Goal: Task Accomplishment & Management: Use online tool/utility

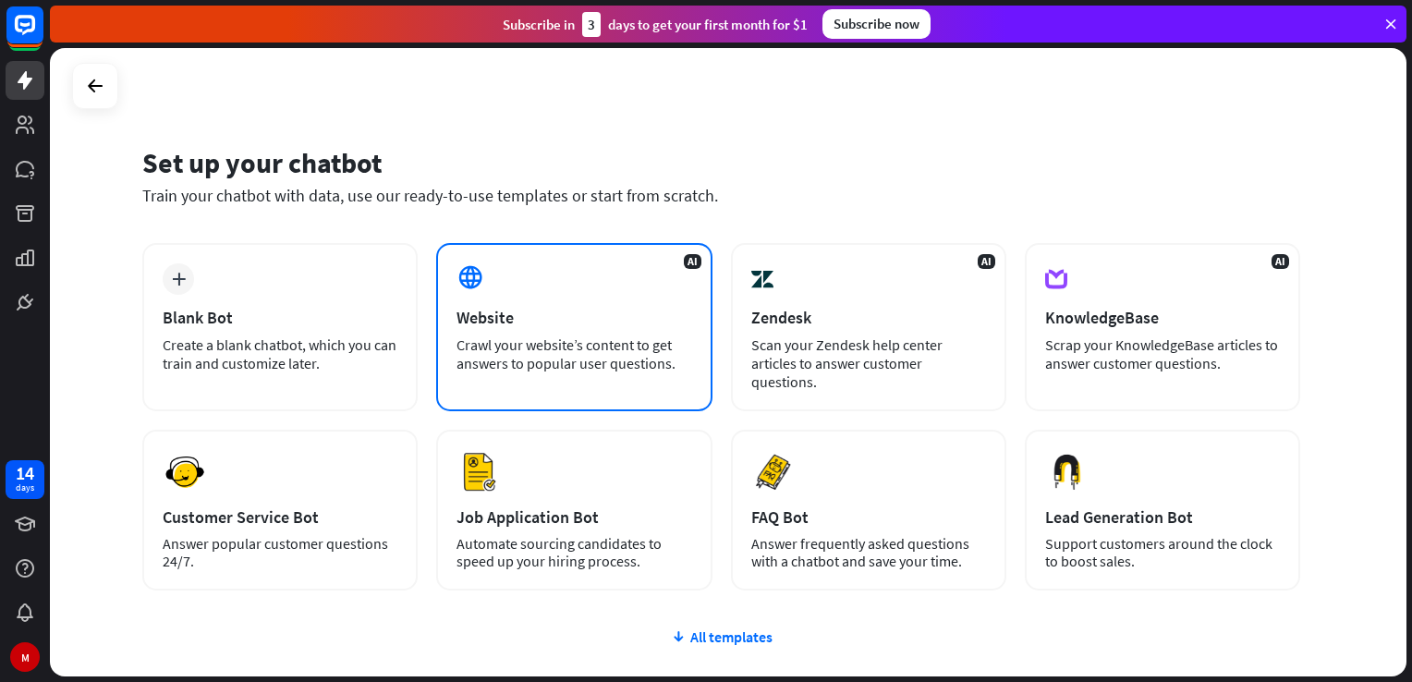
click at [548, 307] on div "Website" at bounding box center [573, 317] width 235 height 21
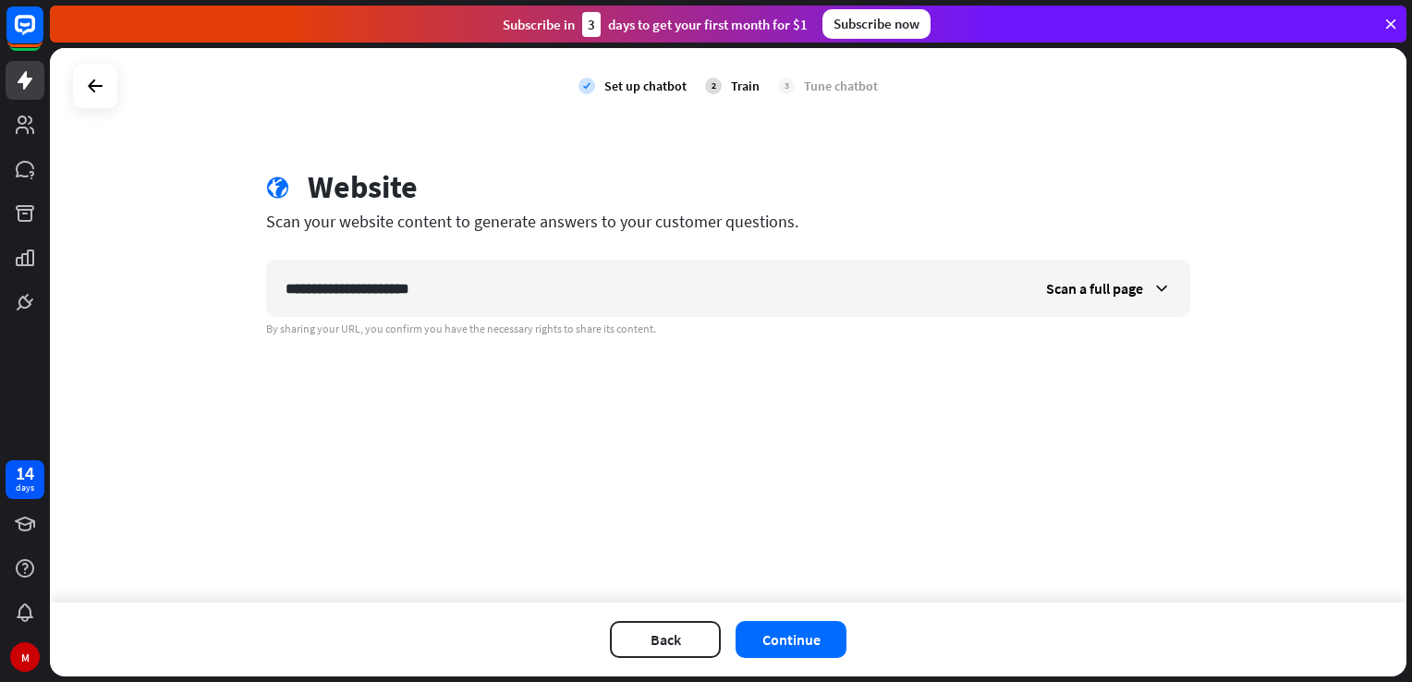
type input "**********"
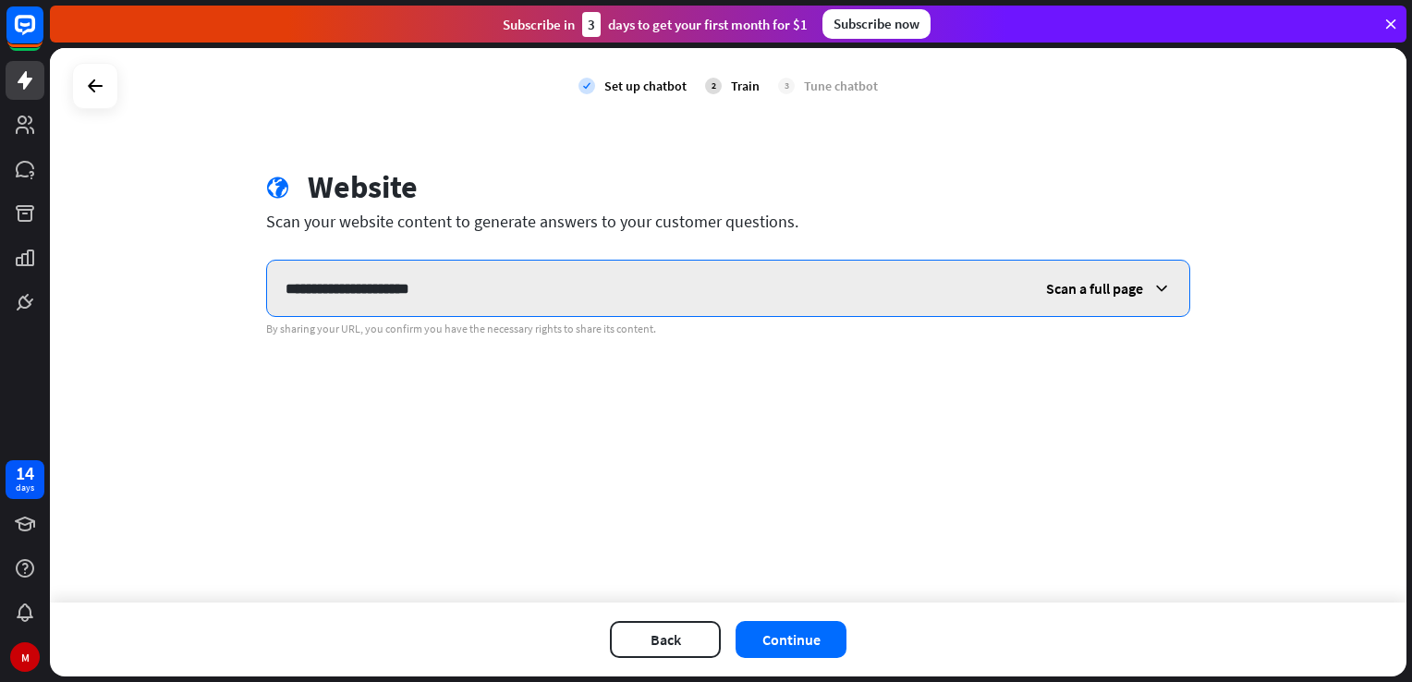
click at [490, 300] on input "**********" at bounding box center [647, 288] width 760 height 55
paste input "**********"
type input "**********"
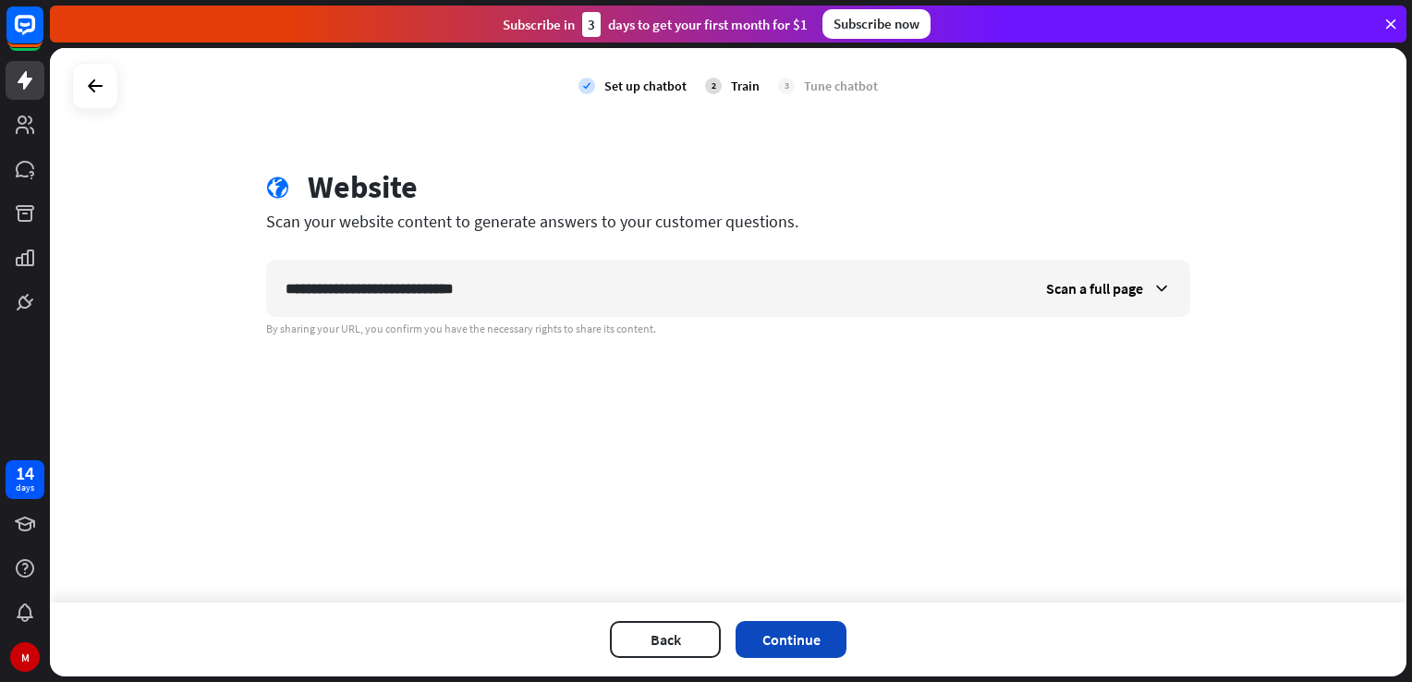
click at [795, 635] on button "Continue" at bounding box center [790, 639] width 111 height 37
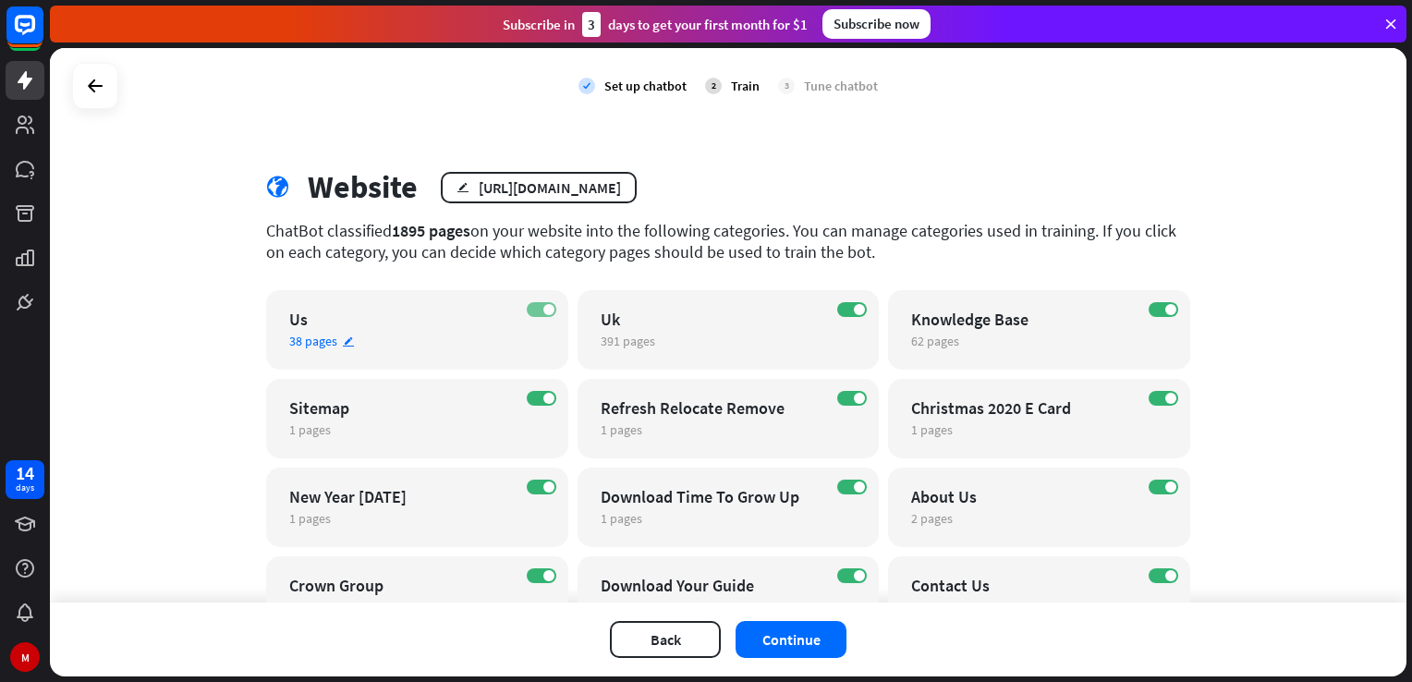
click at [543, 308] on span at bounding box center [548, 309] width 11 height 11
click at [859, 309] on div "ON" at bounding box center [852, 309] width 30 height 15
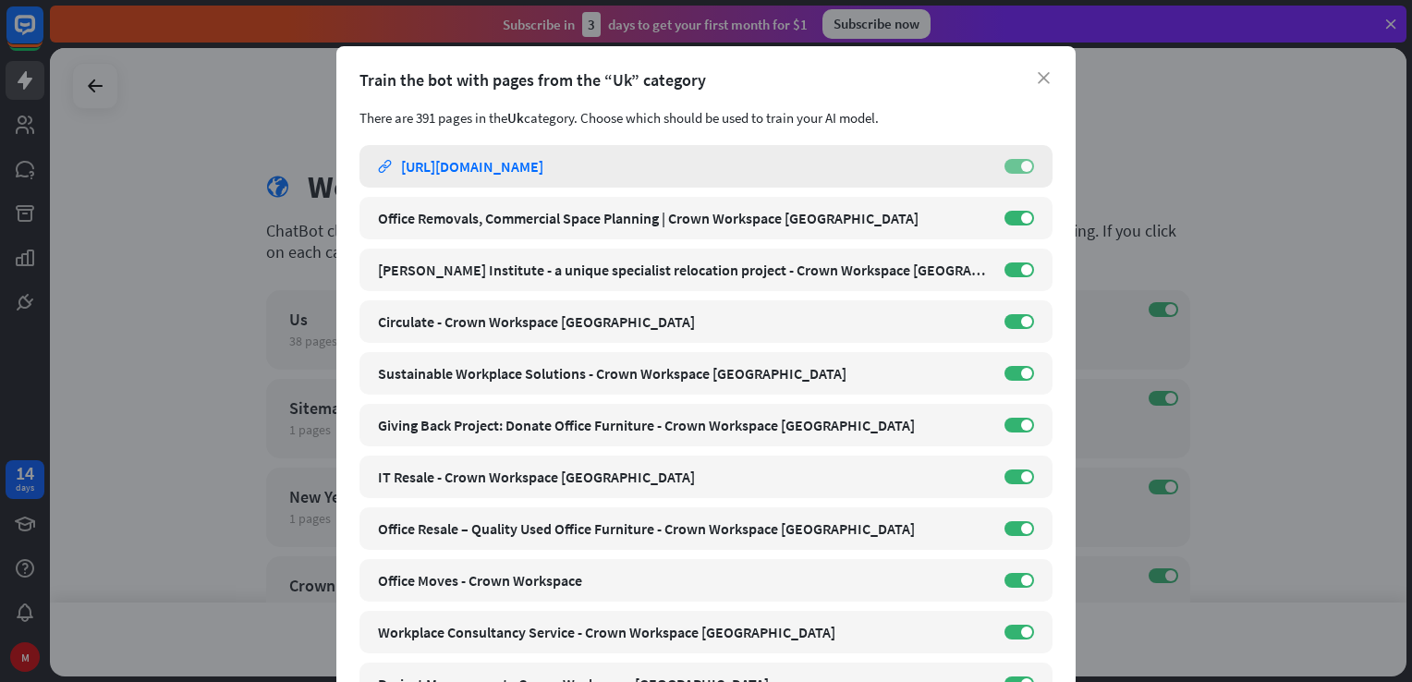
click at [1021, 168] on span at bounding box center [1026, 166] width 11 height 11
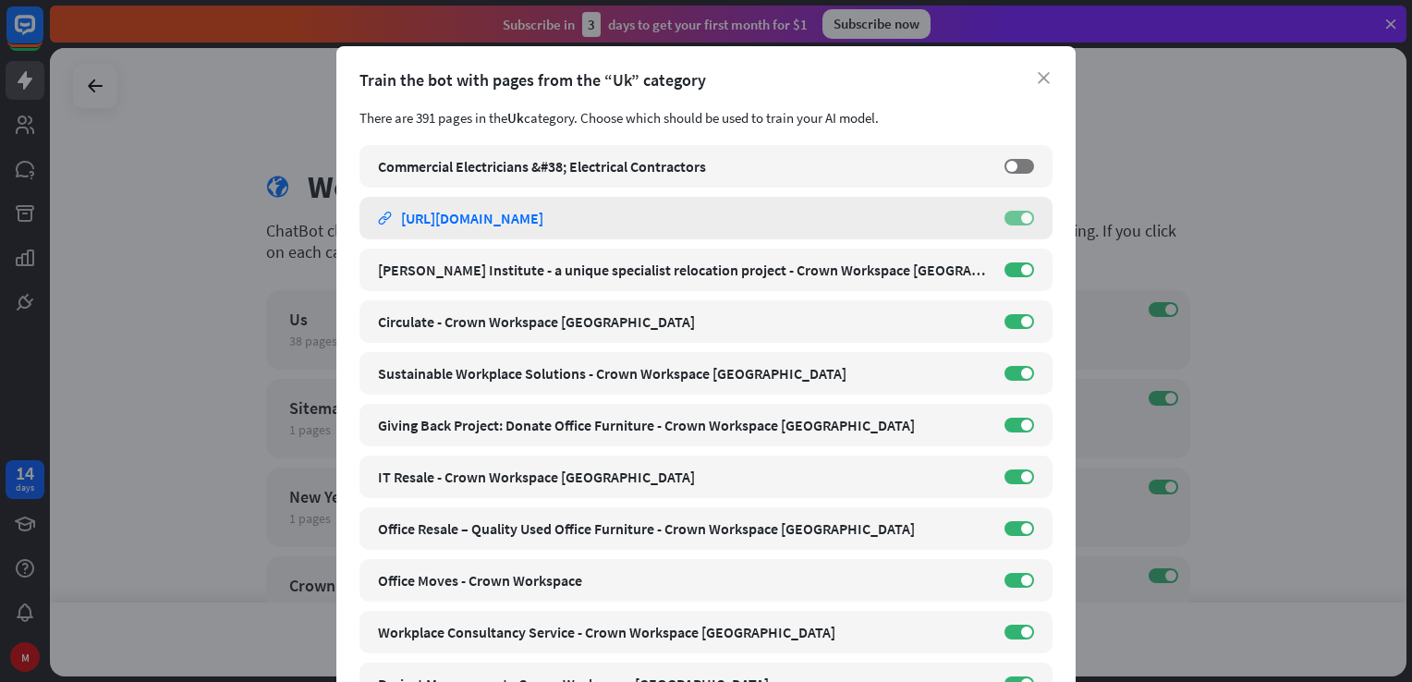
click at [1013, 211] on label "ON" at bounding box center [1019, 218] width 30 height 15
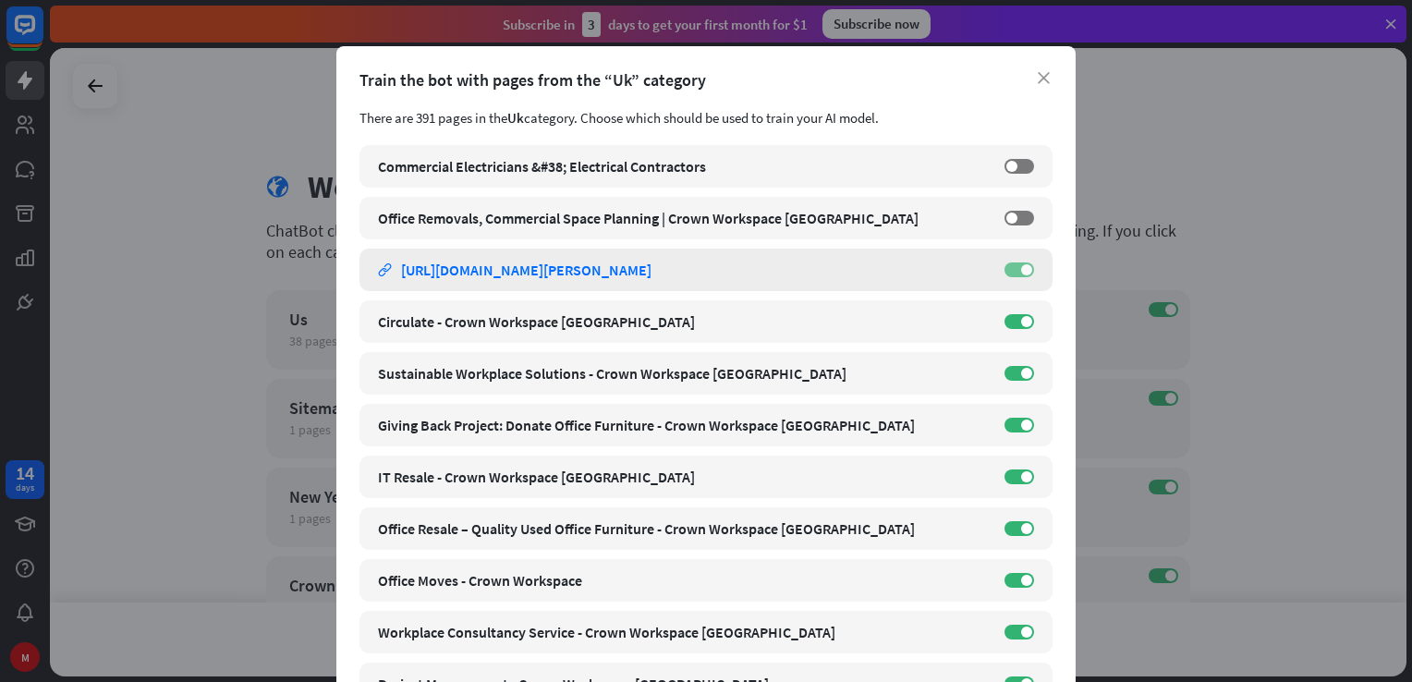
click at [1009, 266] on label "ON" at bounding box center [1019, 269] width 30 height 15
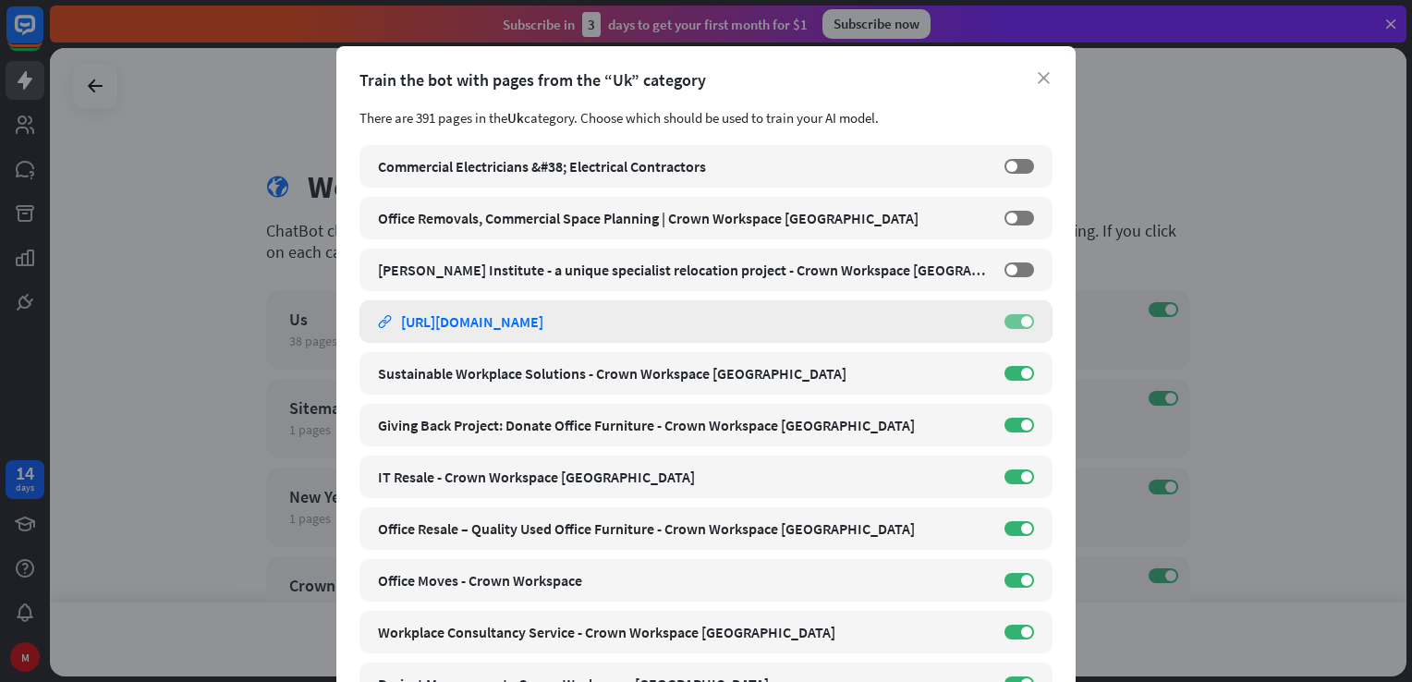
click at [1006, 314] on label "ON" at bounding box center [1019, 321] width 30 height 15
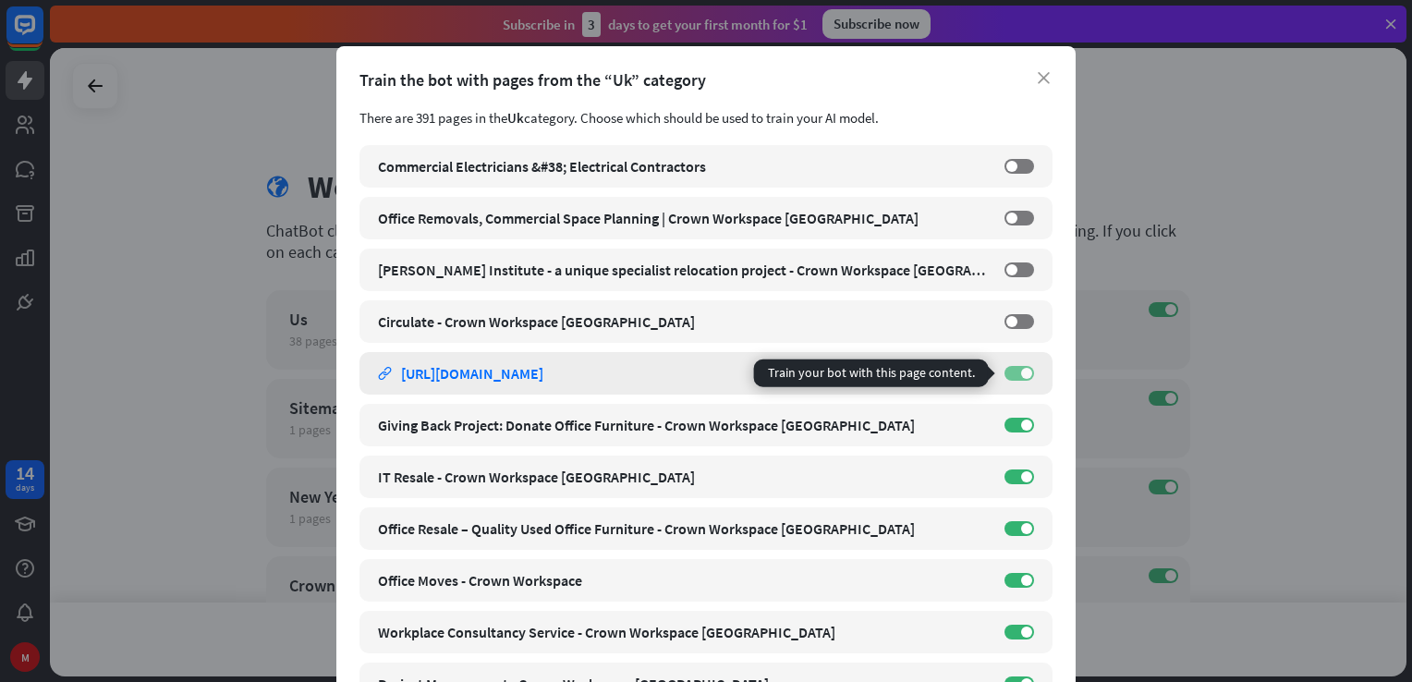
click at [1005, 370] on label "ON" at bounding box center [1019, 373] width 30 height 15
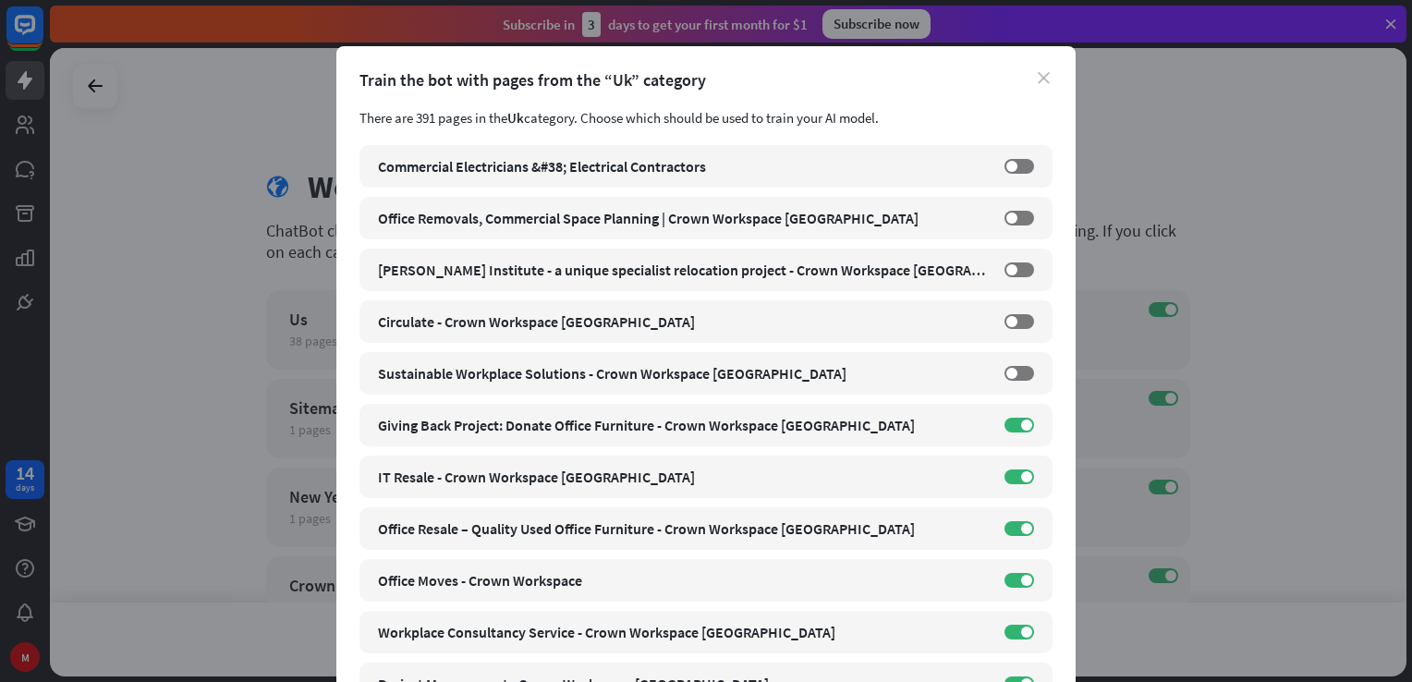
click at [1038, 83] on icon "close" at bounding box center [1044, 78] width 12 height 12
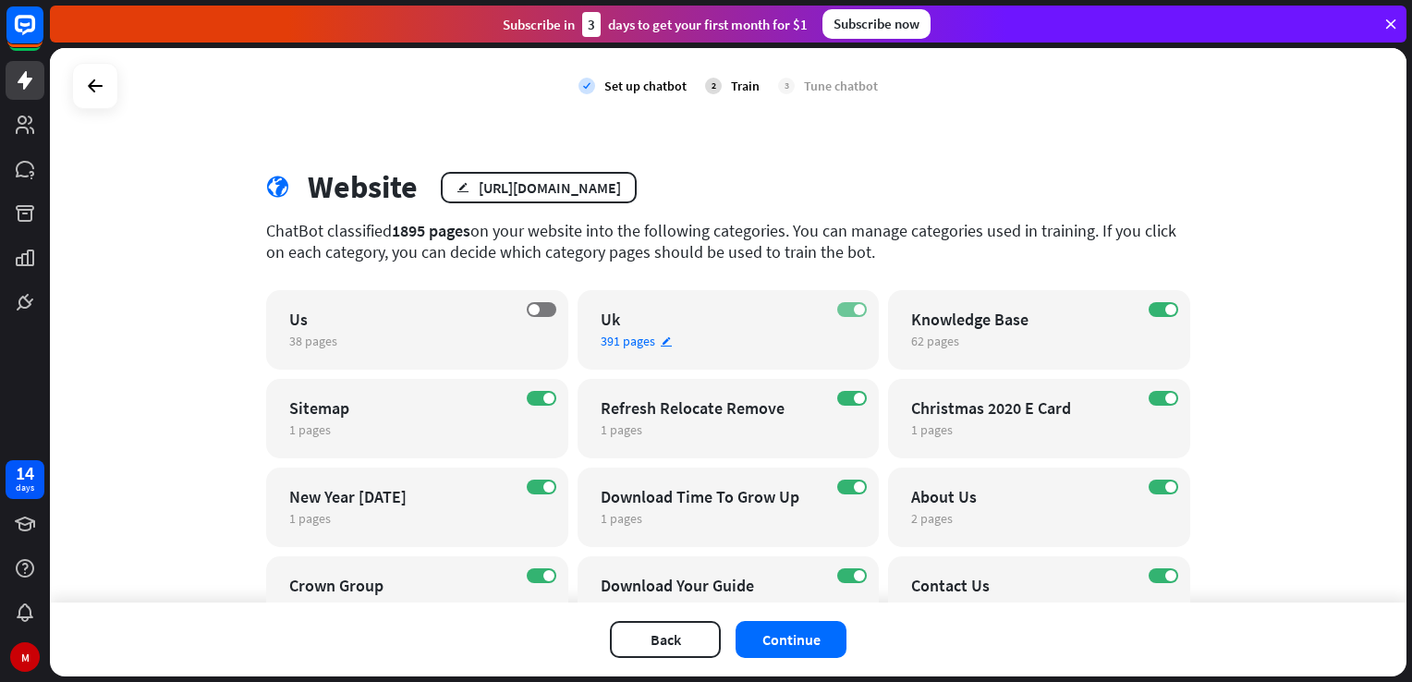
click at [854, 312] on span at bounding box center [859, 309] width 11 height 11
click at [1156, 311] on label "ON" at bounding box center [1163, 309] width 30 height 15
click at [1160, 403] on label "ON" at bounding box center [1163, 398] width 30 height 15
click at [855, 398] on span at bounding box center [859, 398] width 11 height 11
click at [532, 401] on label "ON" at bounding box center [542, 398] width 30 height 15
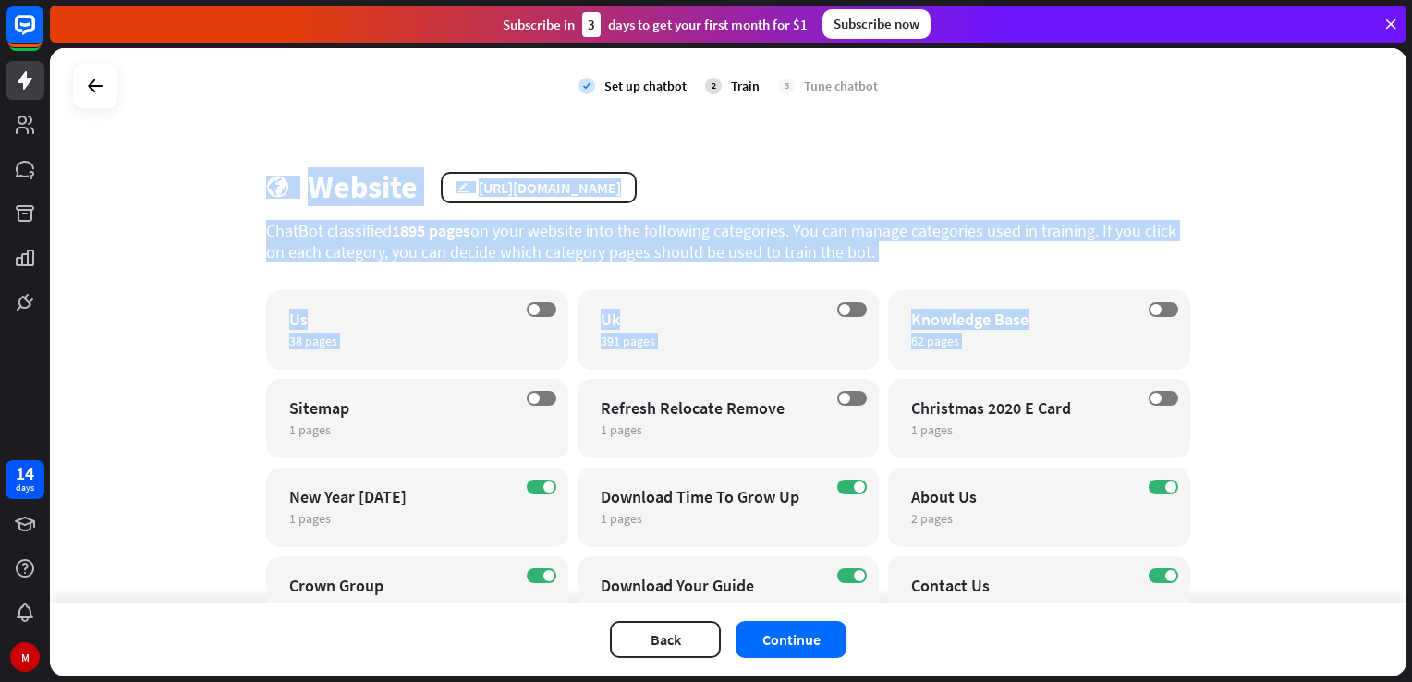
drag, startPoint x: 163, startPoint y: 402, endPoint x: 152, endPoint y: 200, distance: 202.6
click at [152, 200] on div "check Set up chatbot 2 Train 3 Tune chatbot globe Website edit [URL][DOMAIN_NAM…" at bounding box center [728, 325] width 1356 height 554
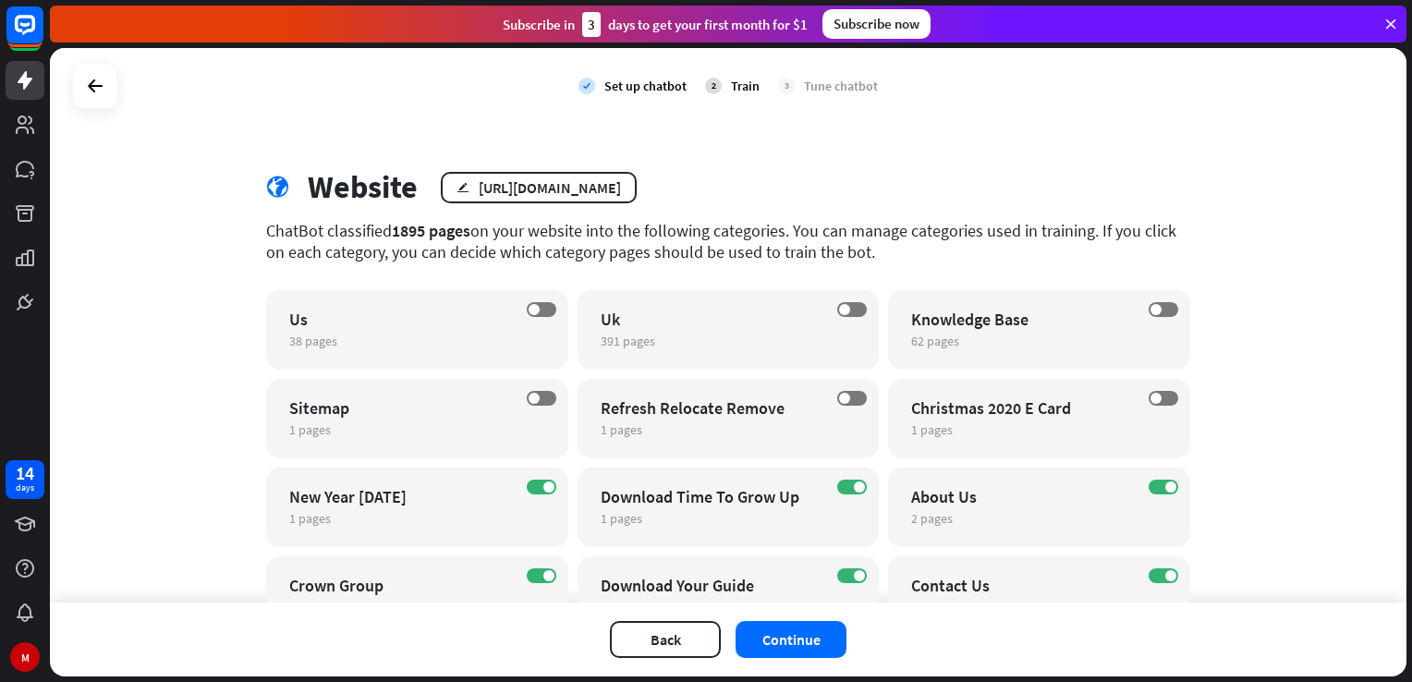
click at [1349, 253] on div "check Set up chatbot 2 Train 3 Tune chatbot globe Website edit [URL][DOMAIN_NAM…" at bounding box center [728, 325] width 1356 height 554
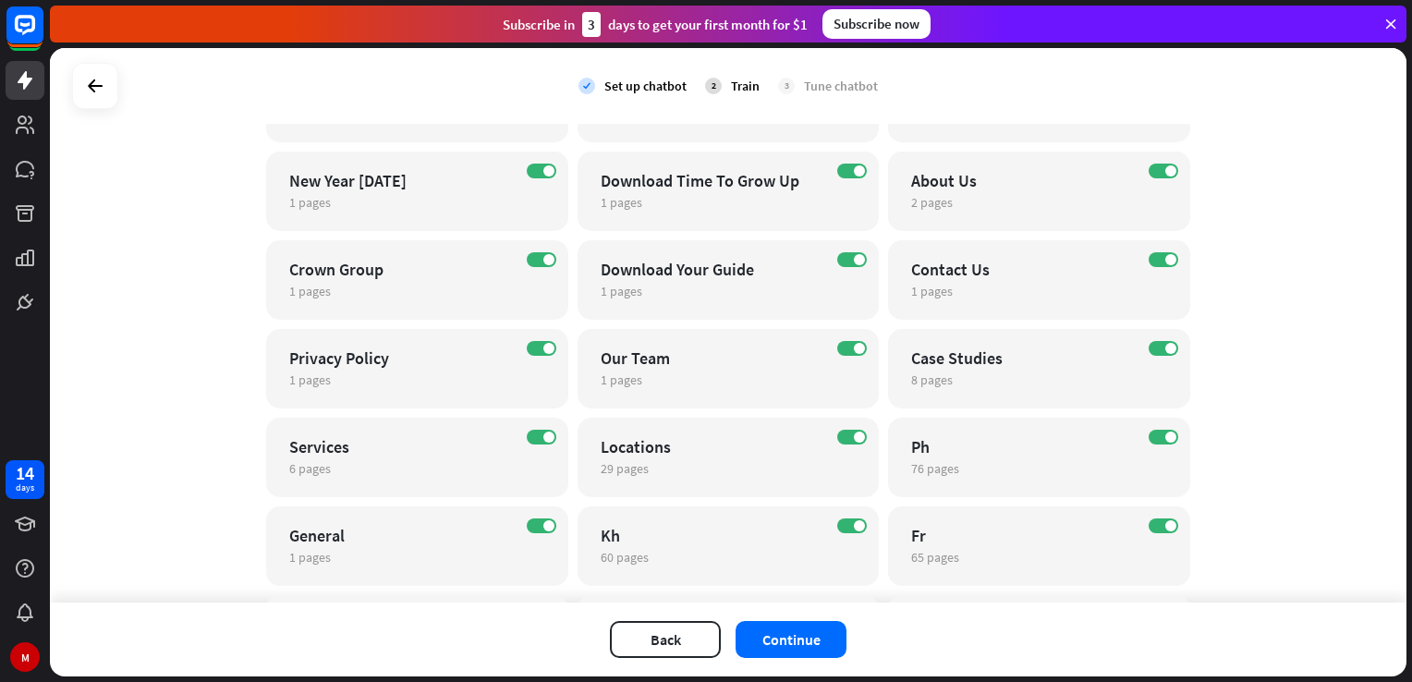
scroll to position [318, 0]
click at [535, 166] on label "ON" at bounding box center [542, 169] width 30 height 15
click at [861, 169] on div "ON Download Time To Grow Up 1 pages edit" at bounding box center [728, 189] width 302 height 79
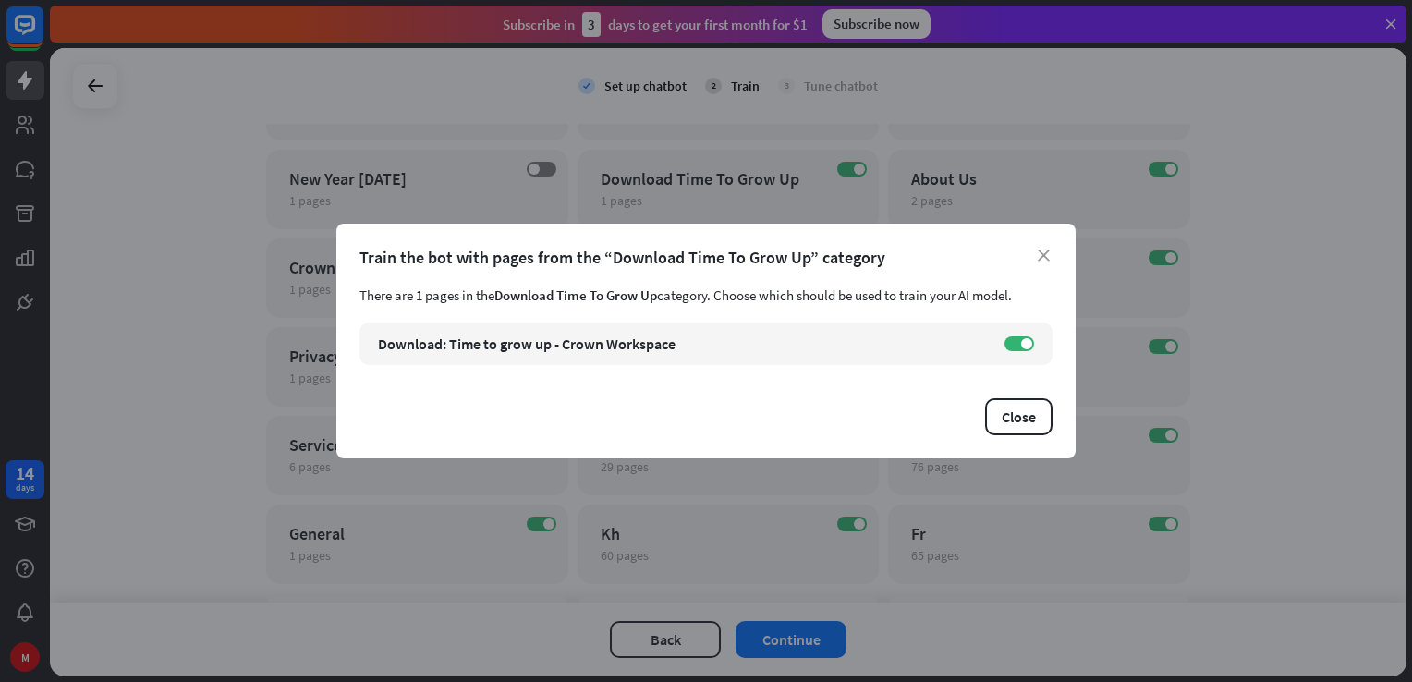
click at [1048, 264] on div "Train the bot with pages from the “Download Time To Grow Up” category" at bounding box center [705, 257] width 693 height 21
click at [1044, 259] on icon "close" at bounding box center [1044, 255] width 12 height 12
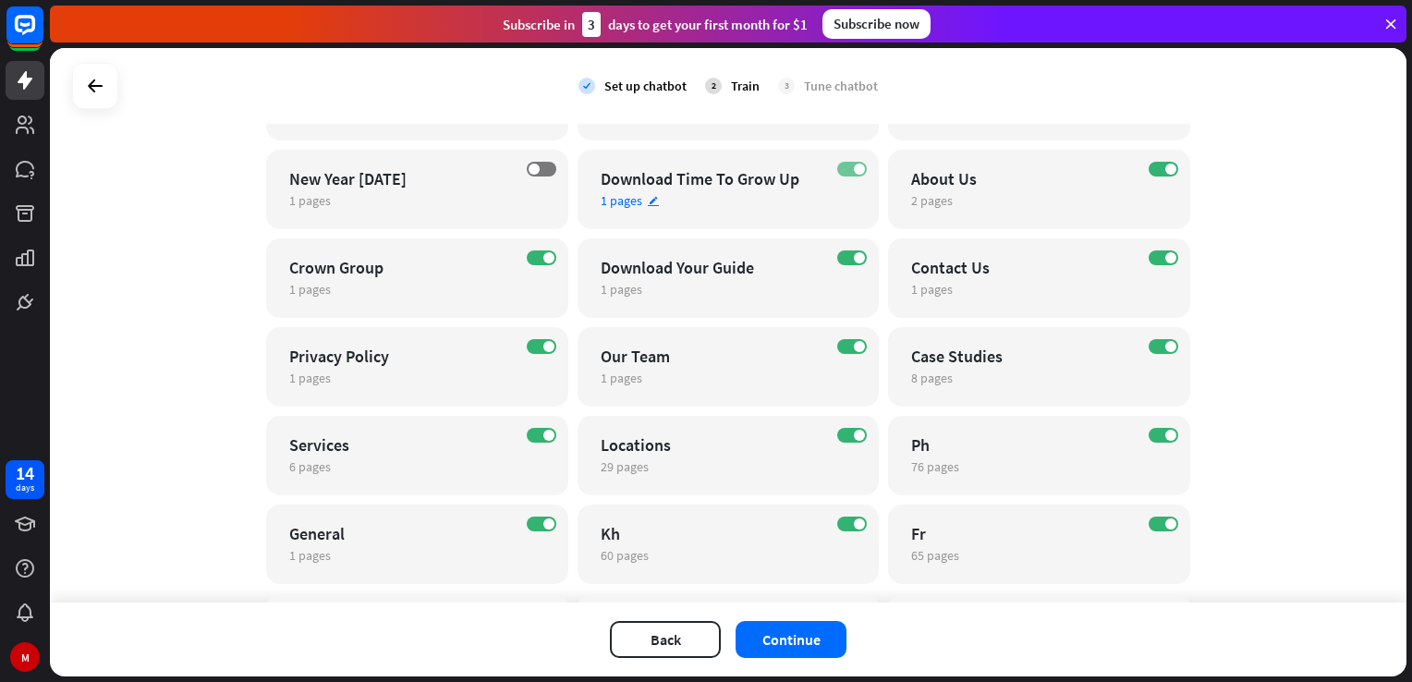
click at [844, 172] on label "ON" at bounding box center [852, 169] width 30 height 15
click at [1155, 166] on label "ON" at bounding box center [1163, 169] width 30 height 15
click at [1159, 262] on label "ON" at bounding box center [1163, 257] width 30 height 15
click at [543, 255] on span at bounding box center [548, 257] width 11 height 11
click at [855, 258] on span at bounding box center [859, 257] width 11 height 11
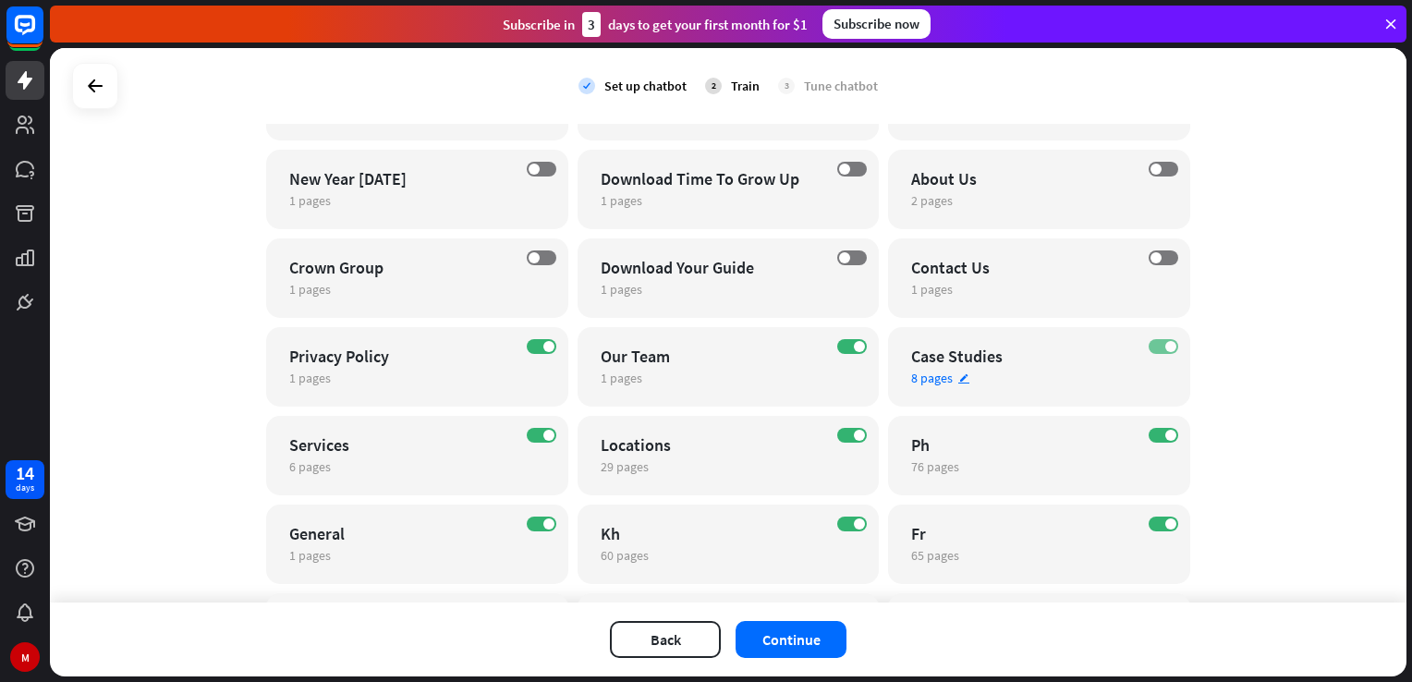
click at [1165, 346] on span at bounding box center [1170, 346] width 11 height 11
click at [835, 355] on div "ON Our Team 1 pages edit" at bounding box center [728, 366] width 302 height 79
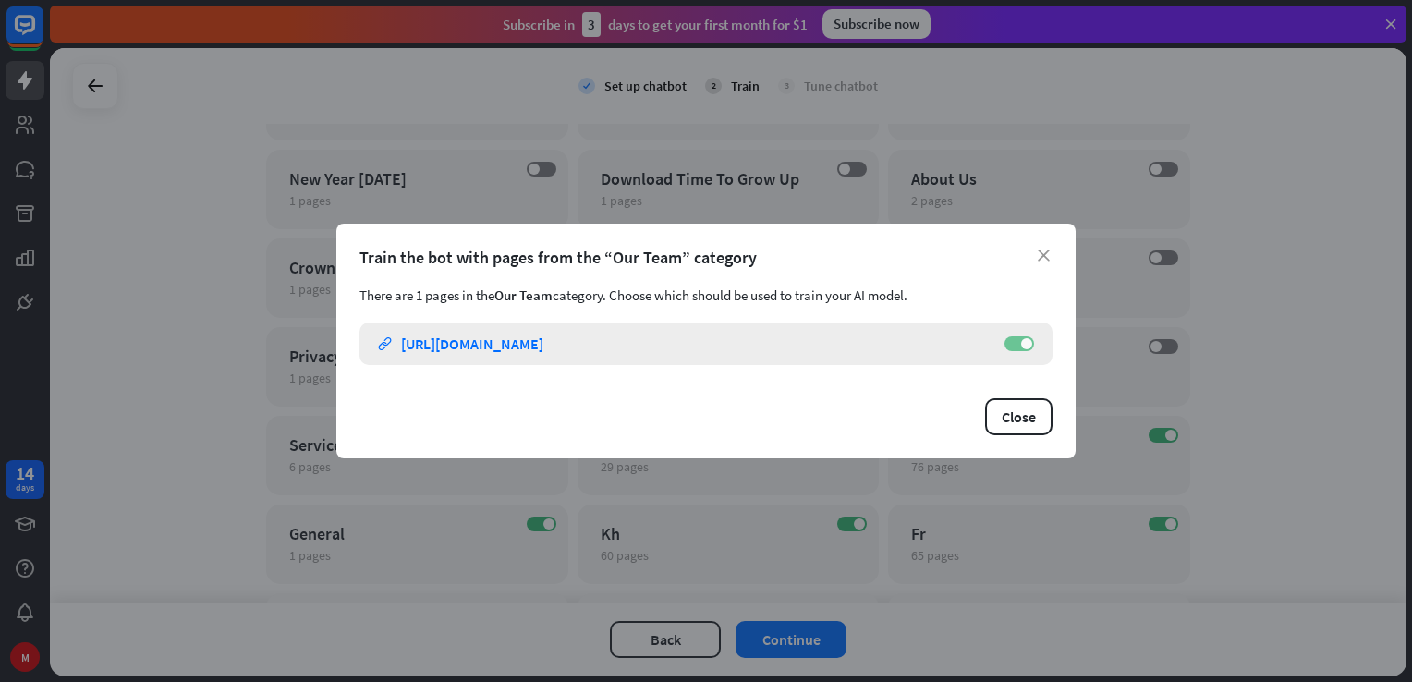
click at [1012, 338] on label "ON" at bounding box center [1019, 343] width 30 height 15
click at [1044, 252] on icon "close" at bounding box center [1044, 255] width 12 height 12
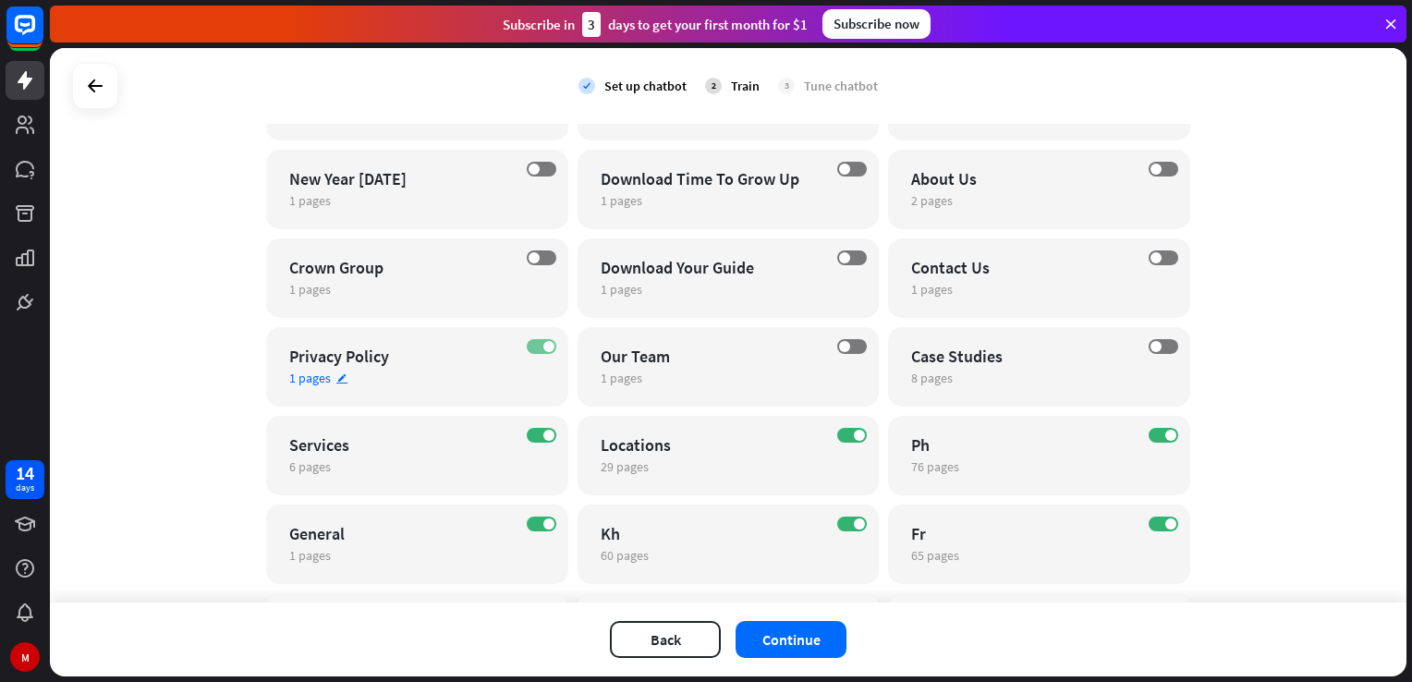
click at [543, 346] on span at bounding box center [548, 346] width 11 height 11
click at [543, 435] on span at bounding box center [548, 435] width 11 height 11
drag, startPoint x: 863, startPoint y: 433, endPoint x: 851, endPoint y: 434, distance: 12.0
click at [851, 434] on div "ON Locations 29 pages edit" at bounding box center [728, 455] width 302 height 79
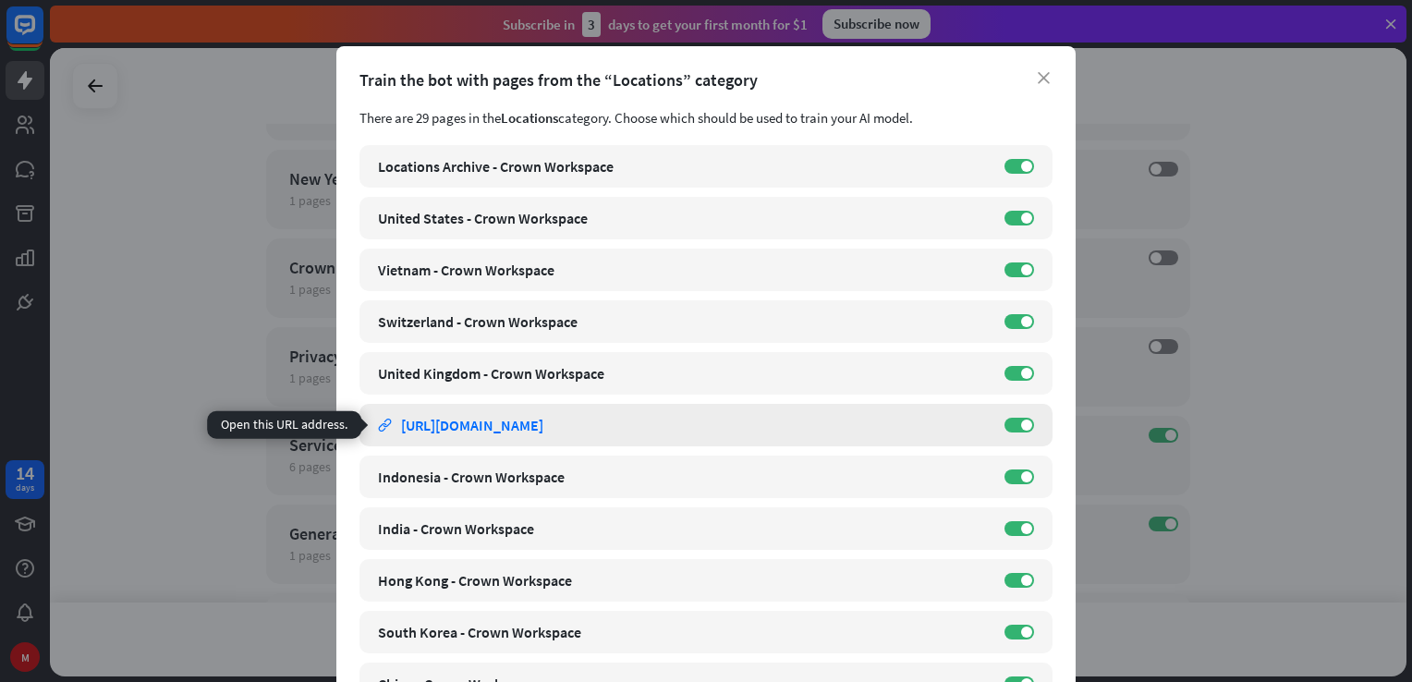
click at [851, 434] on div "Malaysia - Crown Workspace link [URL][DOMAIN_NAME] [GEOGRAPHIC_DATA]" at bounding box center [705, 425] width 693 height 42
click at [1038, 79] on icon "close" at bounding box center [1044, 78] width 12 height 12
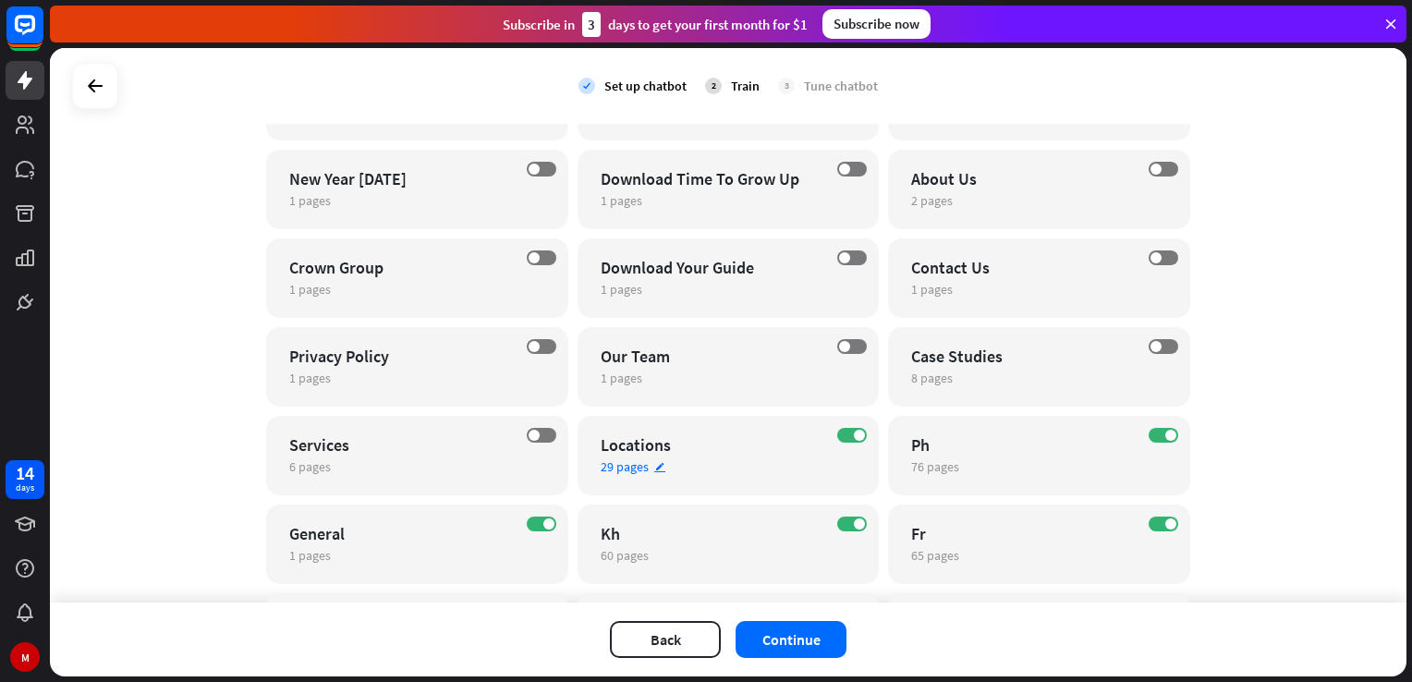
click at [860, 438] on div "ON Locations 29 pages edit" at bounding box center [728, 455] width 302 height 79
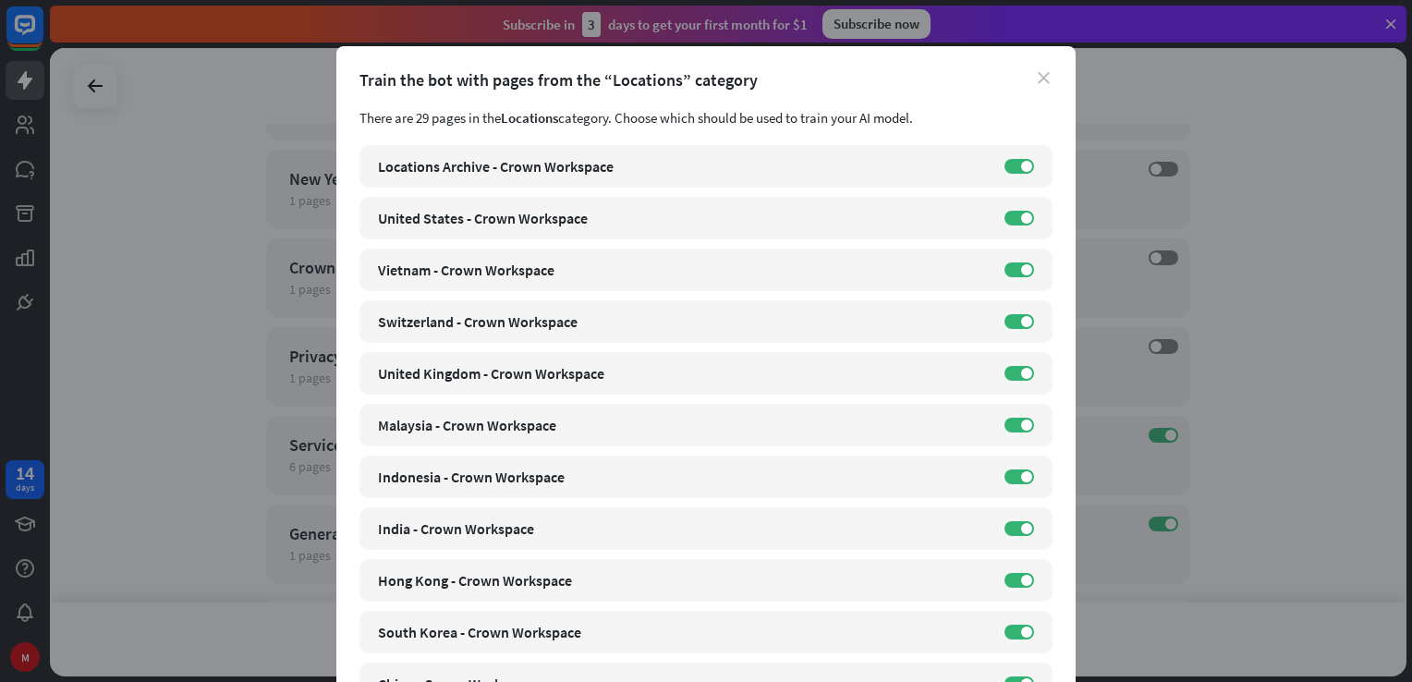
click at [1038, 78] on icon "close" at bounding box center [1044, 78] width 12 height 12
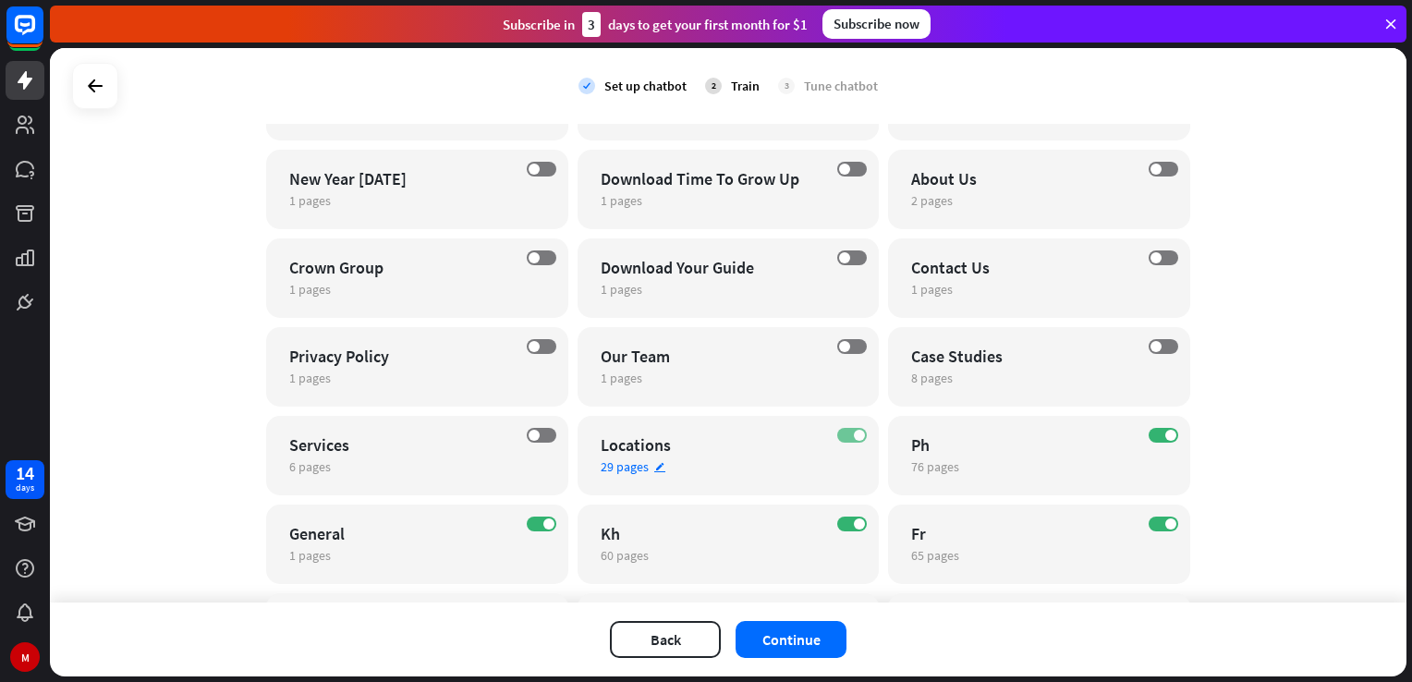
click at [854, 436] on span at bounding box center [859, 435] width 11 height 11
click at [1157, 431] on label "ON" at bounding box center [1163, 435] width 30 height 15
click at [1165, 523] on span at bounding box center [1170, 523] width 11 height 11
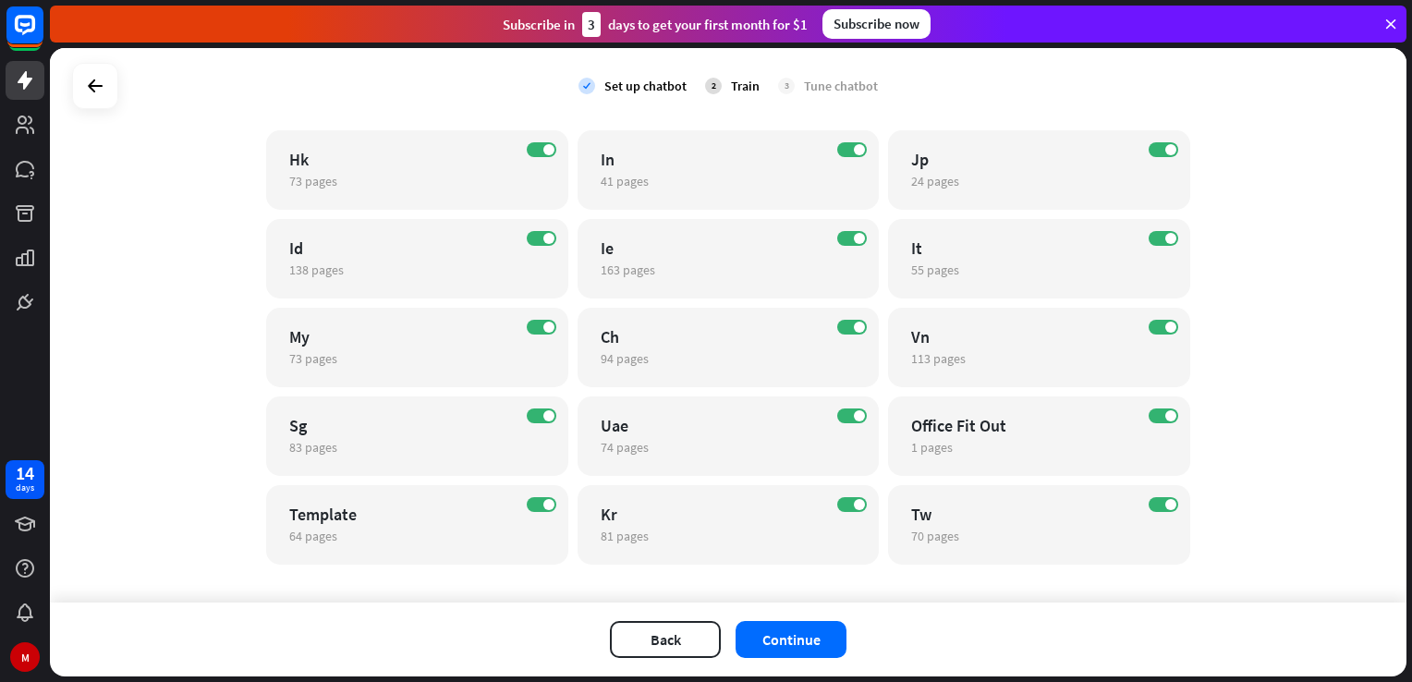
scroll to position [801, 0]
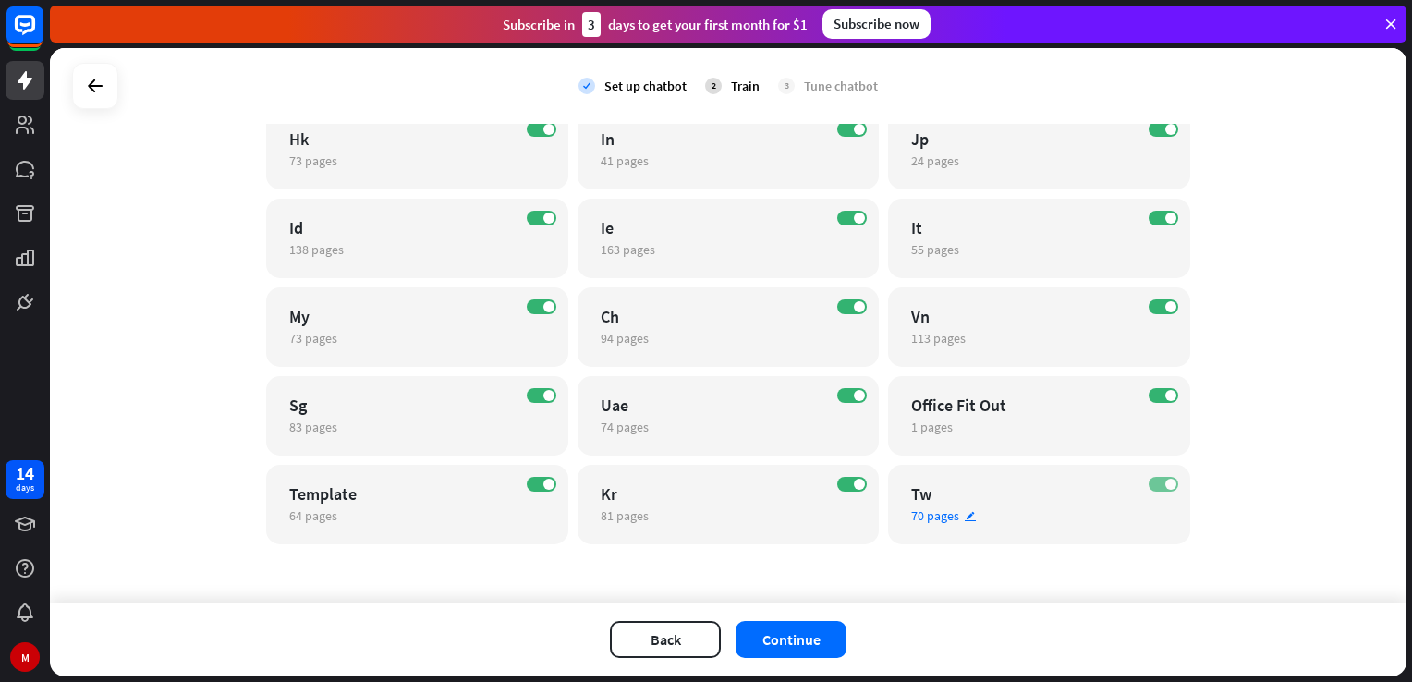
click at [1155, 483] on label "ON" at bounding box center [1163, 484] width 30 height 15
click at [854, 482] on span at bounding box center [859, 484] width 11 height 11
click at [532, 487] on label "ON" at bounding box center [542, 484] width 30 height 15
click at [533, 397] on label "ON" at bounding box center [542, 395] width 30 height 15
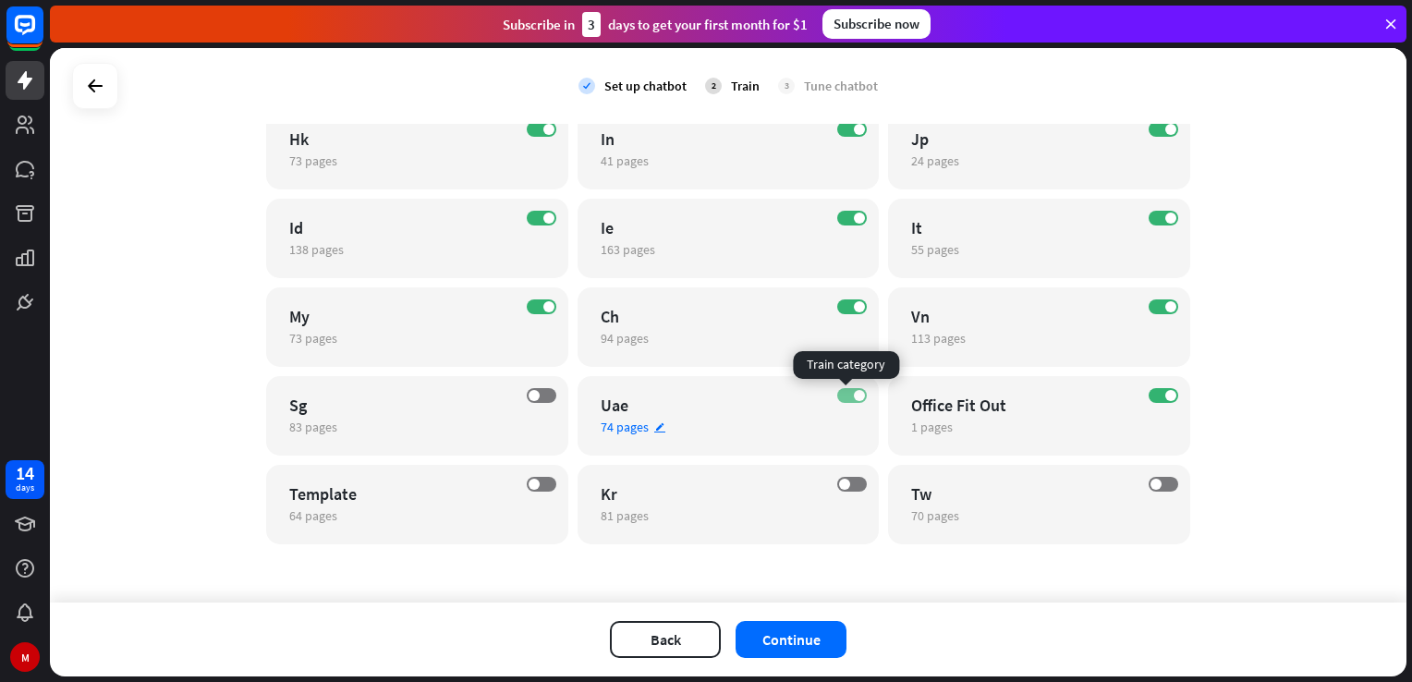
click at [842, 402] on label "ON" at bounding box center [852, 395] width 30 height 15
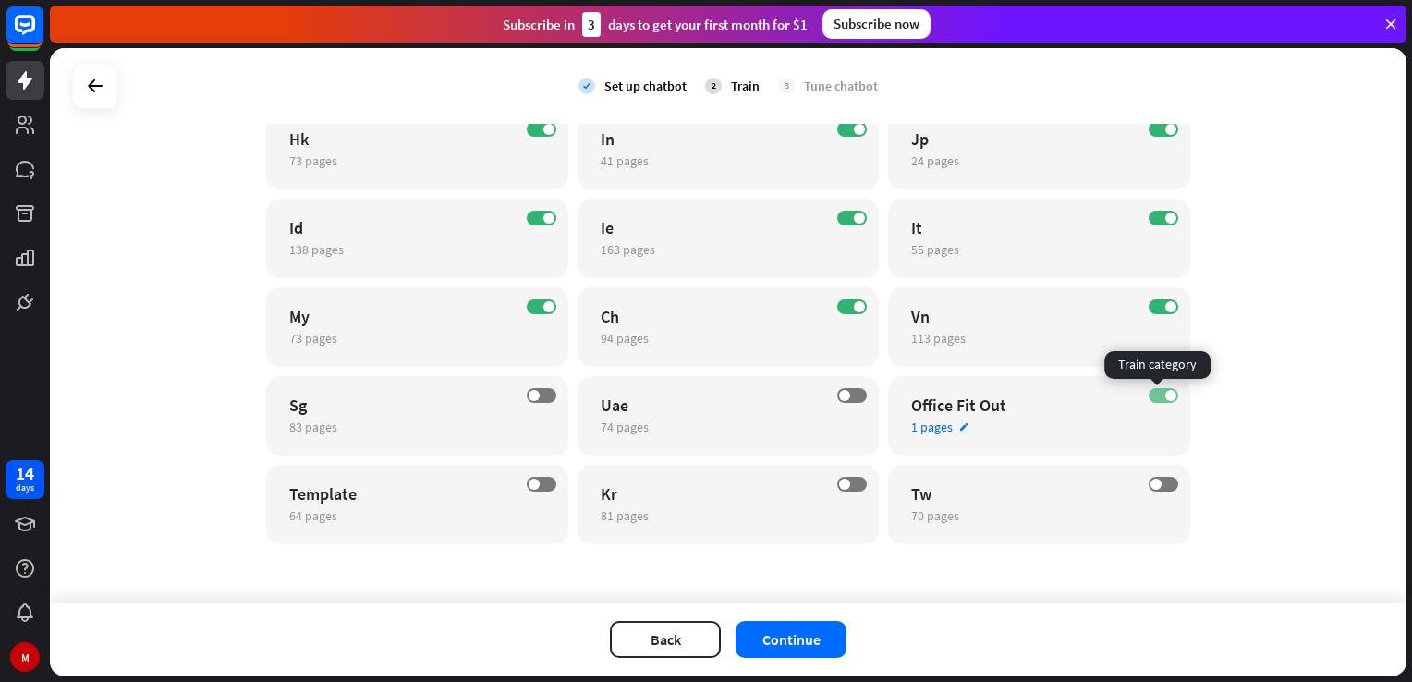
click at [1154, 398] on label "ON" at bounding box center [1163, 395] width 30 height 15
click at [1165, 301] on span at bounding box center [1170, 306] width 11 height 11
click at [837, 305] on label "ON" at bounding box center [852, 306] width 30 height 15
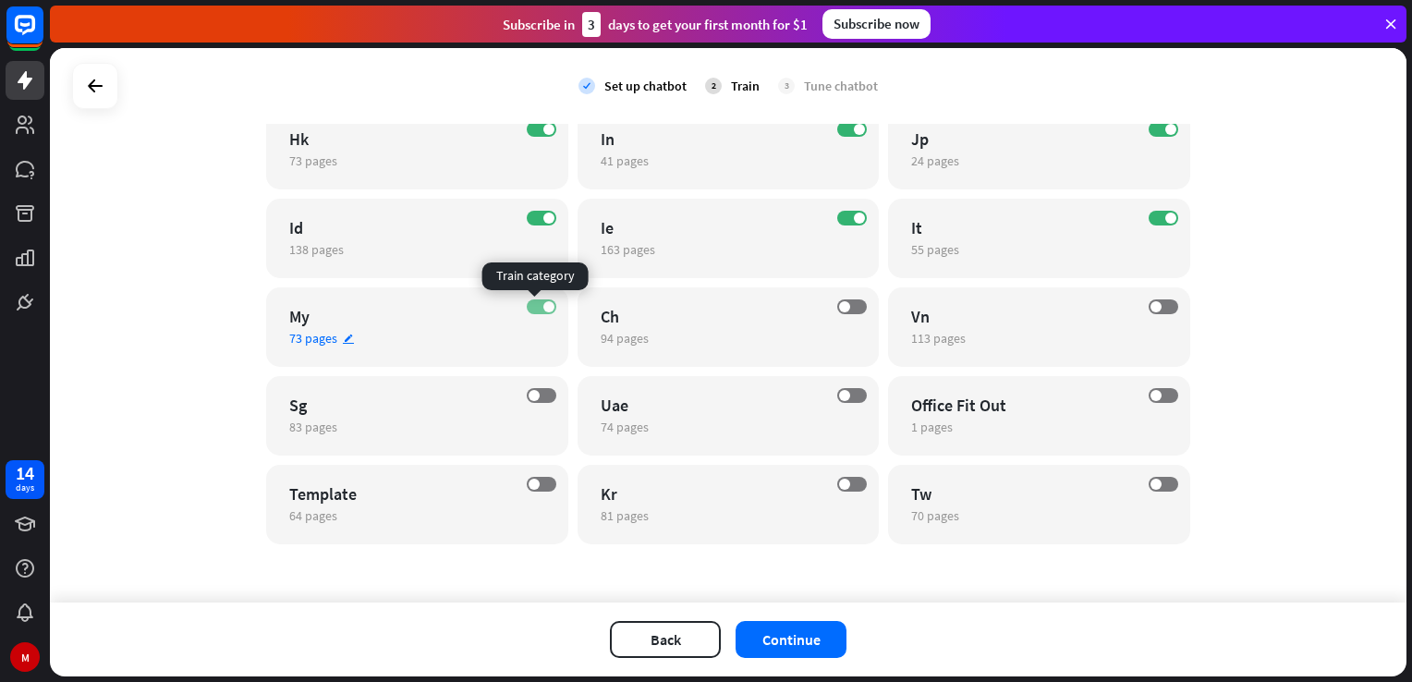
click at [532, 308] on label "ON" at bounding box center [542, 306] width 30 height 15
click at [543, 212] on span at bounding box center [548, 217] width 11 height 11
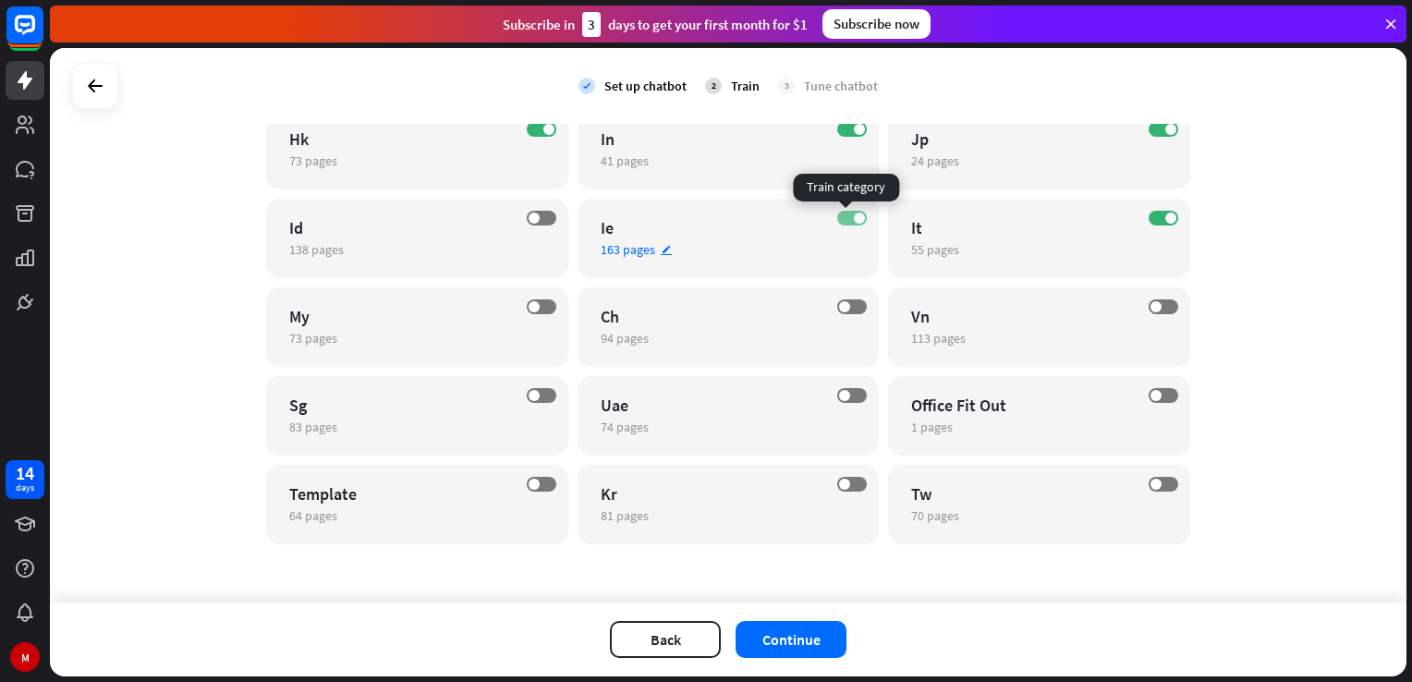
click at [840, 222] on label "ON" at bounding box center [852, 218] width 30 height 15
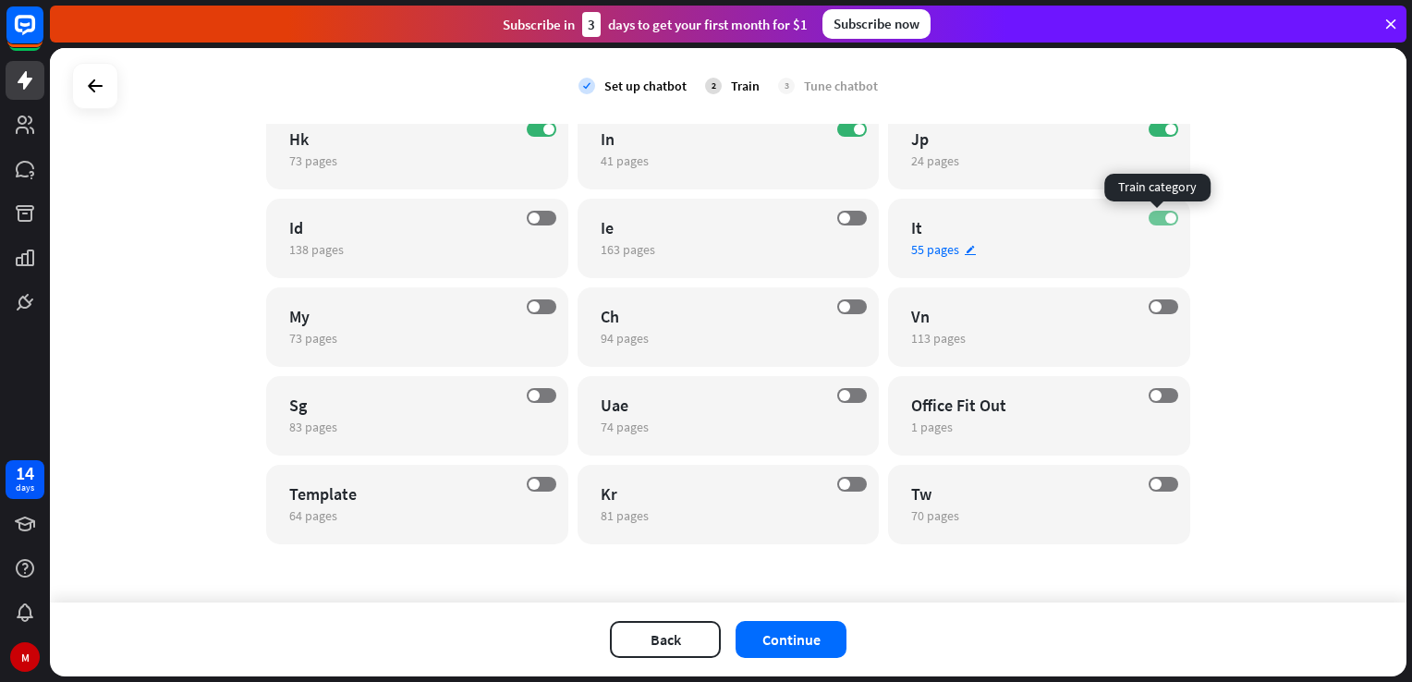
click at [1169, 221] on label "ON" at bounding box center [1163, 218] width 30 height 15
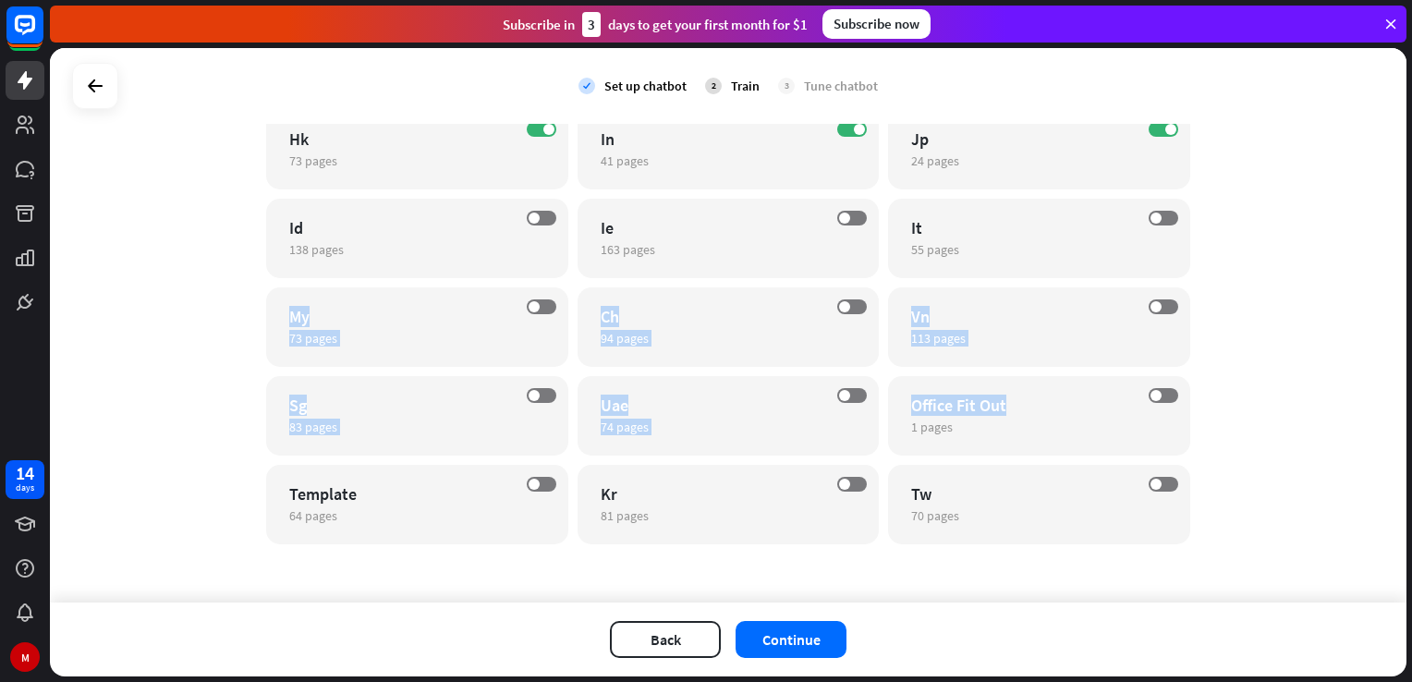
drag, startPoint x: 1268, startPoint y: 273, endPoint x: 1279, endPoint y: 346, distance: 73.8
click at [1279, 346] on div "check Set up chatbot 2 Train 3 Tune chatbot globe Website edit [URL][DOMAIN_NAM…" at bounding box center [728, 325] width 1356 height 554
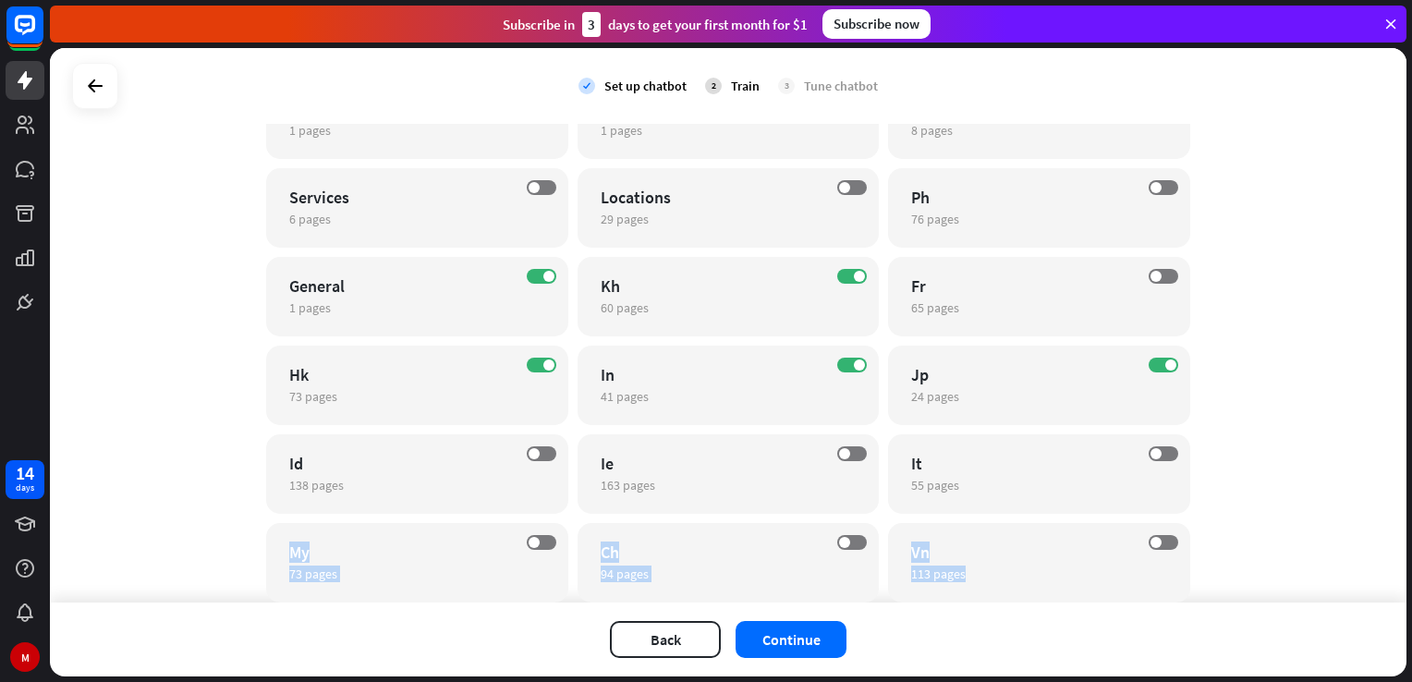
scroll to position [487, 0]
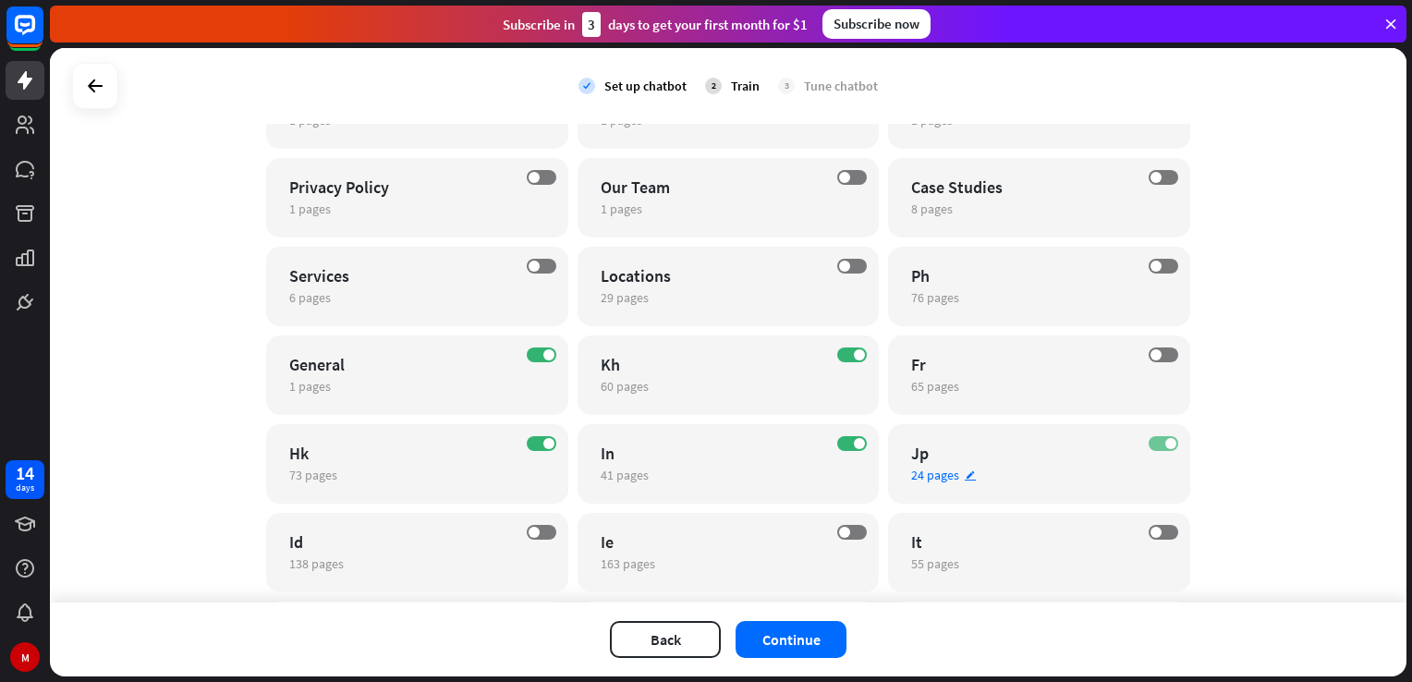
click at [1165, 445] on span at bounding box center [1170, 443] width 11 height 11
click at [854, 349] on span at bounding box center [859, 354] width 11 height 11
click at [527, 442] on label "ON" at bounding box center [542, 443] width 30 height 15
click at [547, 352] on label "ON" at bounding box center [542, 354] width 30 height 15
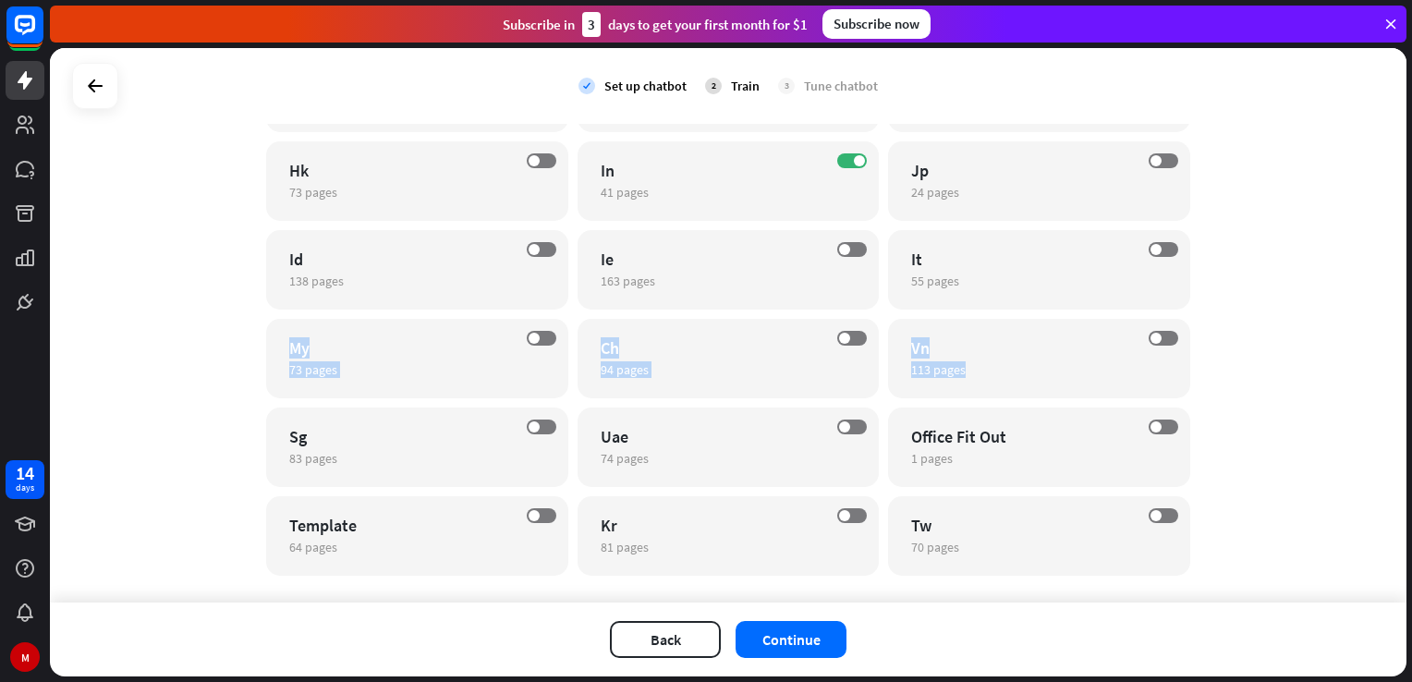
scroll to position [801, 0]
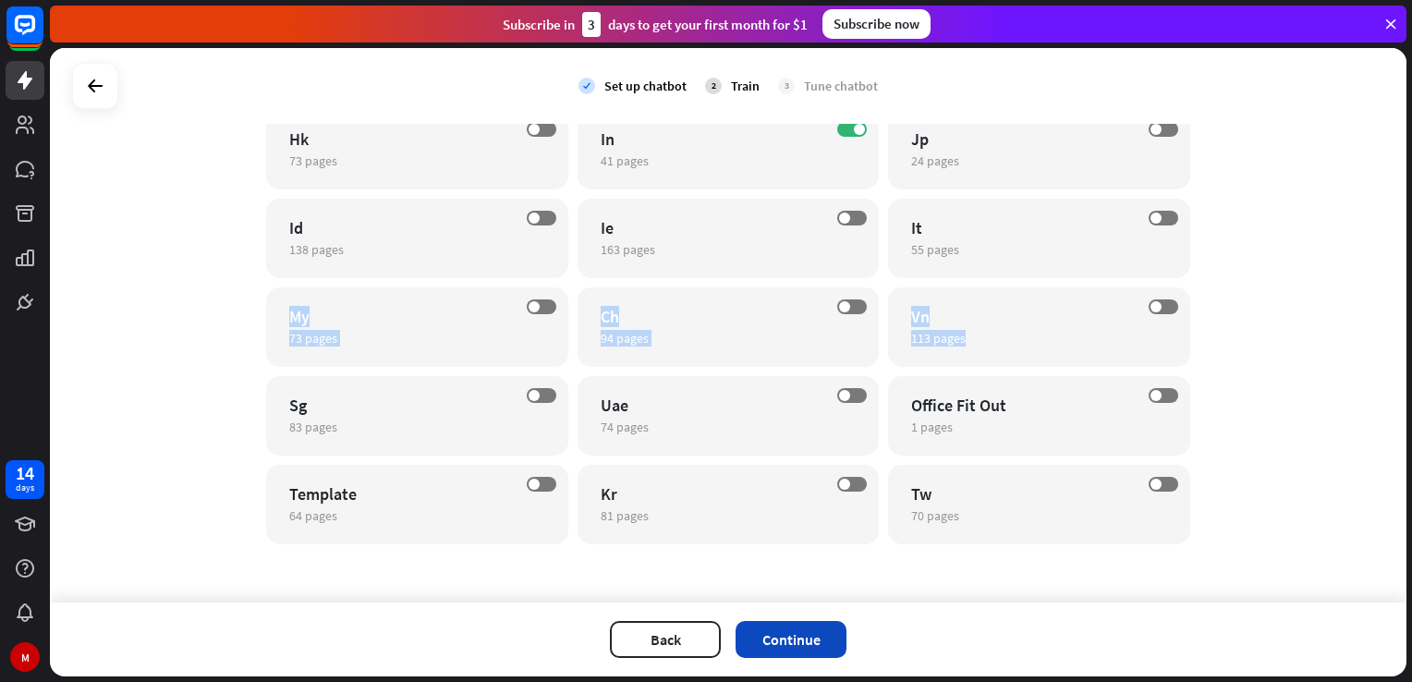
click at [800, 639] on button "Continue" at bounding box center [790, 639] width 111 height 37
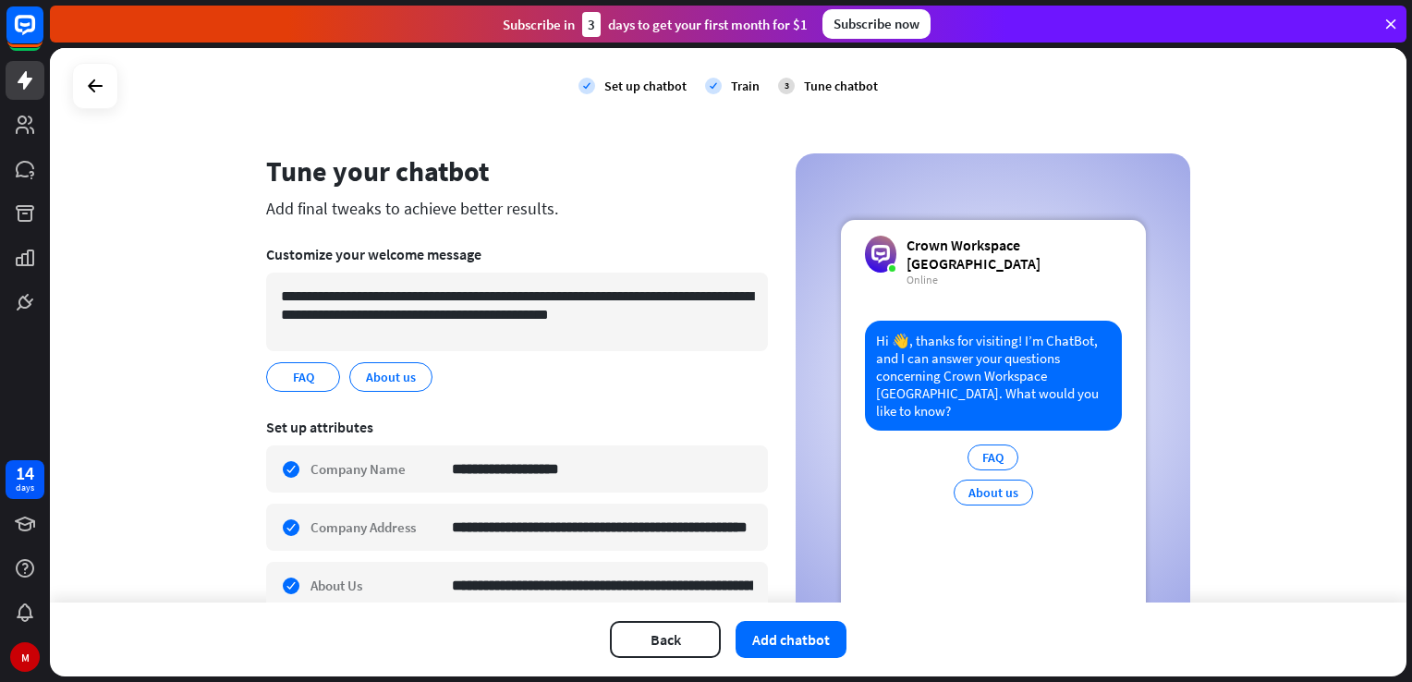
scroll to position [0, 0]
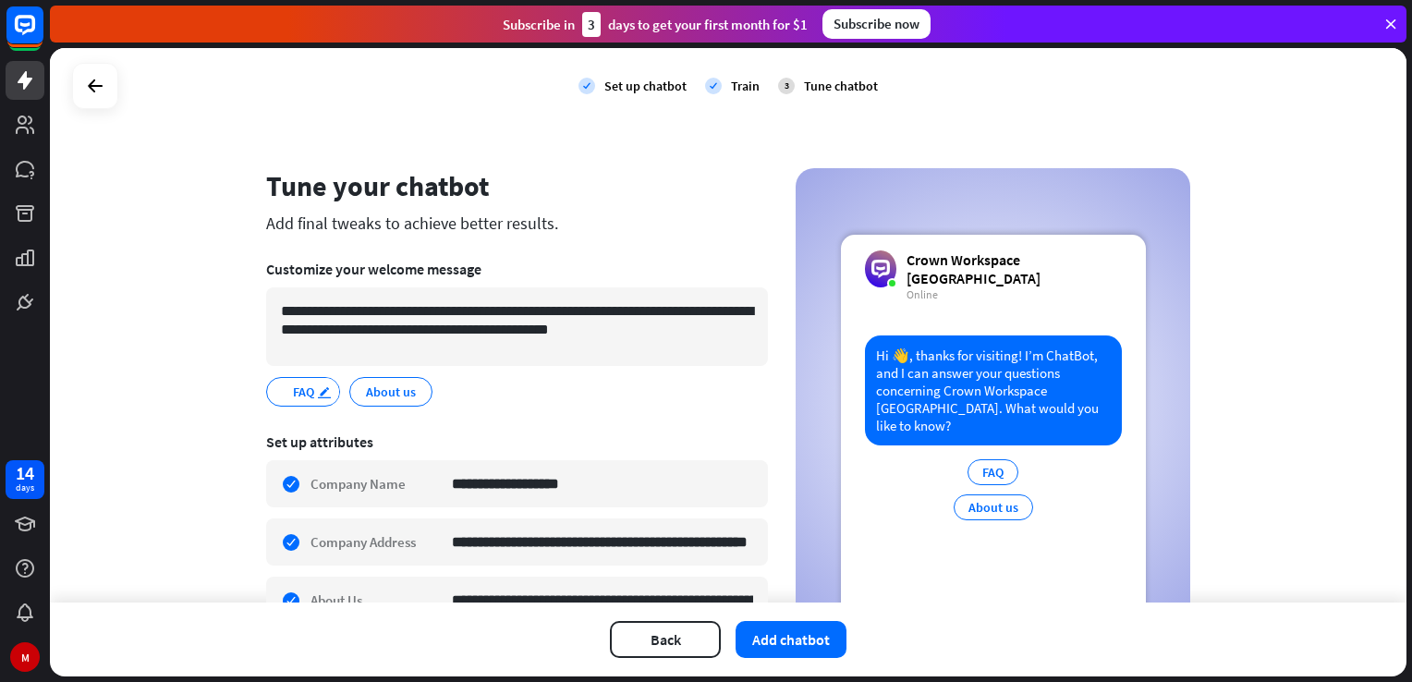
click at [322, 391] on icon "edit" at bounding box center [324, 392] width 15 height 14
click at [411, 394] on icon "edit" at bounding box center [416, 392] width 15 height 14
click at [317, 387] on icon "edit" at bounding box center [324, 392] width 15 height 14
type input "**********"
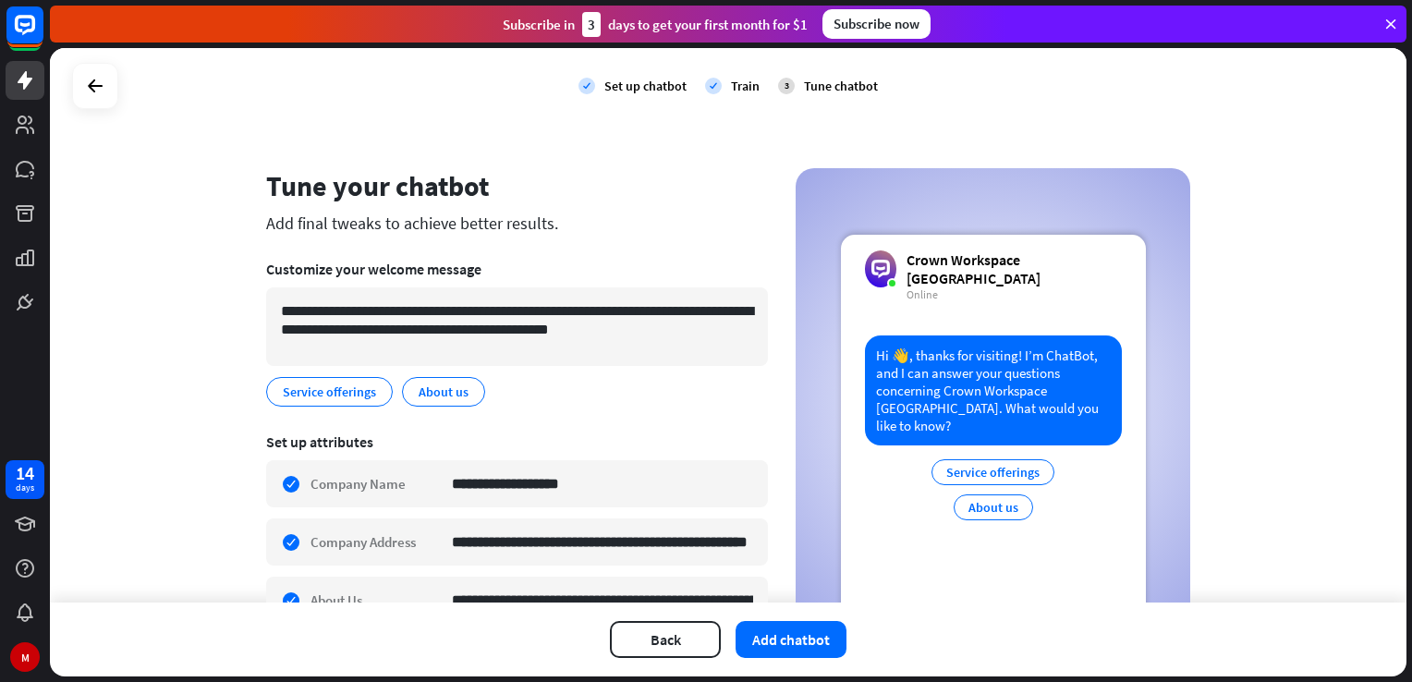
click at [565, 398] on div "Service offerings edit About us edit" at bounding box center [517, 392] width 502 height 30
click at [462, 392] on icon "edit" at bounding box center [469, 392] width 15 height 14
type input "**"
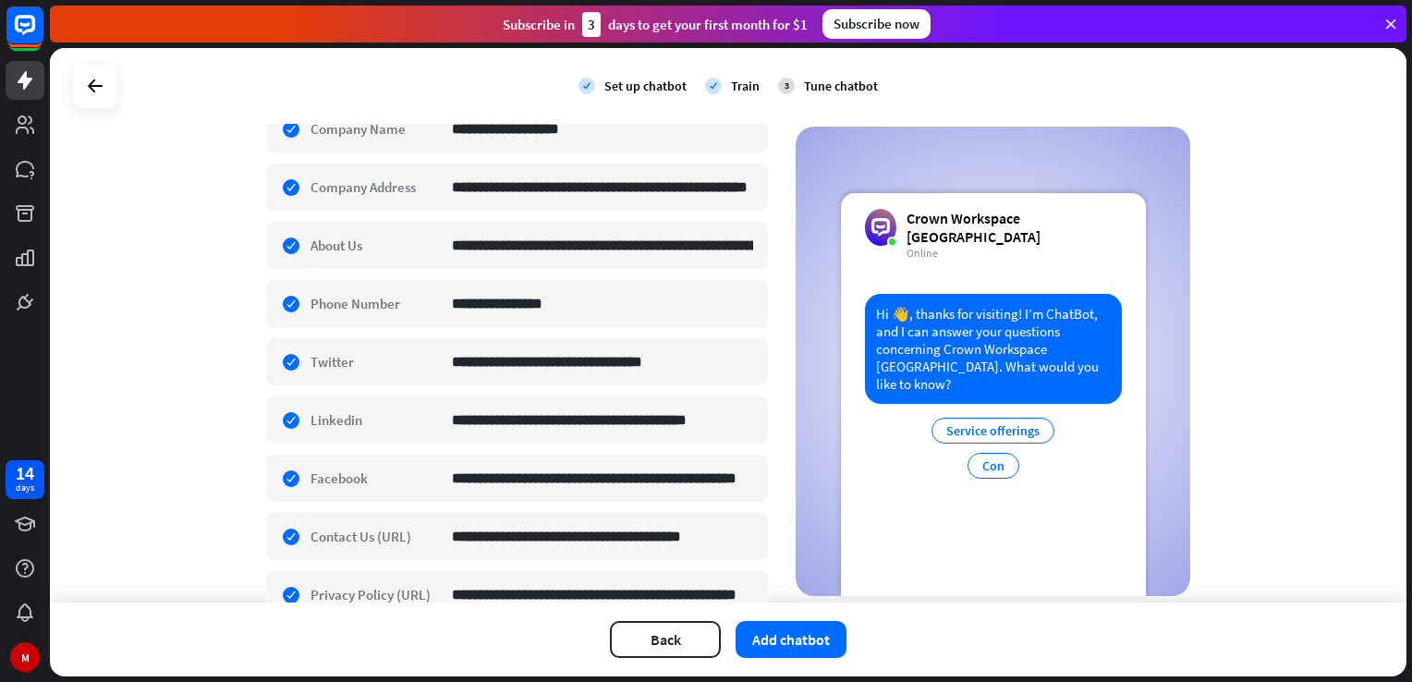
scroll to position [559, 0]
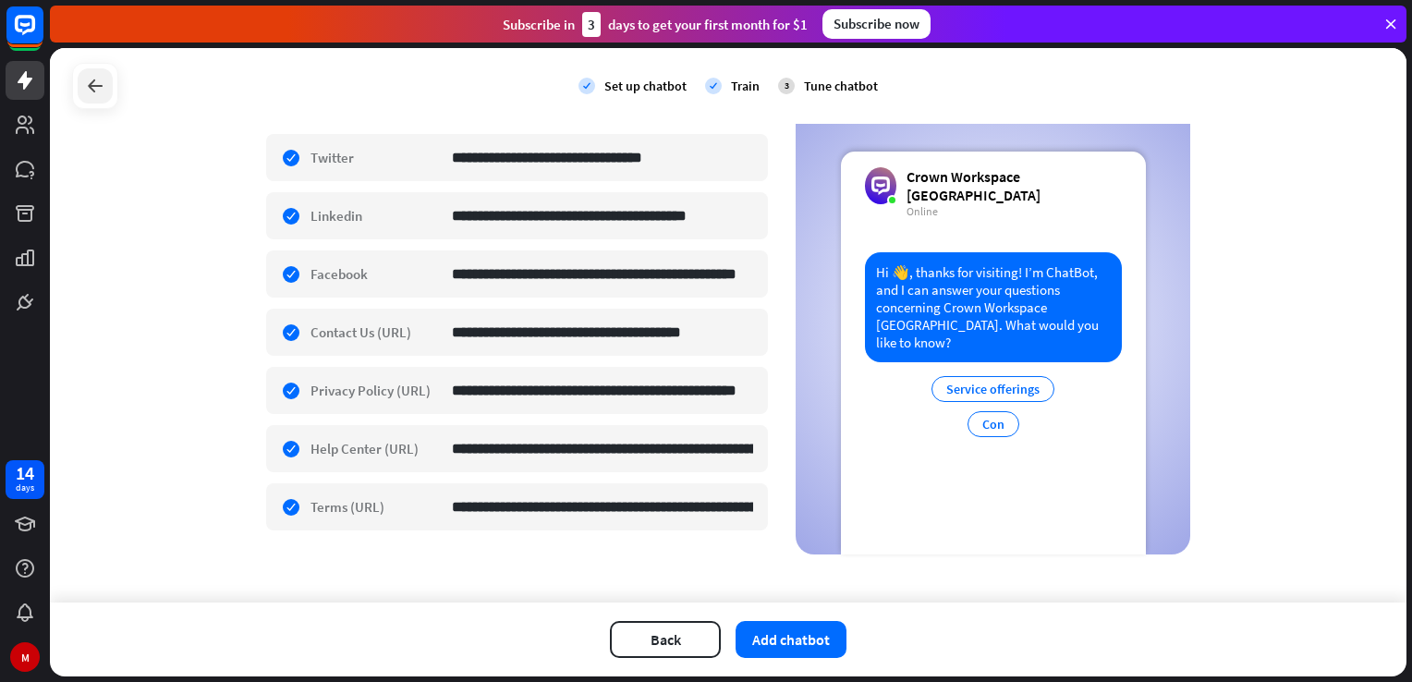
click at [92, 102] on div at bounding box center [95, 85] width 35 height 35
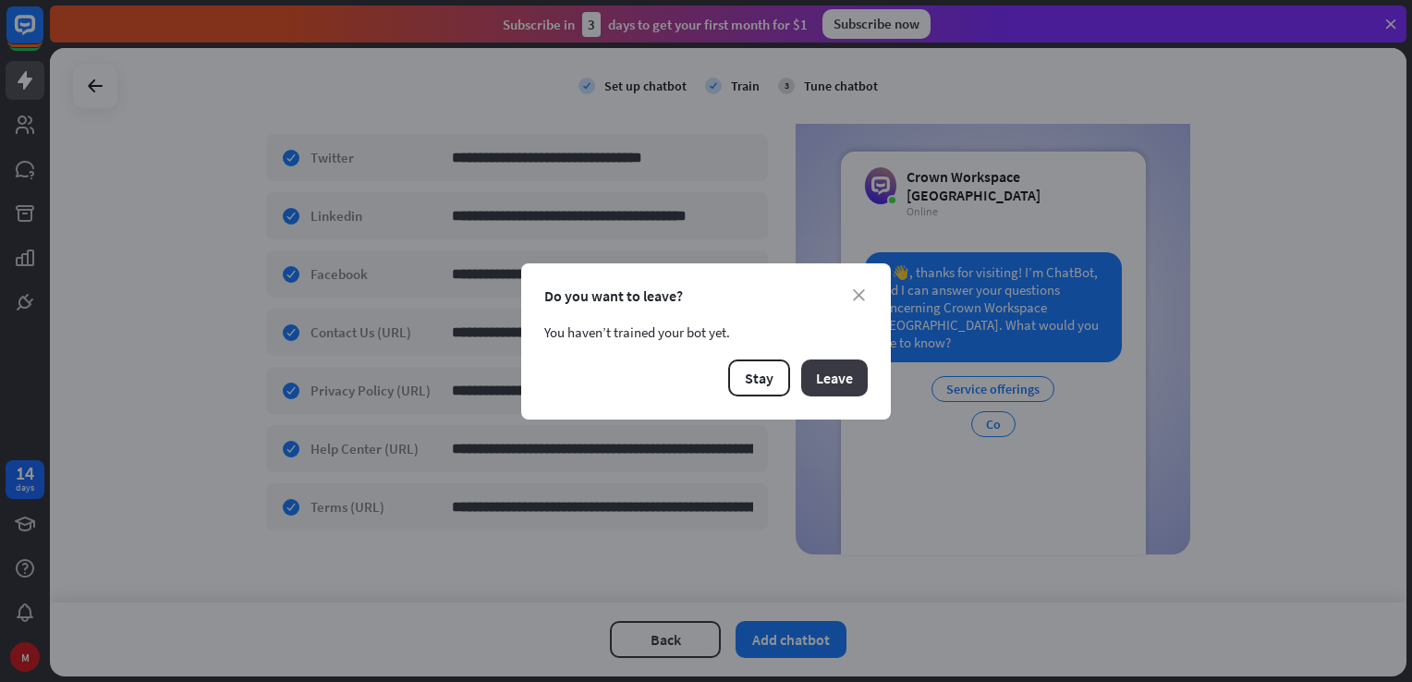
click at [843, 381] on button "Leave" at bounding box center [834, 377] width 67 height 37
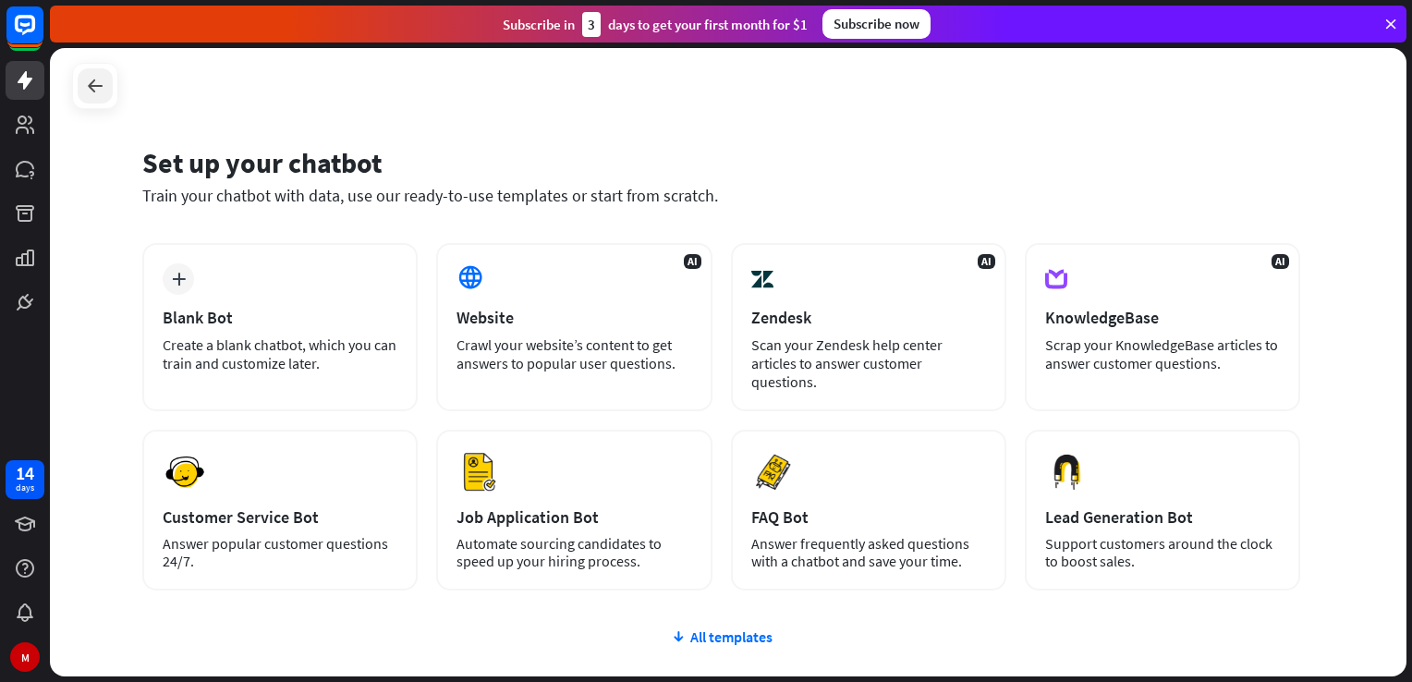
click at [84, 73] on div at bounding box center [95, 85] width 35 height 35
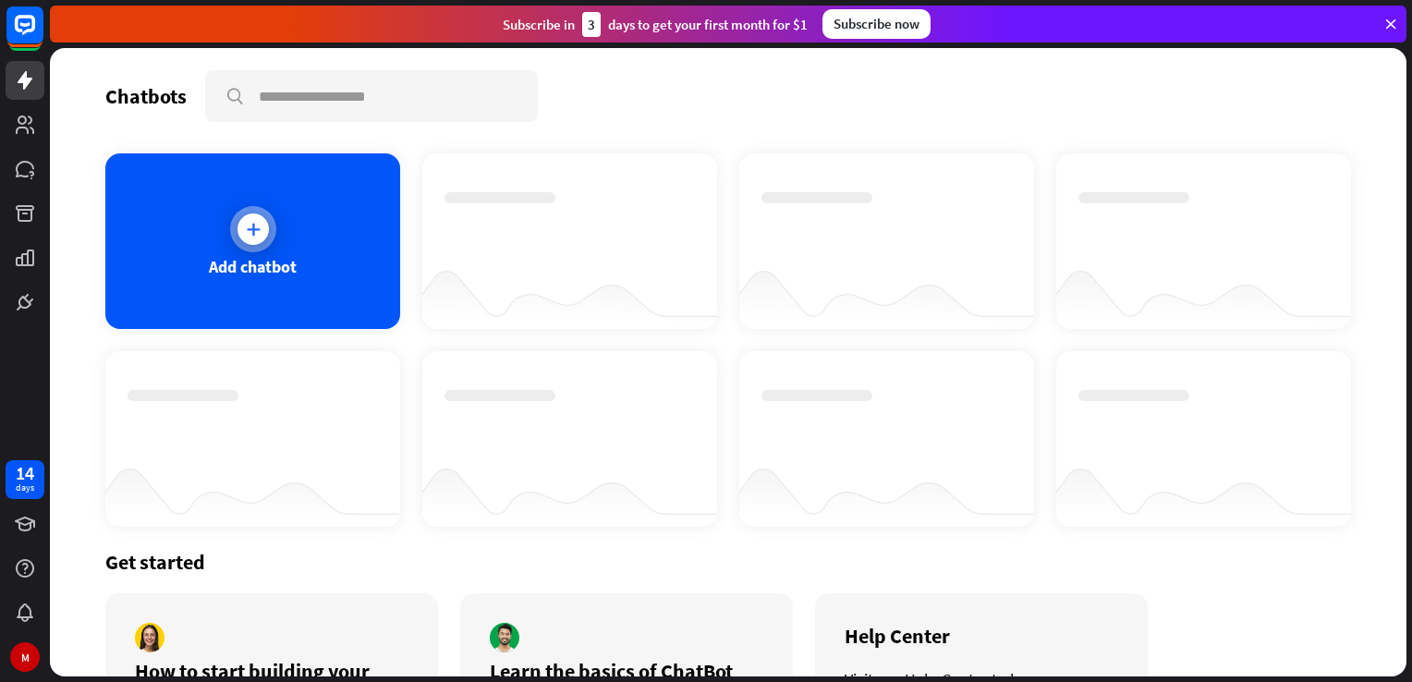
click at [280, 246] on div "Add chatbot" at bounding box center [252, 241] width 295 height 176
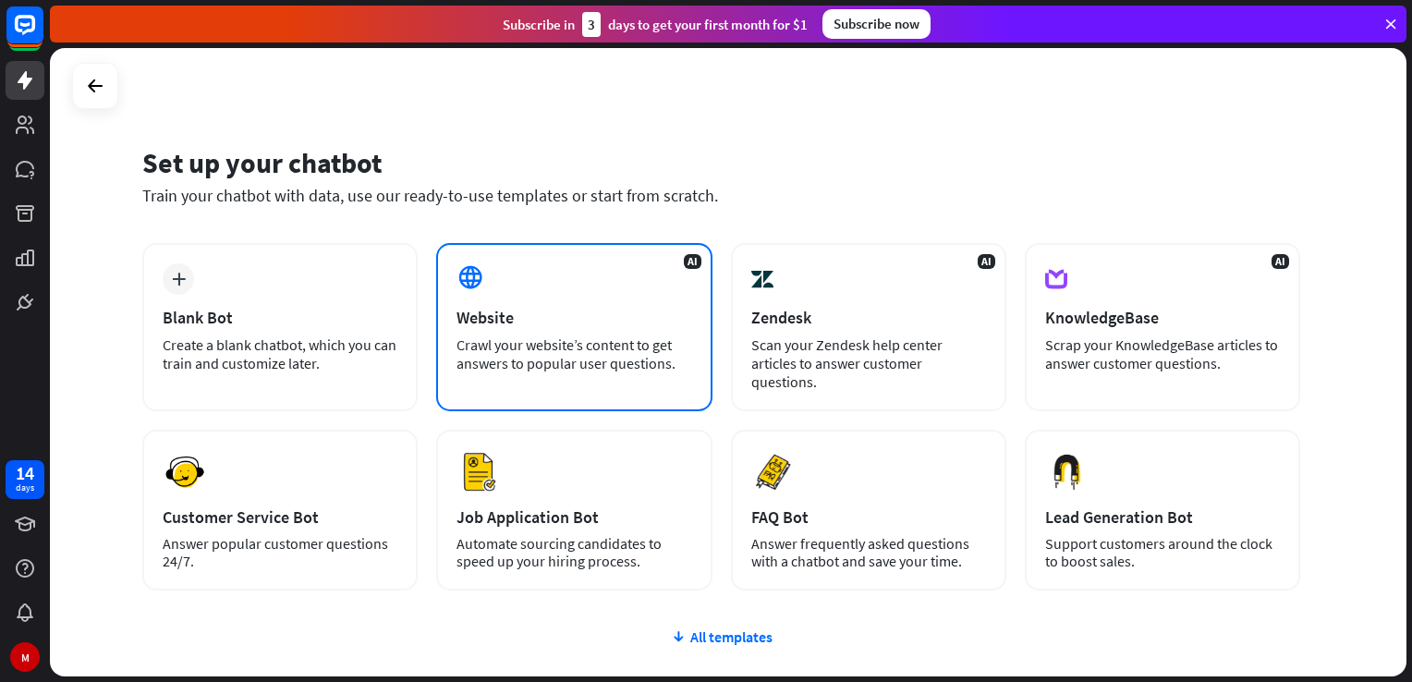
click at [514, 327] on div "AI Website Crawl your website’s content to get answers to popular user question…" at bounding box center [573, 327] width 275 height 168
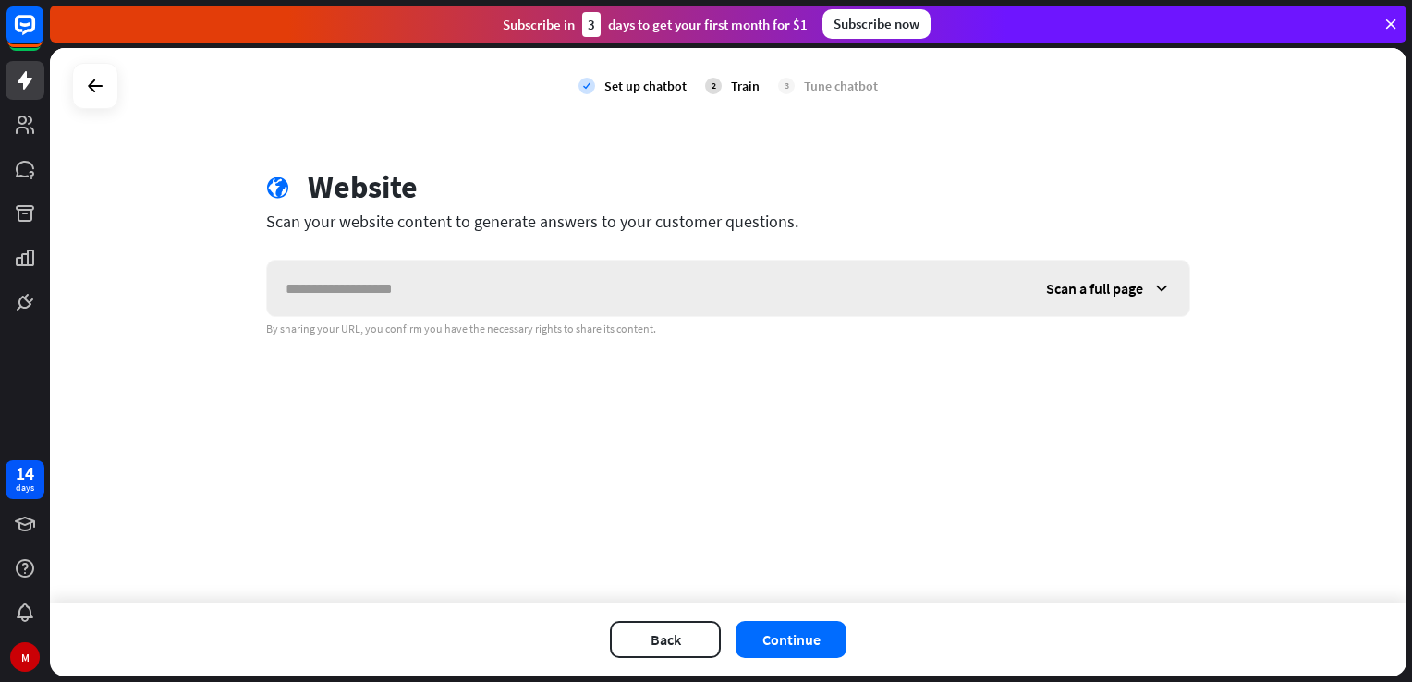
click at [476, 296] on input "text" at bounding box center [647, 288] width 760 height 55
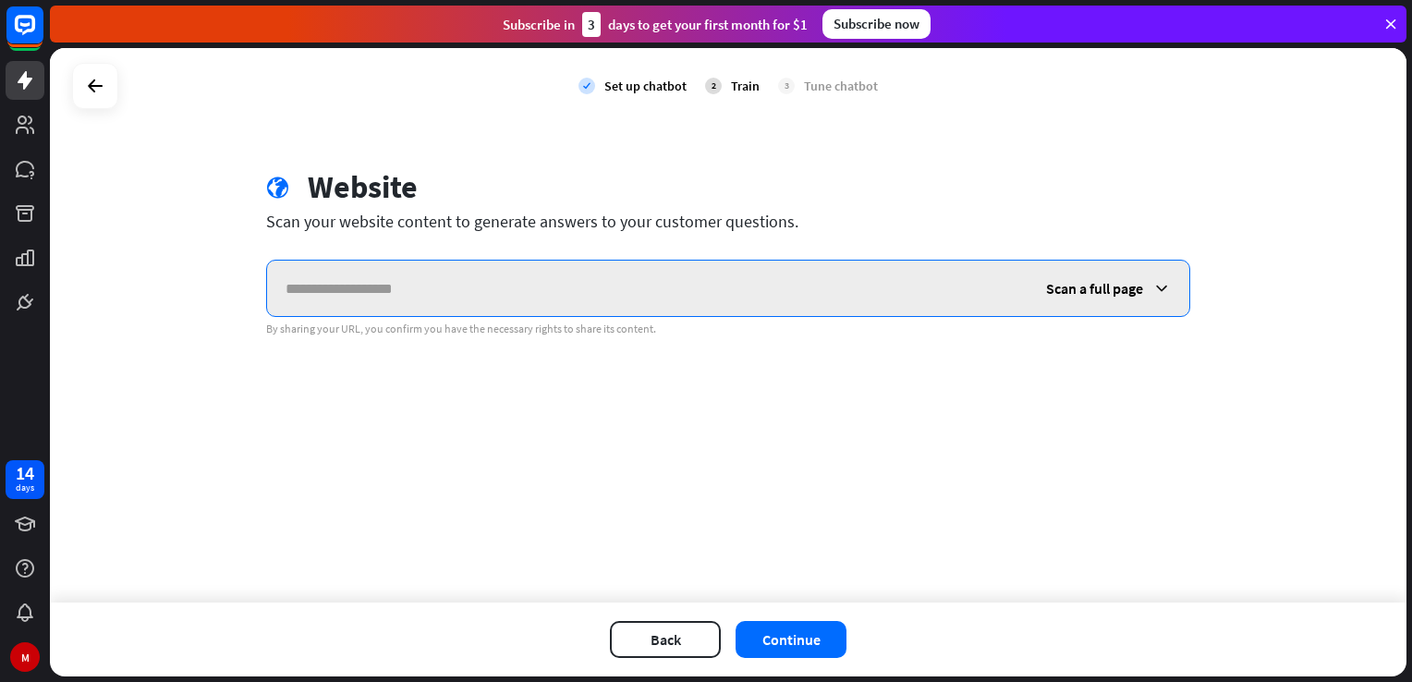
paste input "**********"
type input "**********"
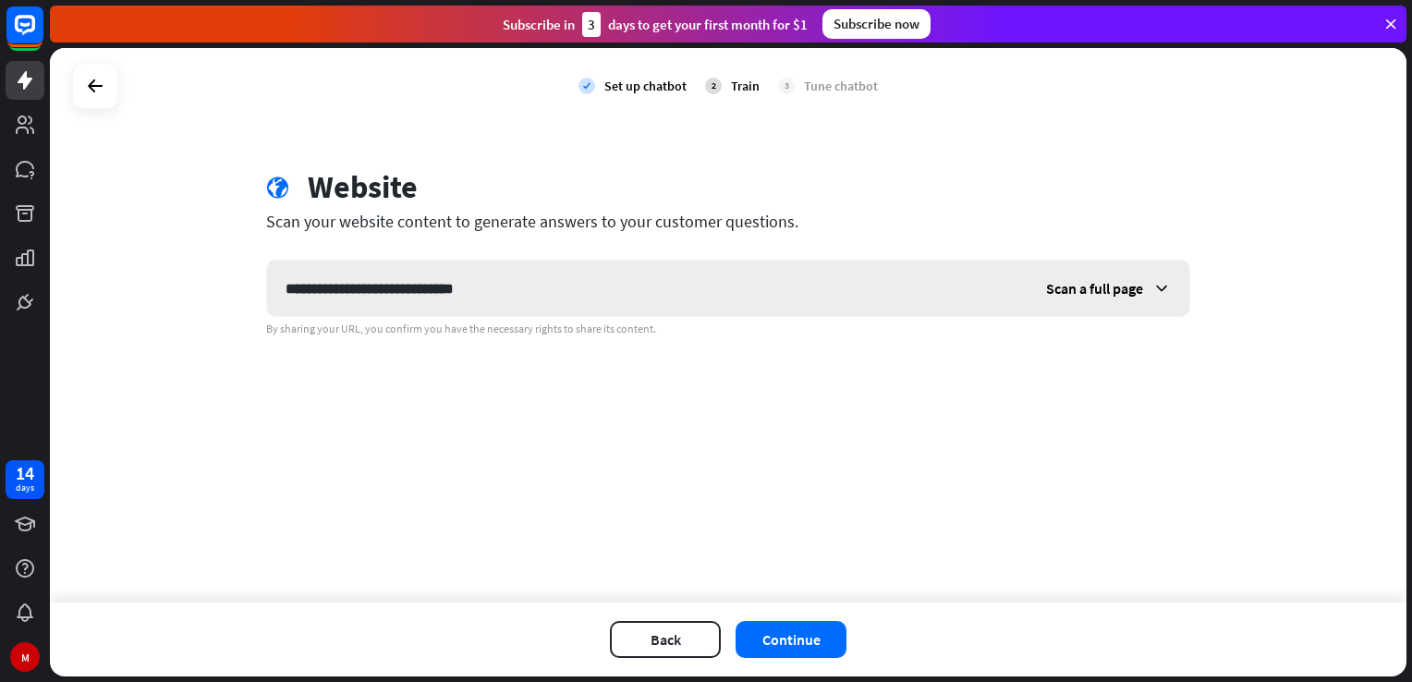
click at [1139, 299] on div "Scan a full page" at bounding box center [1108, 288] width 162 height 55
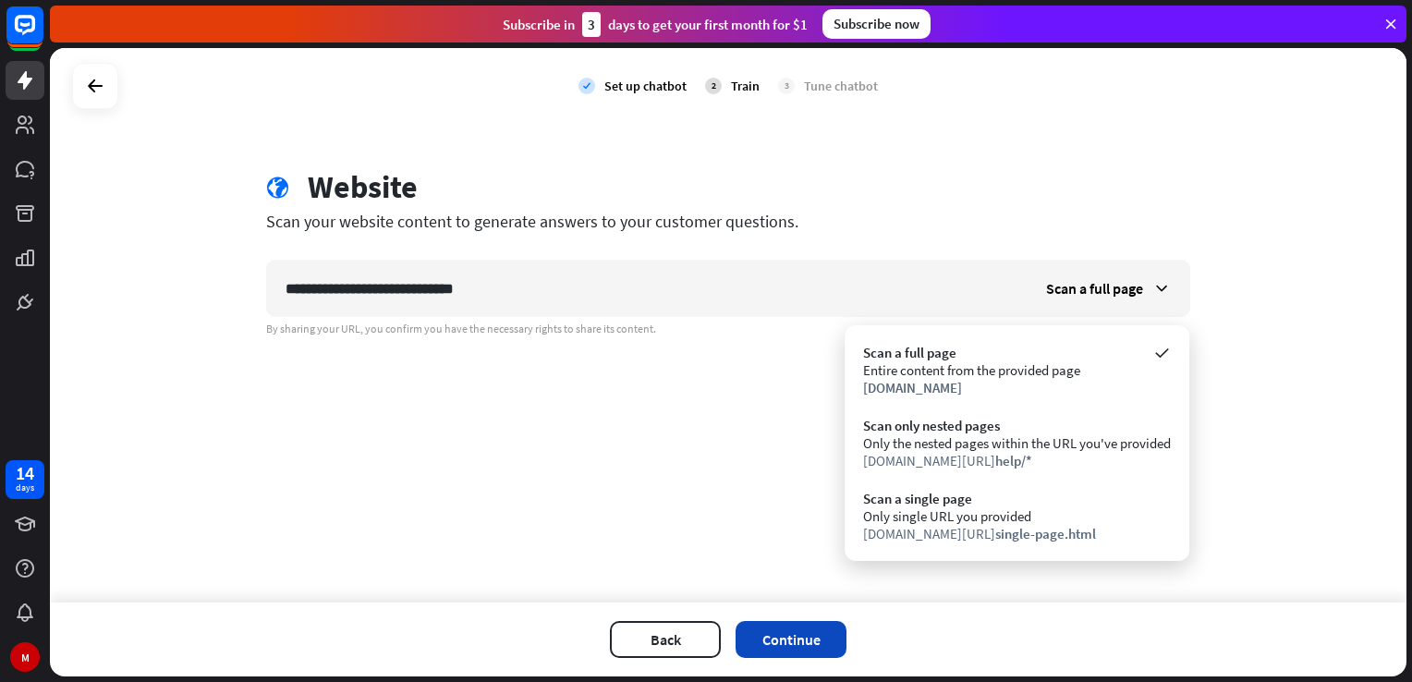
click at [798, 642] on button "Continue" at bounding box center [790, 639] width 111 height 37
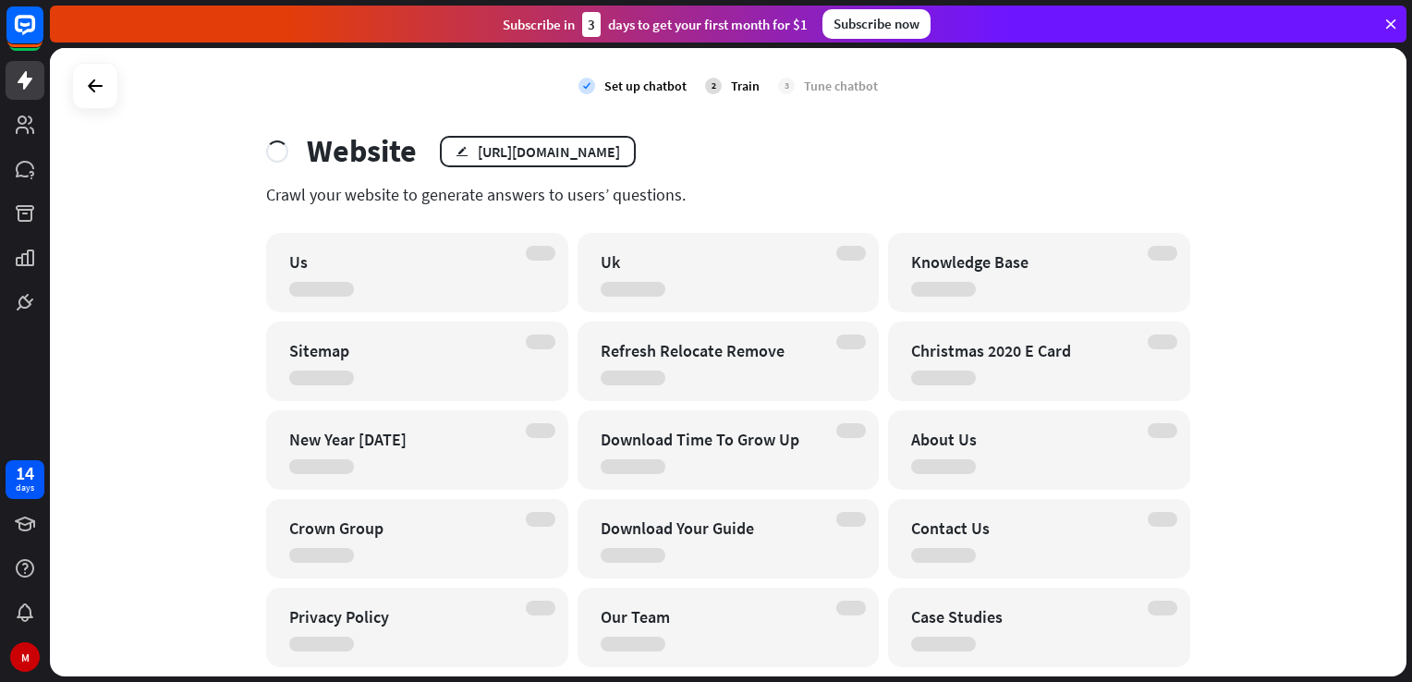
scroll to position [28, 0]
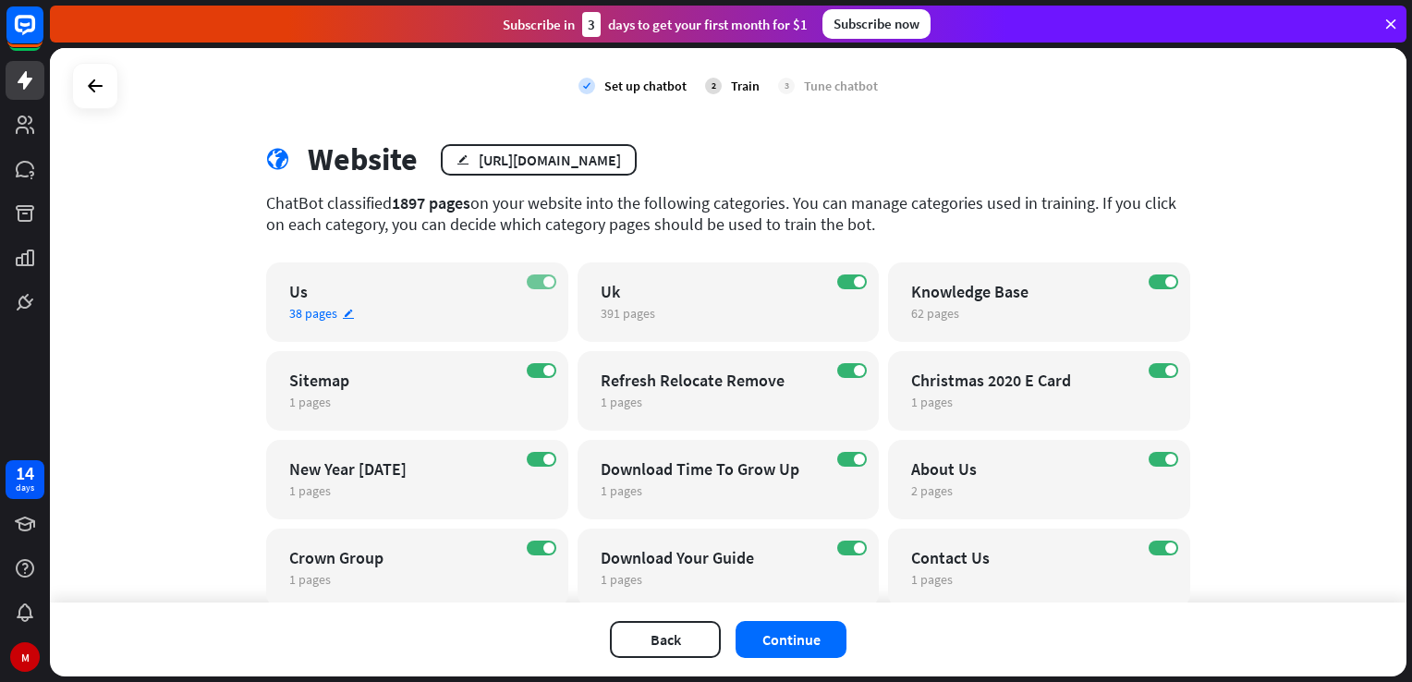
click at [543, 283] on span at bounding box center [548, 281] width 11 height 11
click at [854, 279] on span at bounding box center [859, 281] width 11 height 11
click at [854, 371] on span at bounding box center [859, 370] width 11 height 11
click at [1165, 371] on span at bounding box center [1170, 370] width 11 height 11
click at [585, 149] on div "edit [URL][DOMAIN_NAME]" at bounding box center [539, 159] width 196 height 31
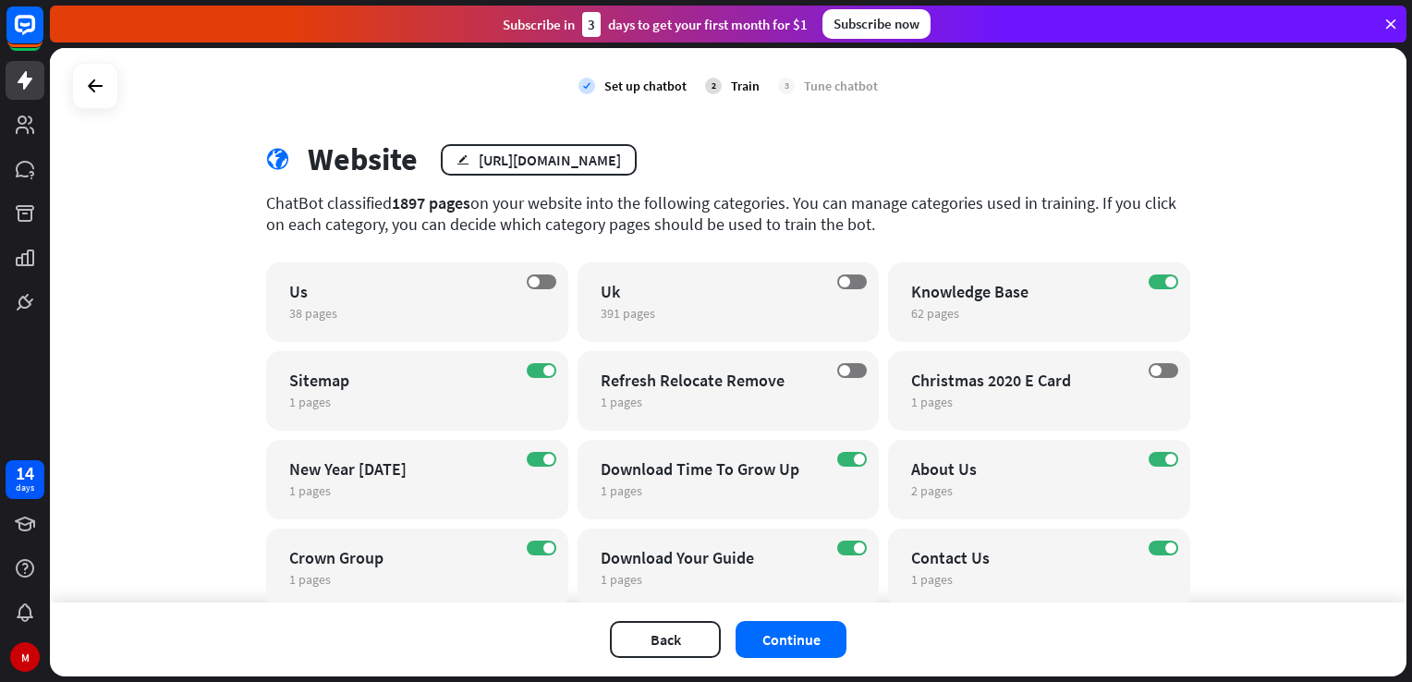
click at [456, 159] on icon "edit" at bounding box center [462, 159] width 13 height 12
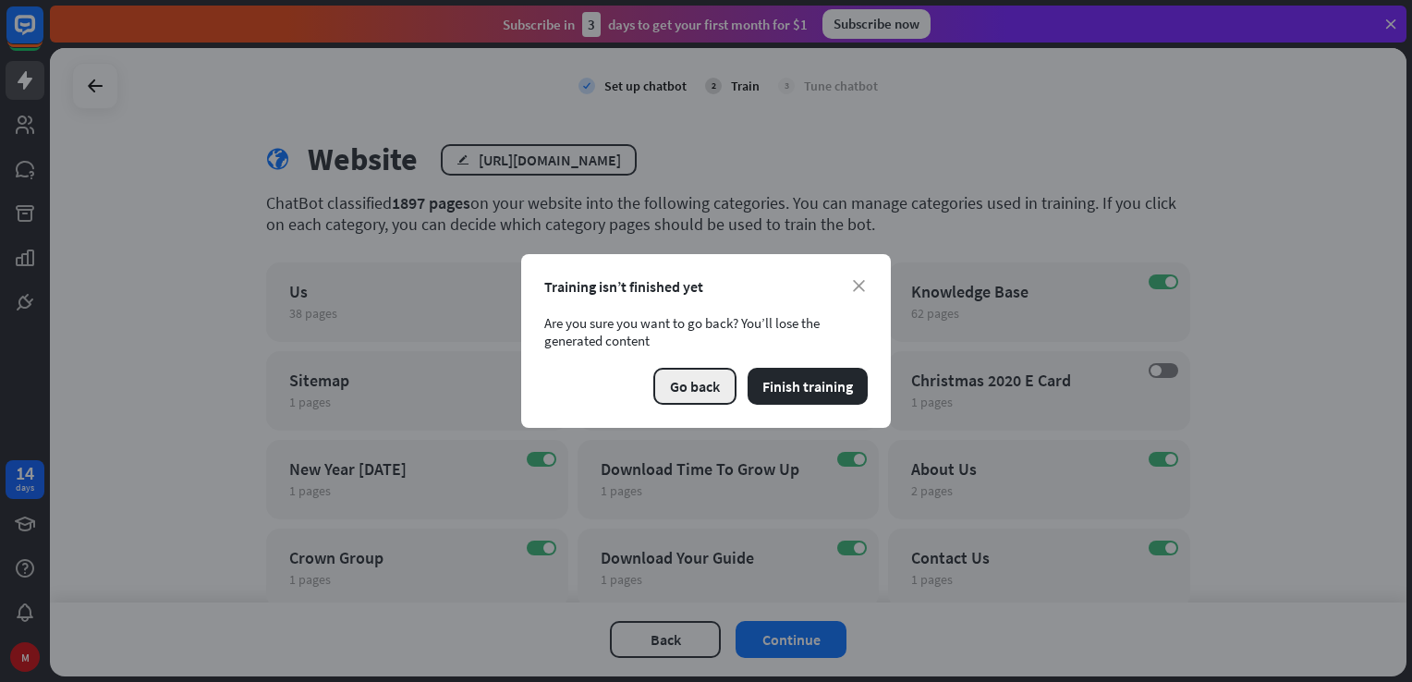
click at [710, 375] on button "Go back" at bounding box center [694, 386] width 83 height 37
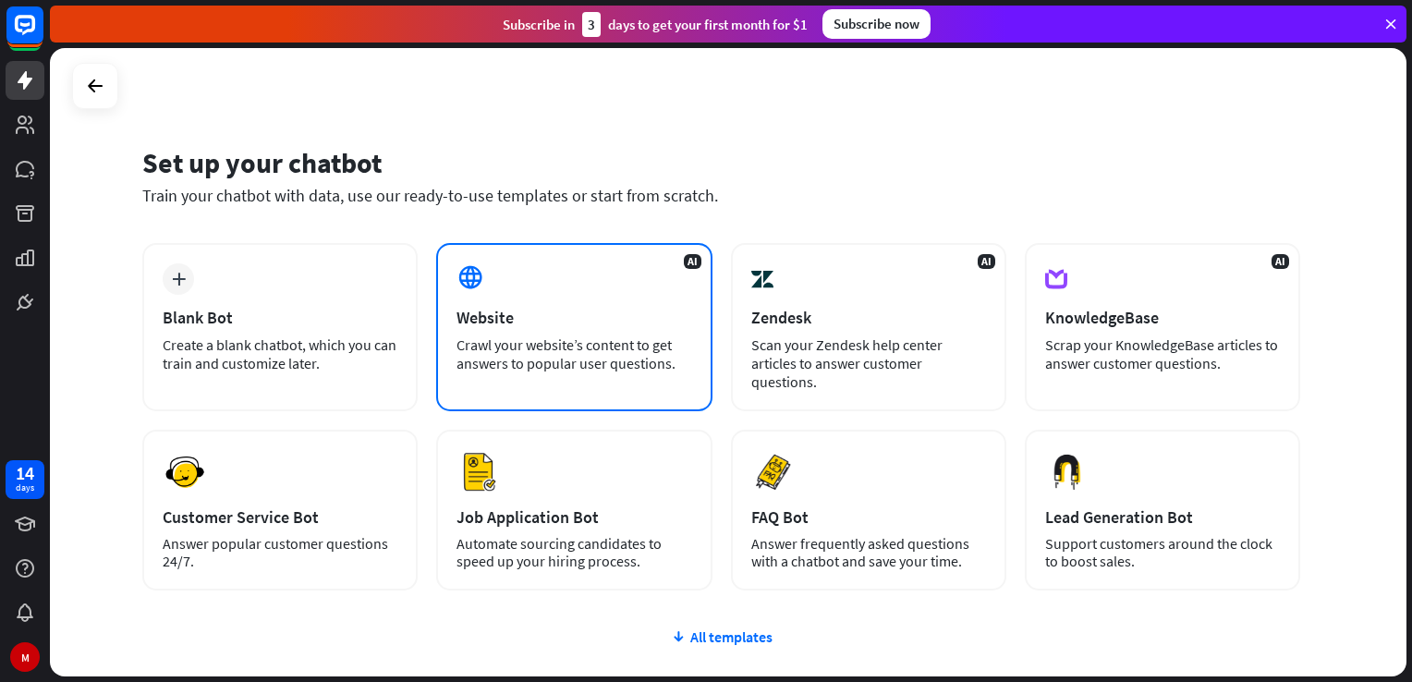
click at [601, 322] on div "Website" at bounding box center [573, 317] width 235 height 21
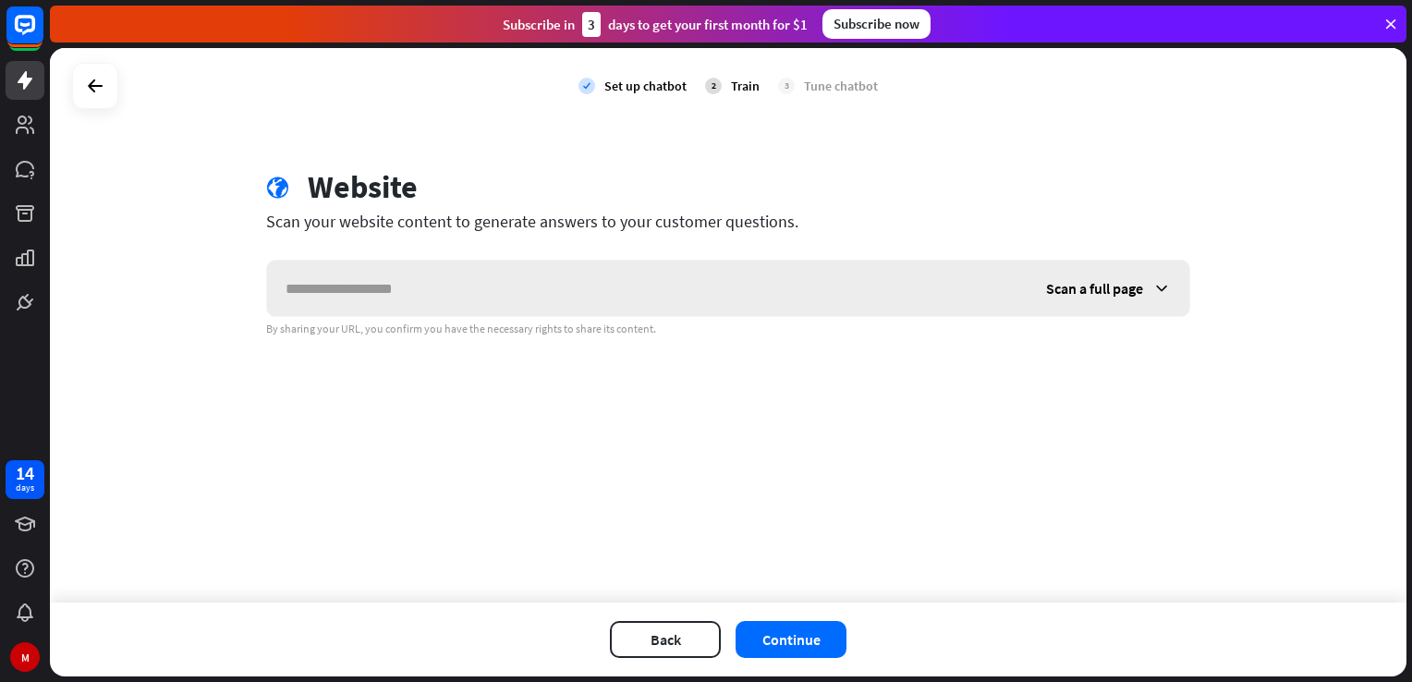
click at [584, 305] on input "text" at bounding box center [647, 288] width 760 height 55
type input "**********"
click at [783, 642] on button "Continue" at bounding box center [790, 639] width 111 height 37
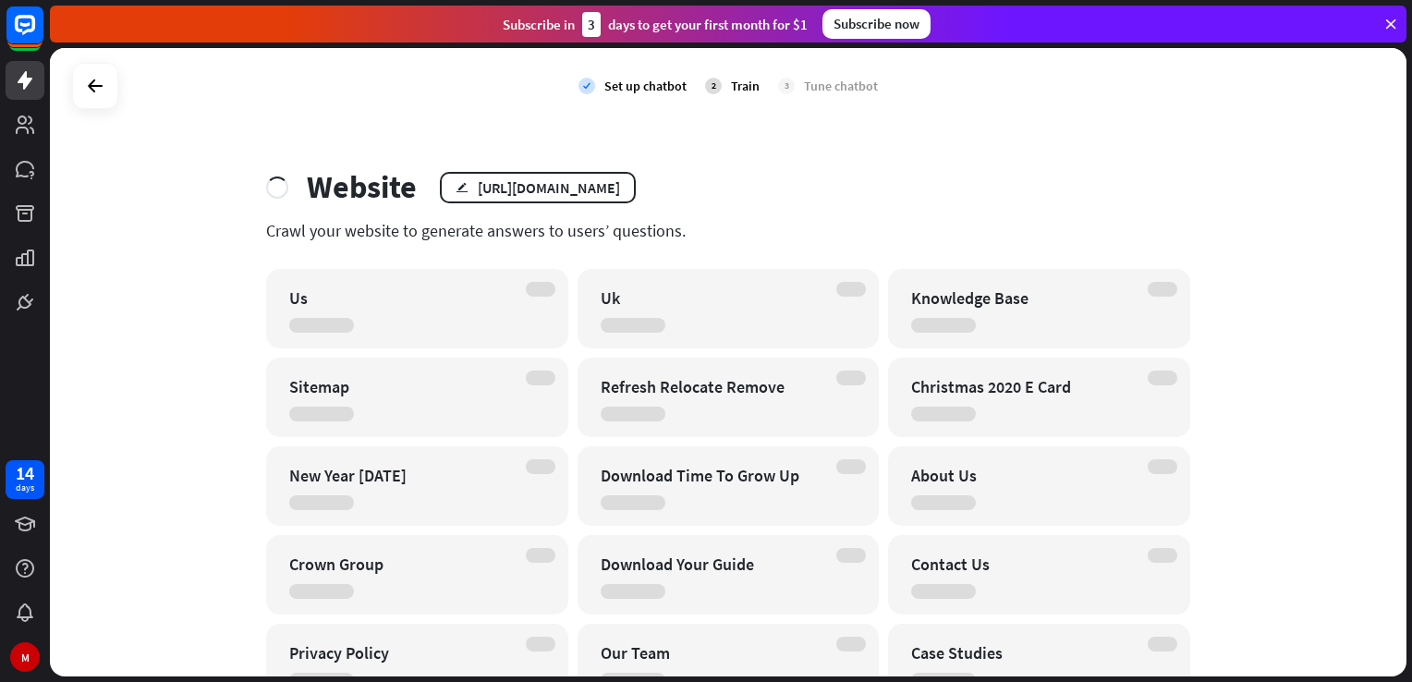
click at [636, 366] on div "Refresh Relocate Remove" at bounding box center [728, 397] width 302 height 79
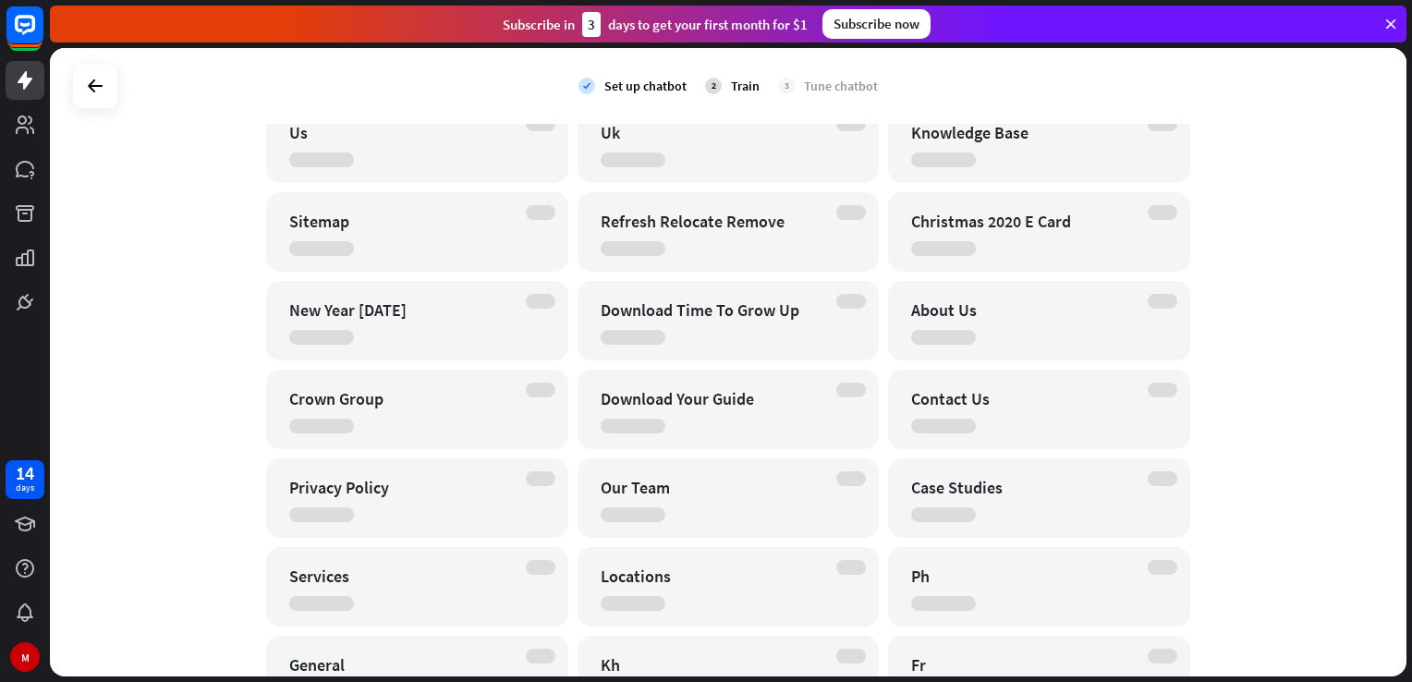
scroll to position [0, 0]
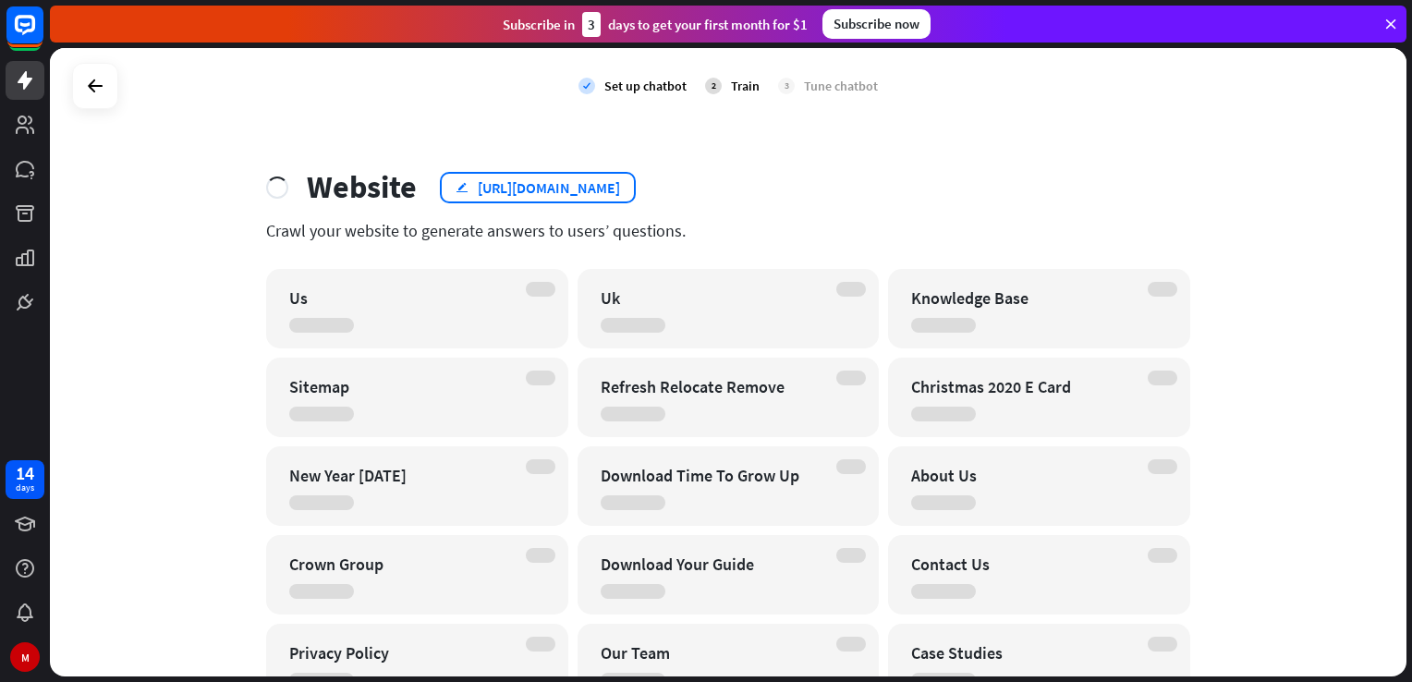
click at [620, 188] on div "[URL][DOMAIN_NAME]" at bounding box center [549, 187] width 142 height 18
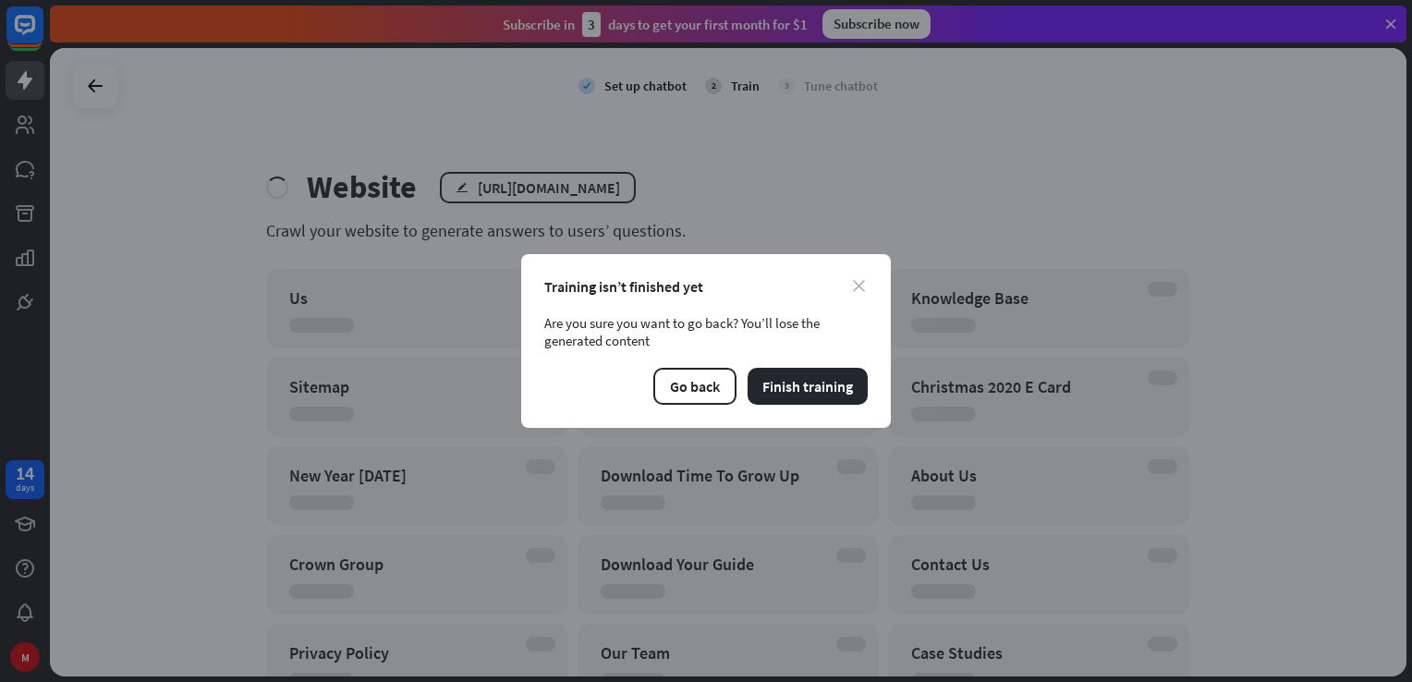
click at [858, 285] on icon "close" at bounding box center [859, 286] width 12 height 12
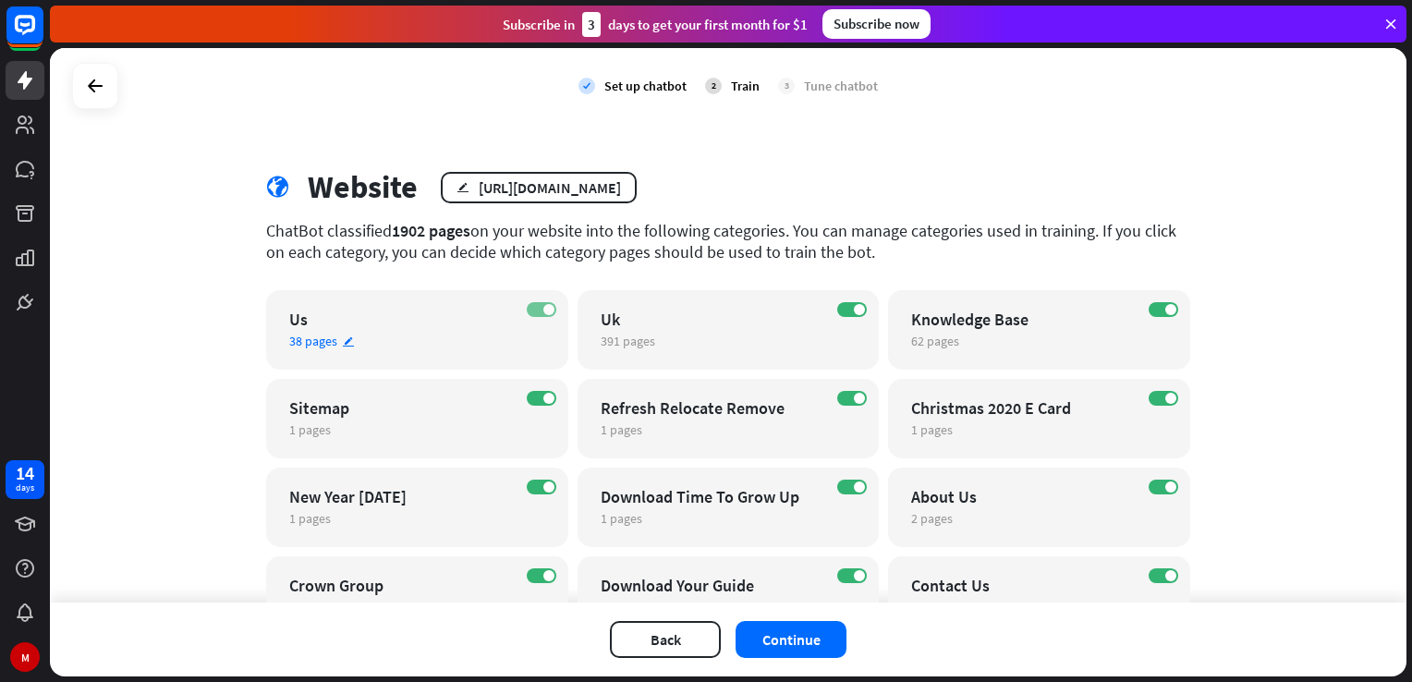
click at [543, 312] on span at bounding box center [548, 309] width 11 height 11
click at [846, 303] on label "ON" at bounding box center [852, 309] width 30 height 15
click at [1165, 304] on span at bounding box center [1170, 309] width 11 height 11
click at [1153, 390] on div "ON Christmas 2020 E Card 1 pages edit" at bounding box center [1039, 418] width 302 height 79
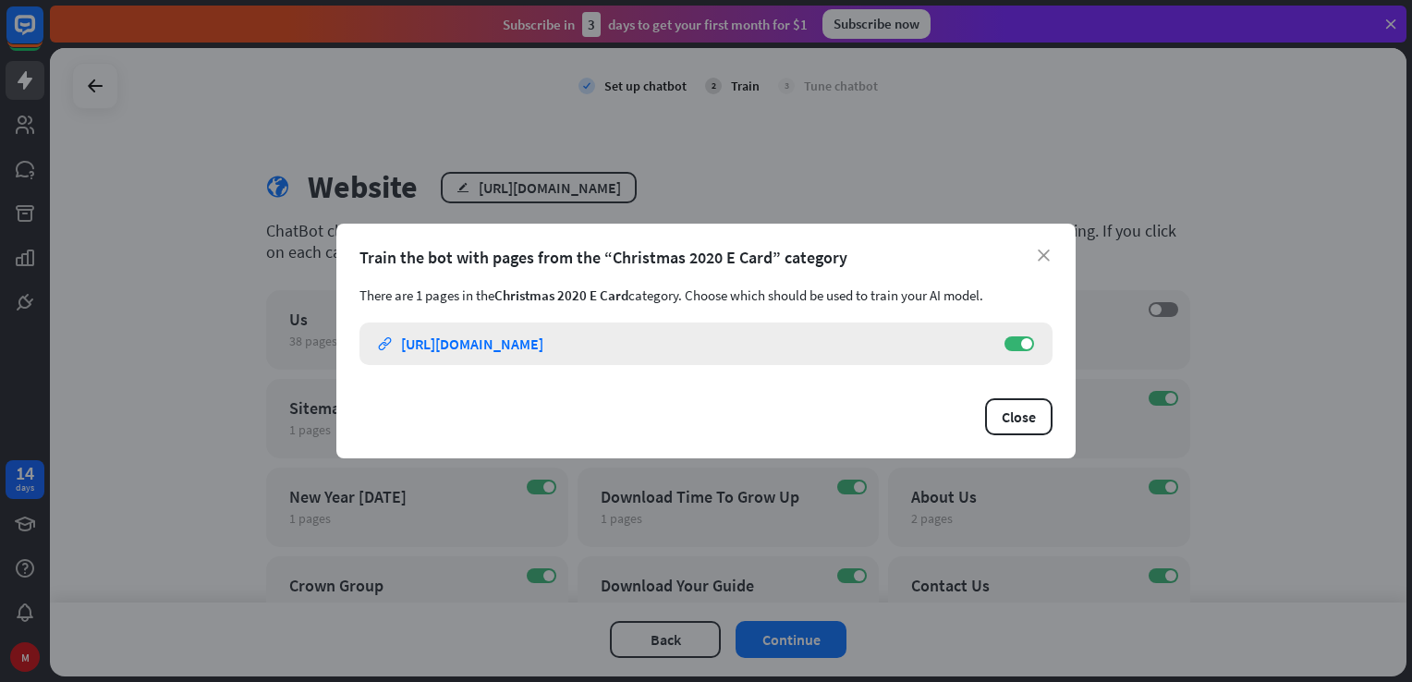
click at [1004, 345] on div "ON" at bounding box center [1019, 343] width 30 height 15
click at [1011, 345] on label "ON" at bounding box center [1019, 343] width 30 height 15
click at [1043, 254] on icon "close" at bounding box center [1044, 255] width 12 height 12
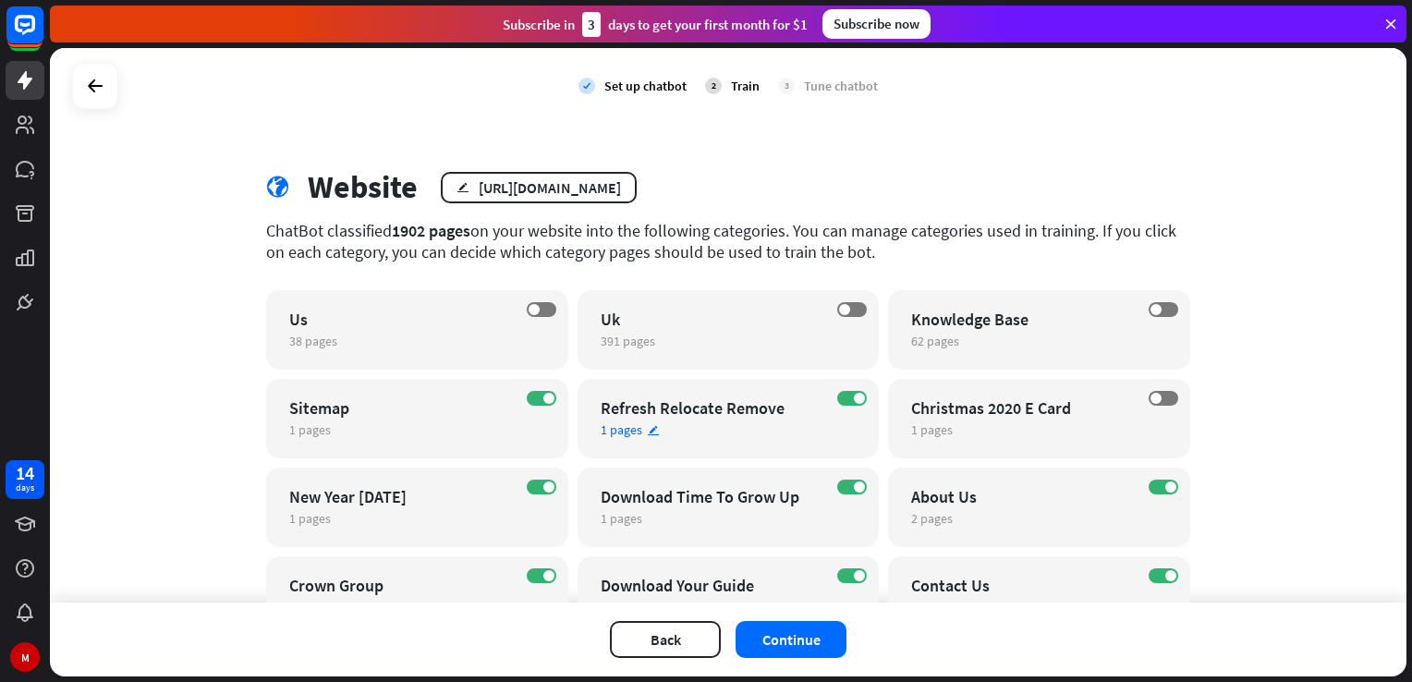
click at [851, 389] on div "ON Refresh Relocate Remove 1 pages edit" at bounding box center [728, 418] width 302 height 79
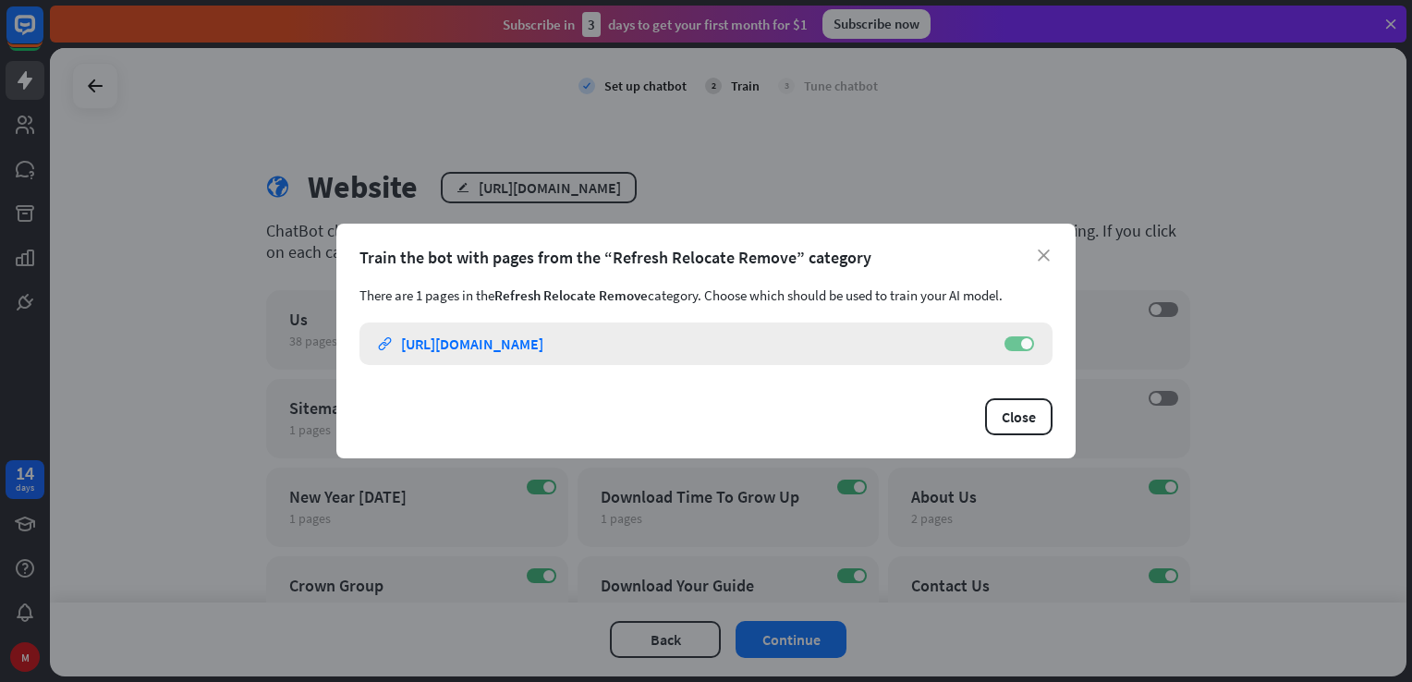
click at [1024, 345] on span at bounding box center [1026, 343] width 11 height 11
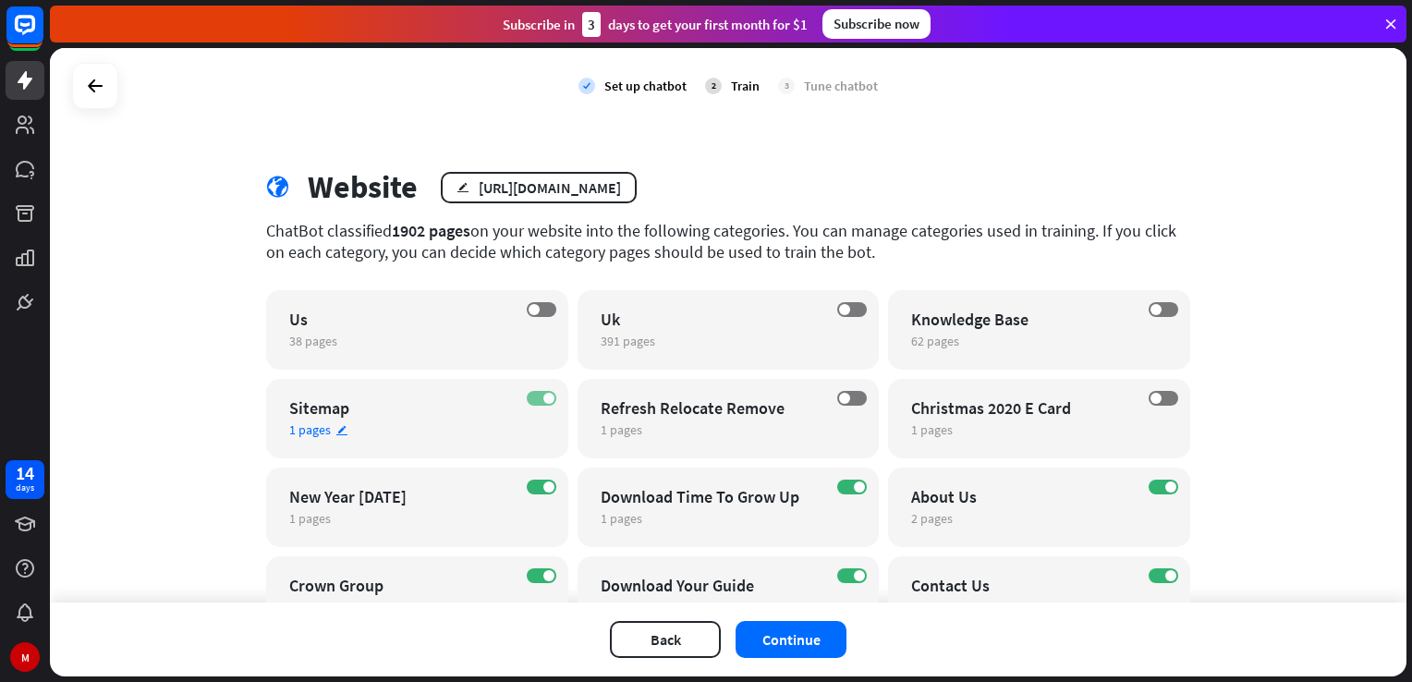
click at [543, 394] on span at bounding box center [548, 398] width 11 height 11
click at [543, 496] on div "ON New Year [DATE] 1 pages edit" at bounding box center [417, 506] width 302 height 79
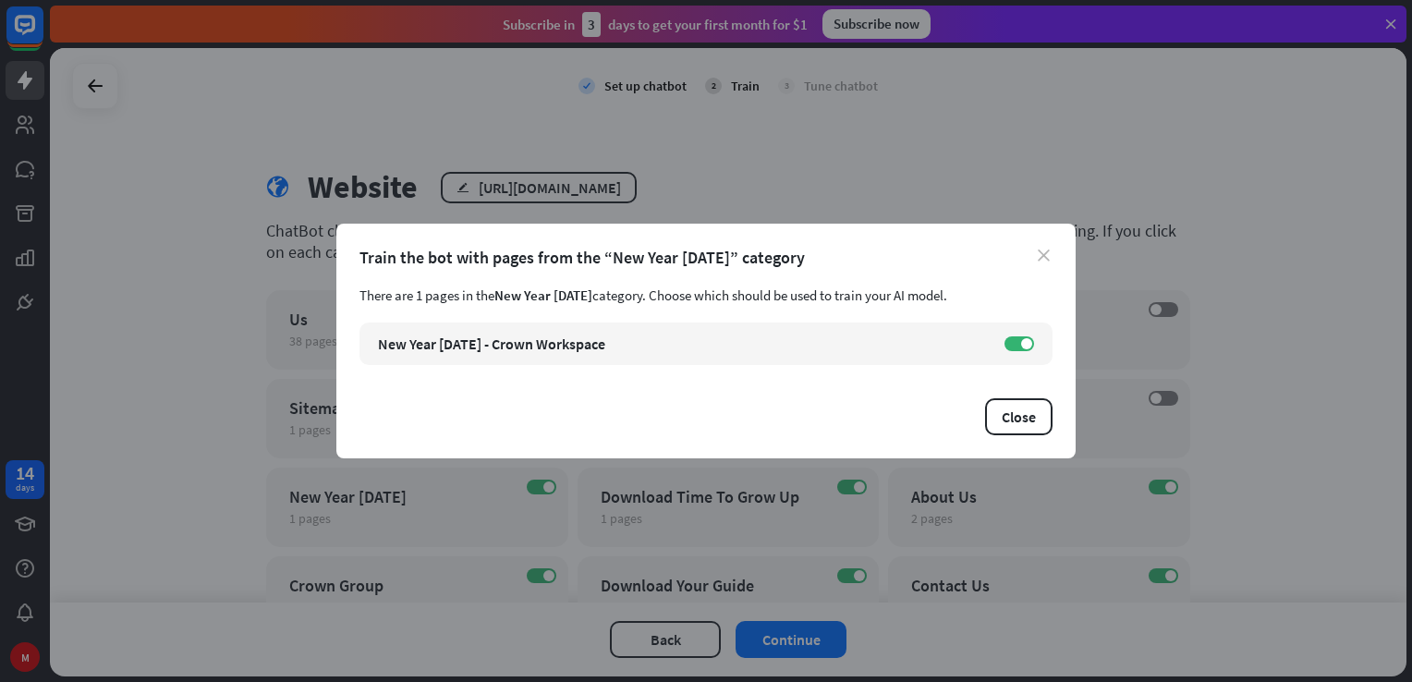
click at [1039, 258] on icon "close" at bounding box center [1044, 255] width 12 height 12
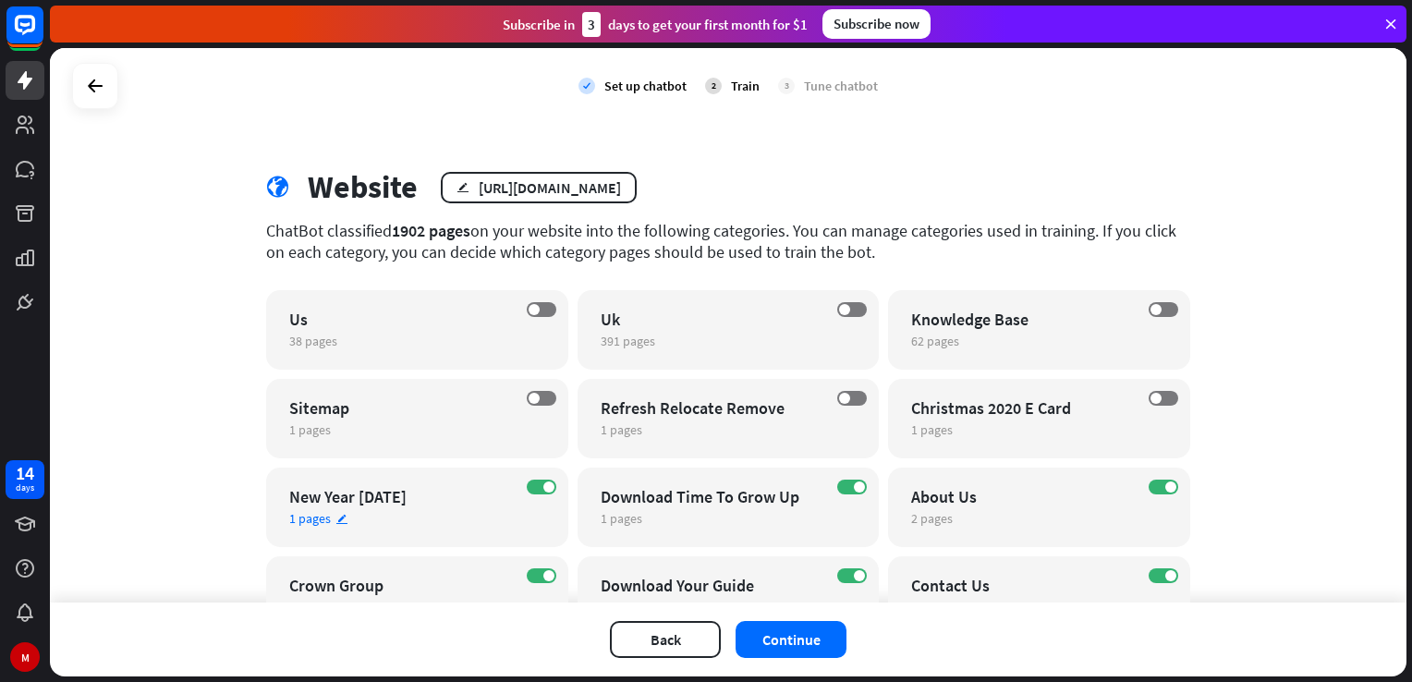
click at [541, 495] on div "ON New Year [DATE] 1 pages edit" at bounding box center [417, 506] width 302 height 79
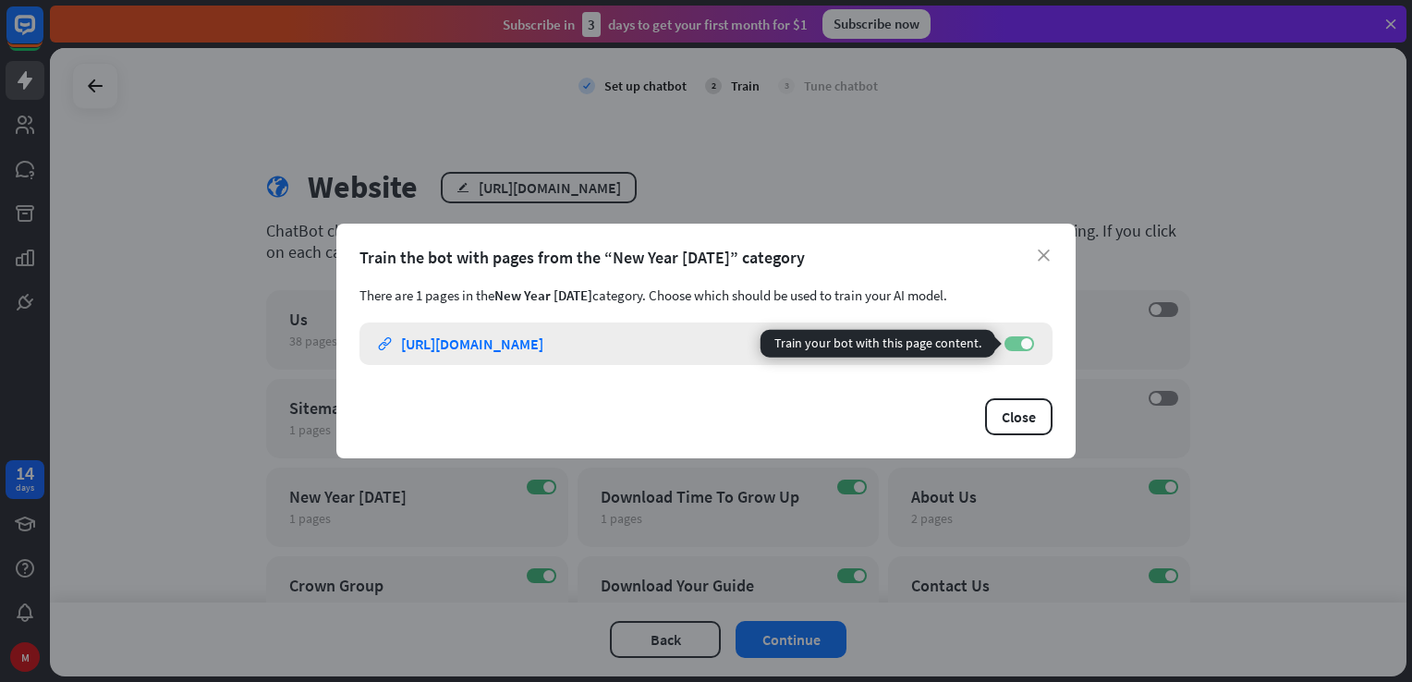
click at [1018, 349] on label "ON" at bounding box center [1019, 343] width 30 height 15
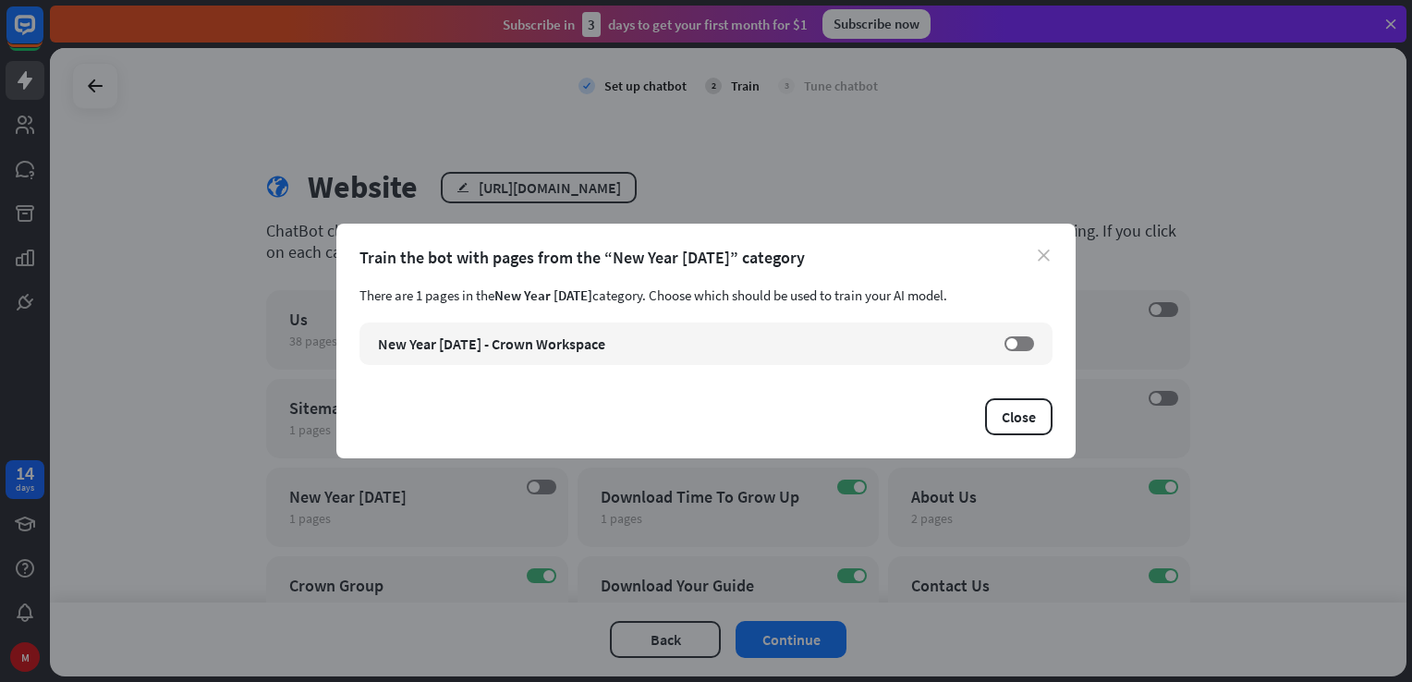
click at [1046, 256] on icon "close" at bounding box center [1044, 255] width 12 height 12
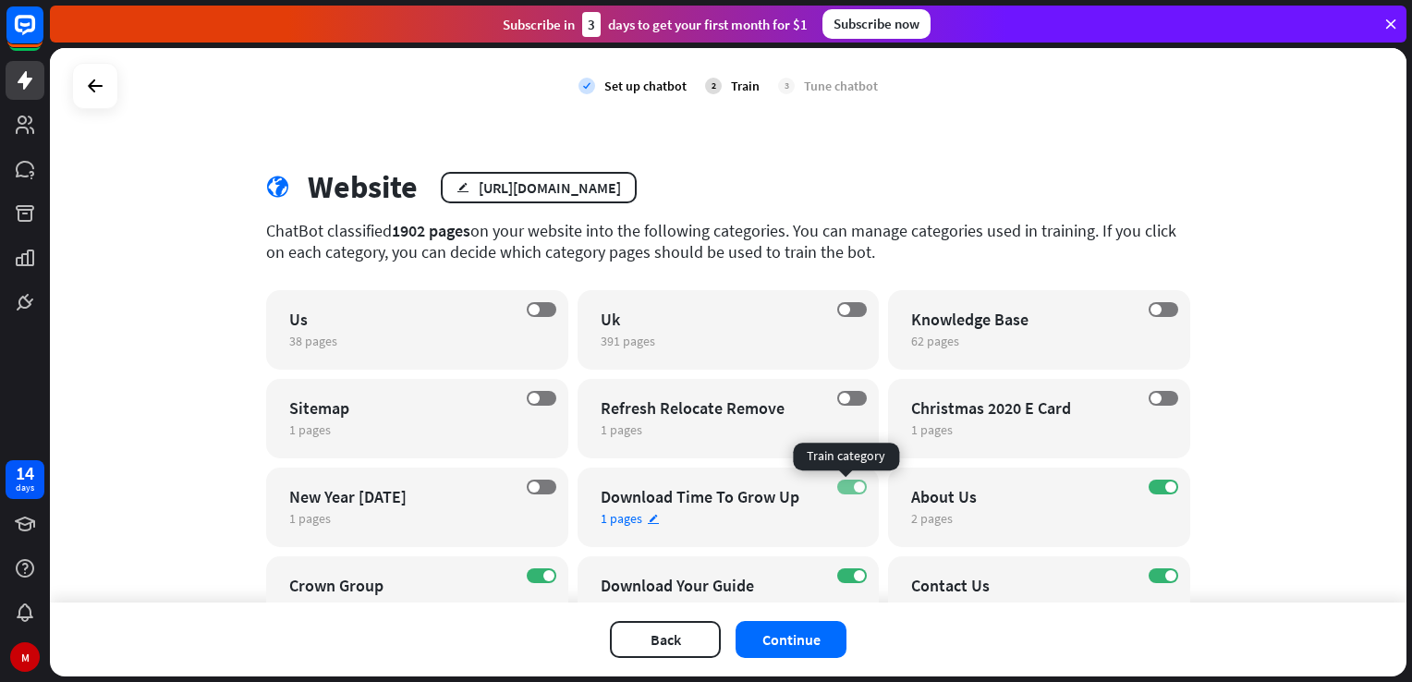
click at [854, 488] on span at bounding box center [859, 486] width 11 height 11
click at [1156, 489] on label "ON" at bounding box center [1163, 486] width 30 height 15
click at [1157, 573] on label "ON" at bounding box center [1163, 575] width 30 height 15
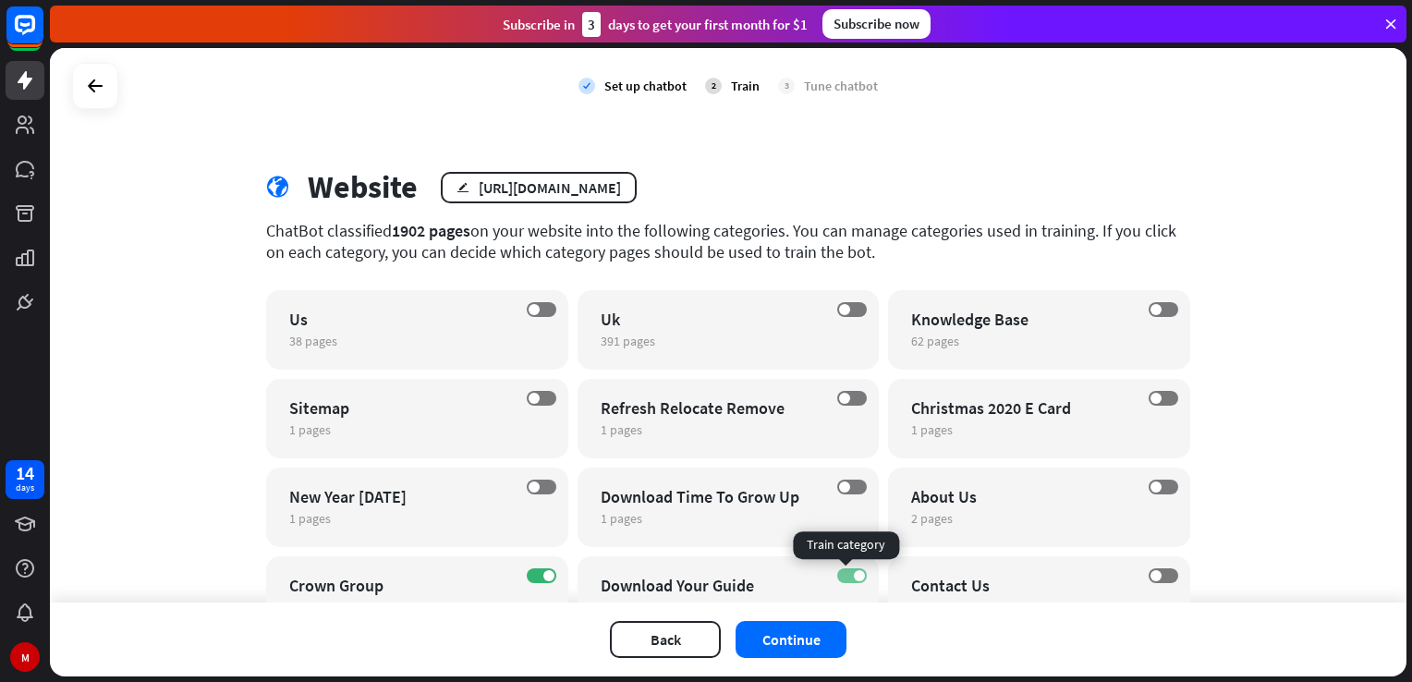
click at [854, 575] on span at bounding box center [859, 575] width 11 height 11
click at [544, 576] on span at bounding box center [548, 575] width 11 height 11
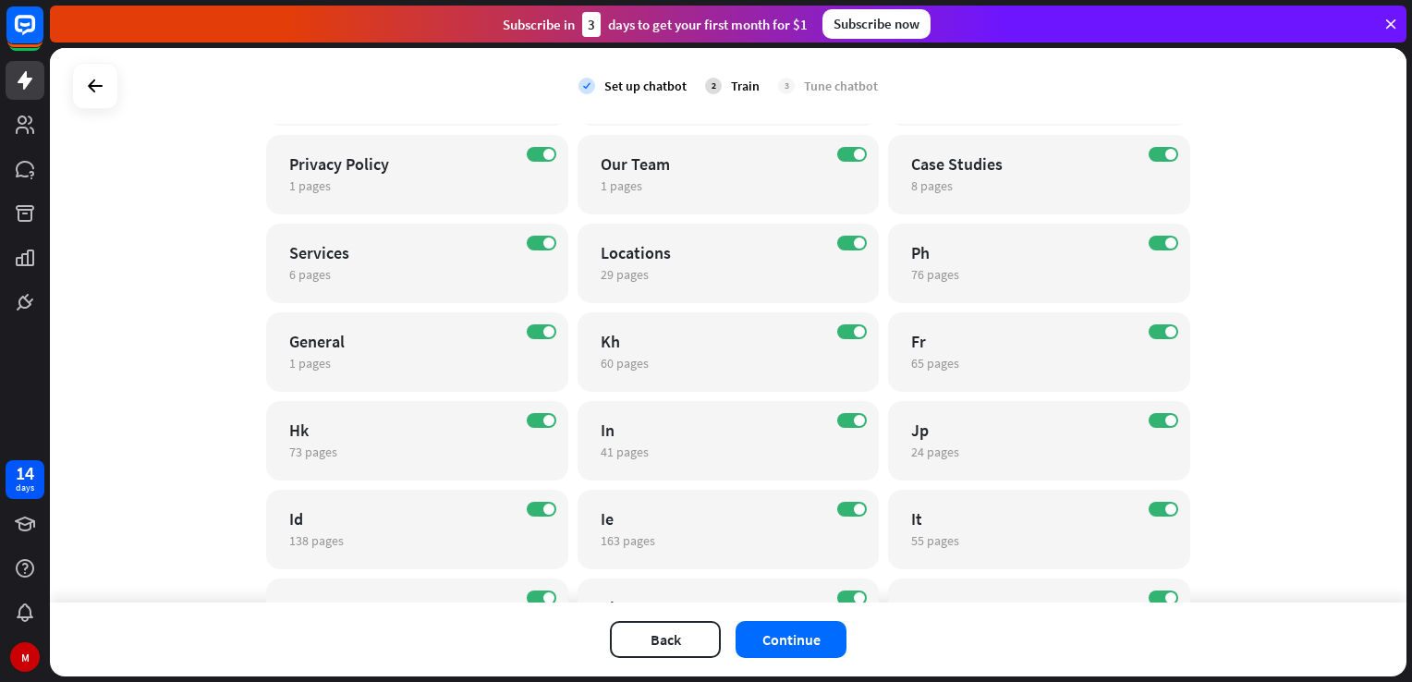
scroll to position [512, 0]
click at [543, 152] on span at bounding box center [548, 152] width 11 height 11
click at [854, 153] on span at bounding box center [859, 152] width 11 height 11
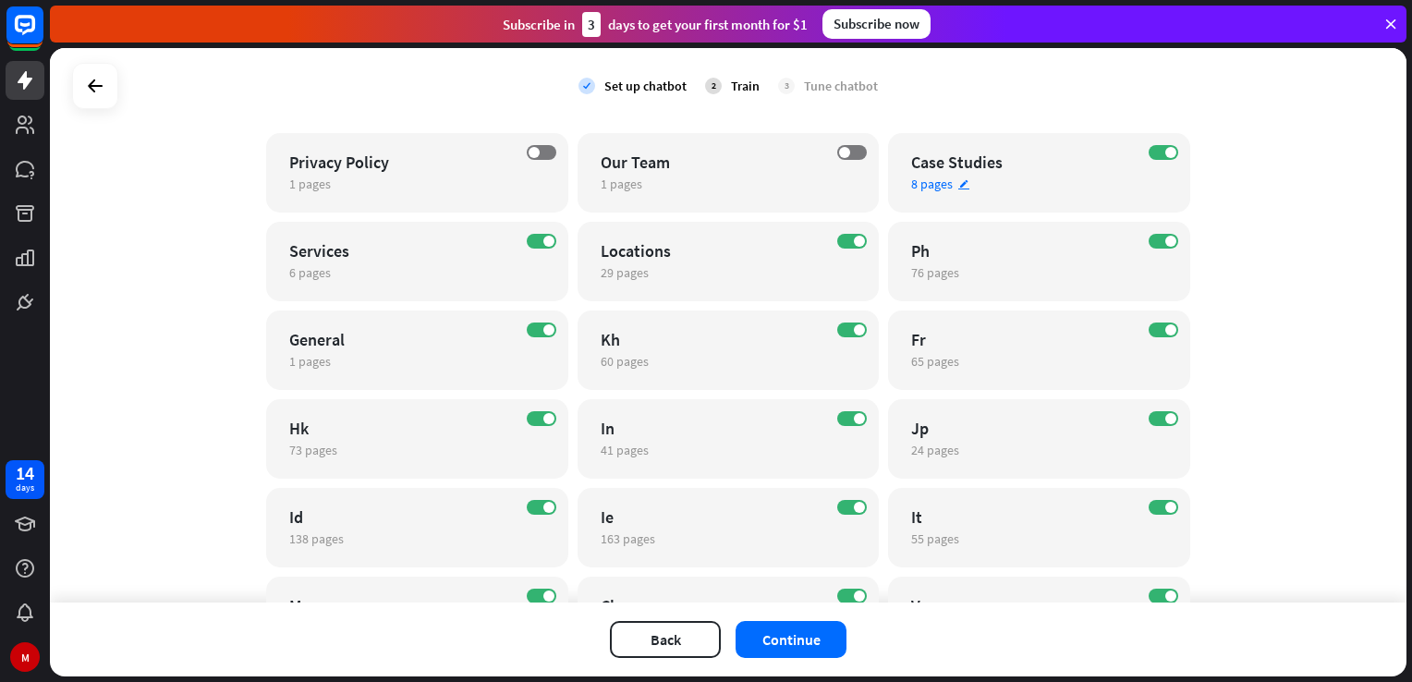
click at [1171, 154] on div "ON" at bounding box center [1163, 152] width 30 height 15
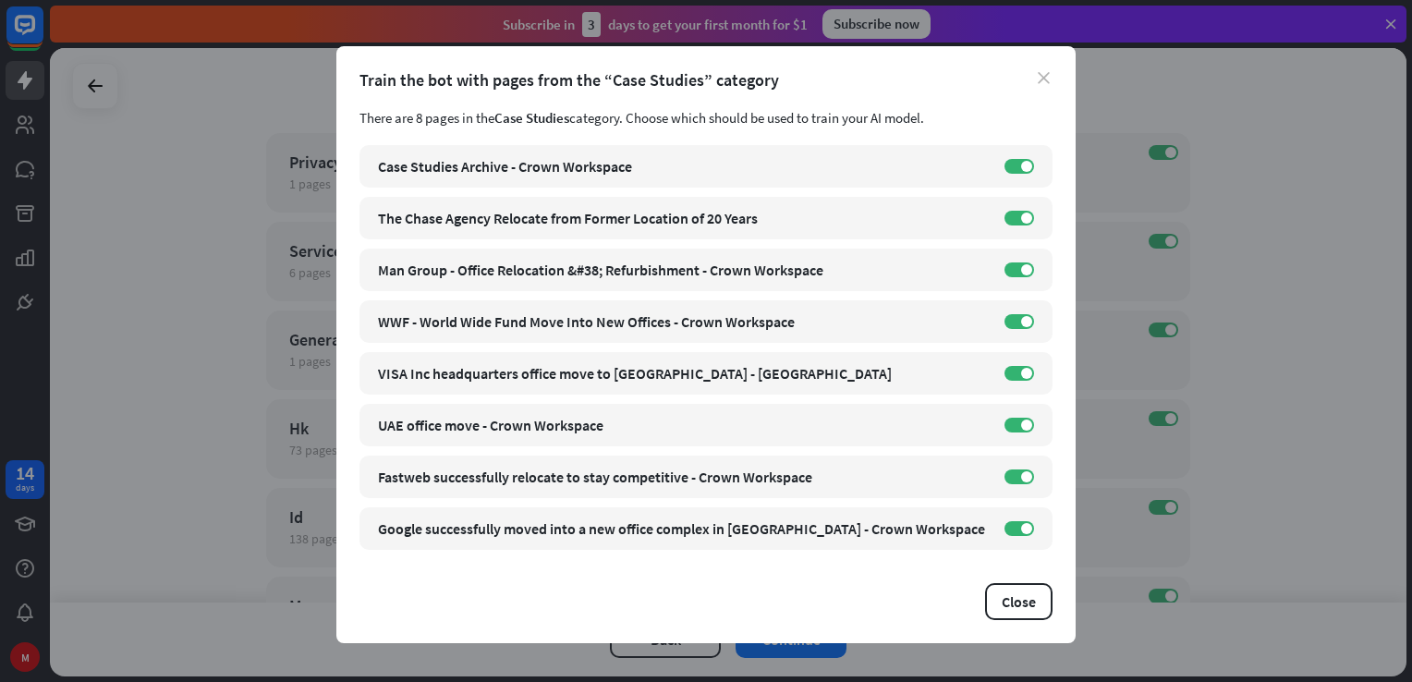
click at [1038, 74] on icon "close" at bounding box center [1044, 78] width 12 height 12
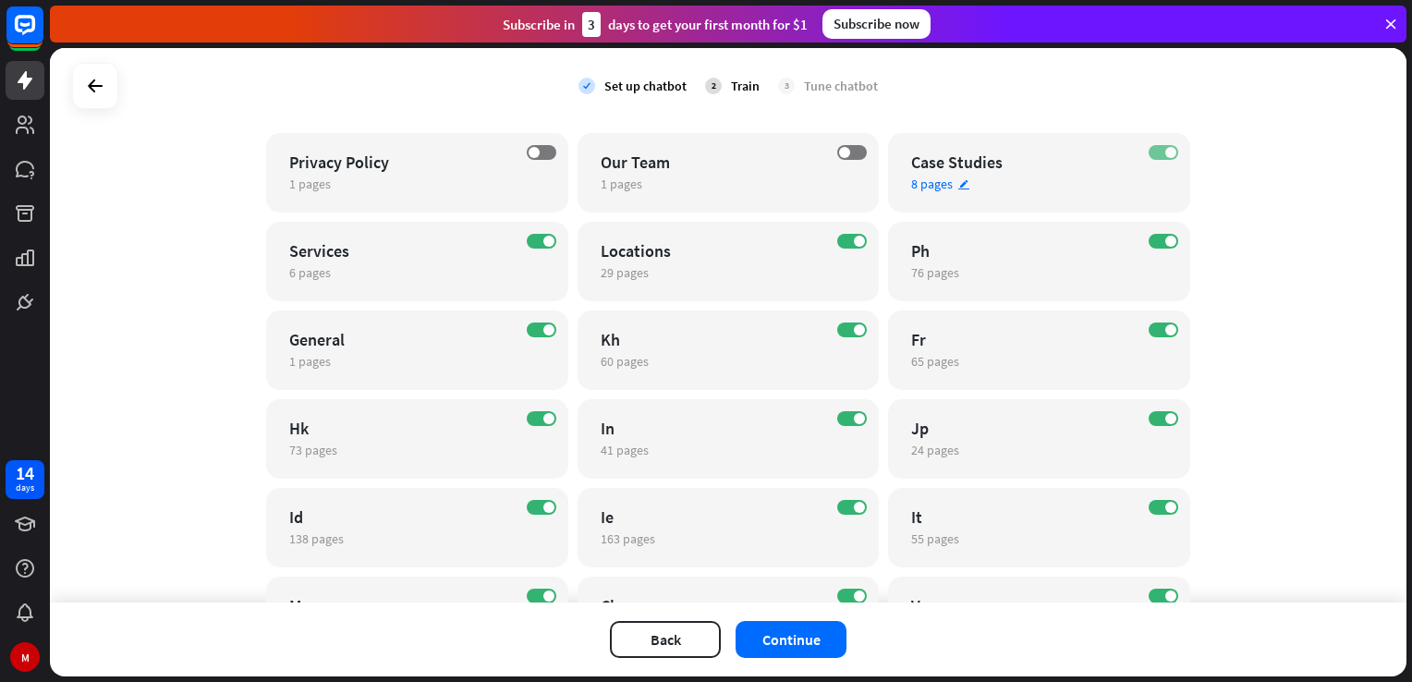
click at [1165, 152] on span at bounding box center [1170, 152] width 11 height 11
click at [1165, 241] on span at bounding box center [1170, 241] width 11 height 11
click at [854, 239] on span at bounding box center [859, 241] width 11 height 11
click at [544, 242] on span at bounding box center [548, 241] width 11 height 11
click at [543, 330] on span at bounding box center [548, 329] width 11 height 11
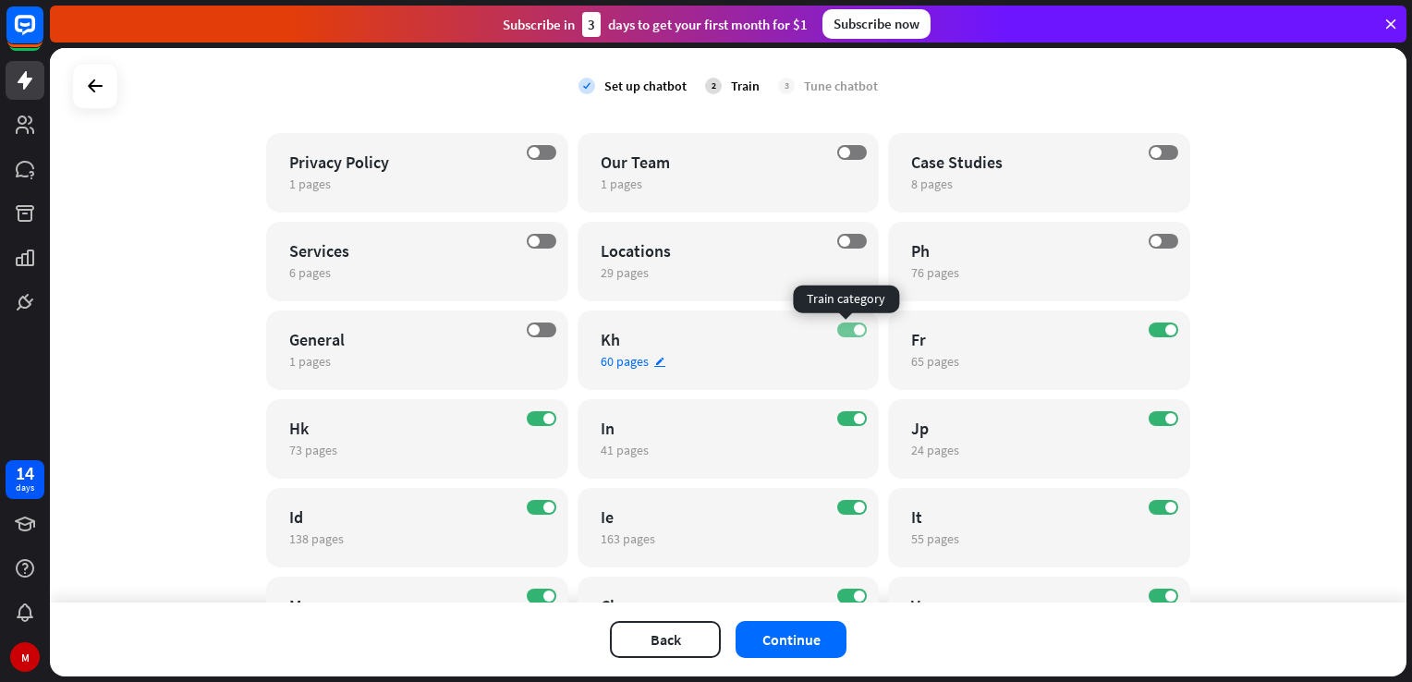
click at [854, 328] on span at bounding box center [859, 329] width 11 height 11
click at [1165, 324] on span at bounding box center [1170, 329] width 11 height 11
click at [1165, 414] on span at bounding box center [1170, 418] width 11 height 11
click at [544, 417] on span at bounding box center [548, 418] width 11 height 11
click at [543, 504] on span at bounding box center [548, 507] width 11 height 11
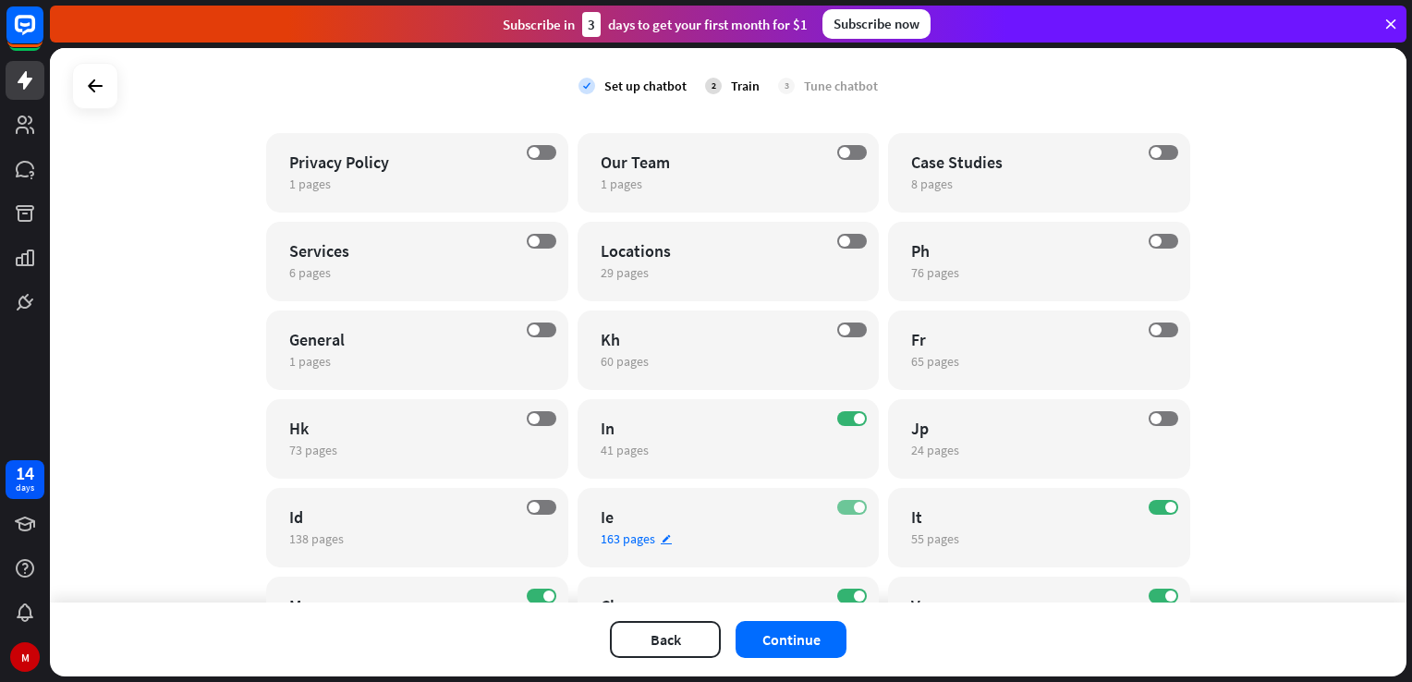
click at [854, 505] on span at bounding box center [859, 507] width 11 height 11
click at [1165, 504] on span at bounding box center [1170, 507] width 11 height 11
click at [1165, 595] on span at bounding box center [1170, 595] width 11 height 11
click at [854, 598] on span at bounding box center [859, 595] width 11 height 11
click at [543, 595] on span at bounding box center [548, 595] width 11 height 11
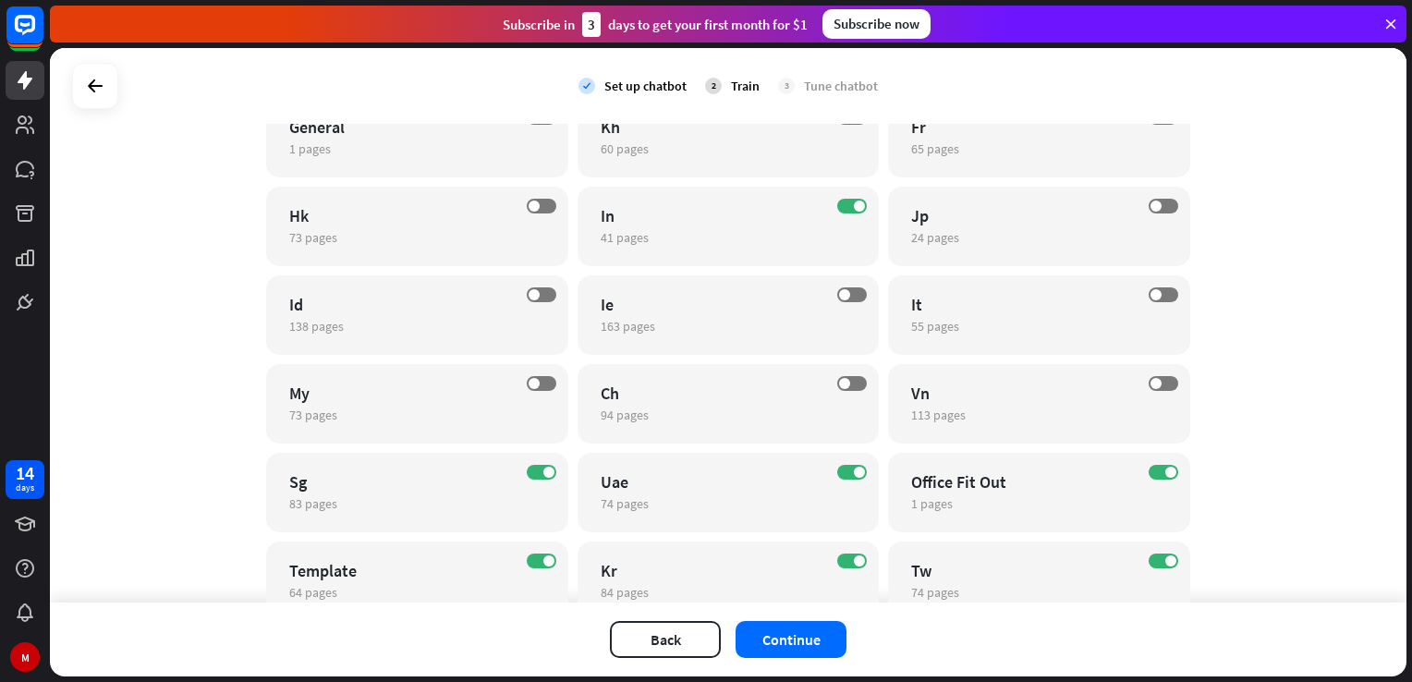
scroll to position [801, 0]
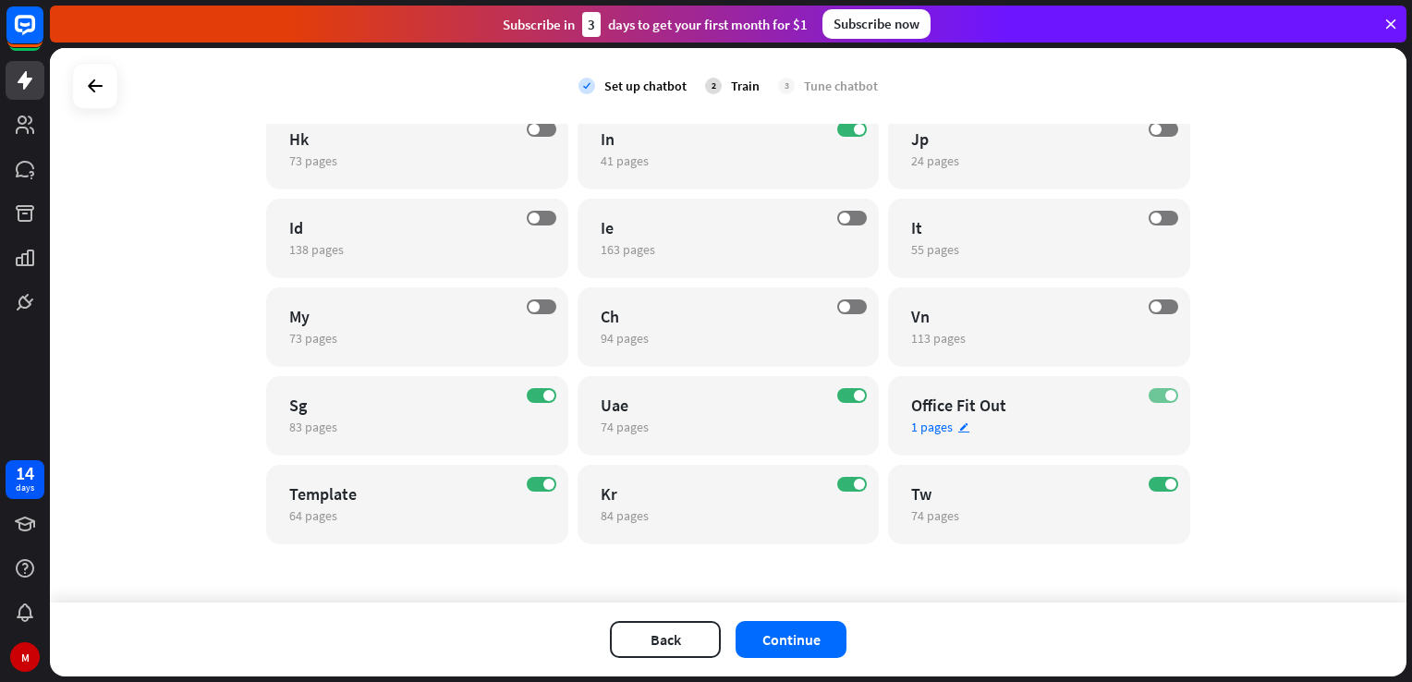
click at [1165, 397] on span at bounding box center [1170, 395] width 11 height 11
click at [856, 395] on span at bounding box center [859, 395] width 11 height 11
click at [543, 399] on span at bounding box center [548, 395] width 11 height 11
click at [543, 483] on span at bounding box center [548, 484] width 11 height 11
click at [854, 480] on span at bounding box center [859, 484] width 11 height 11
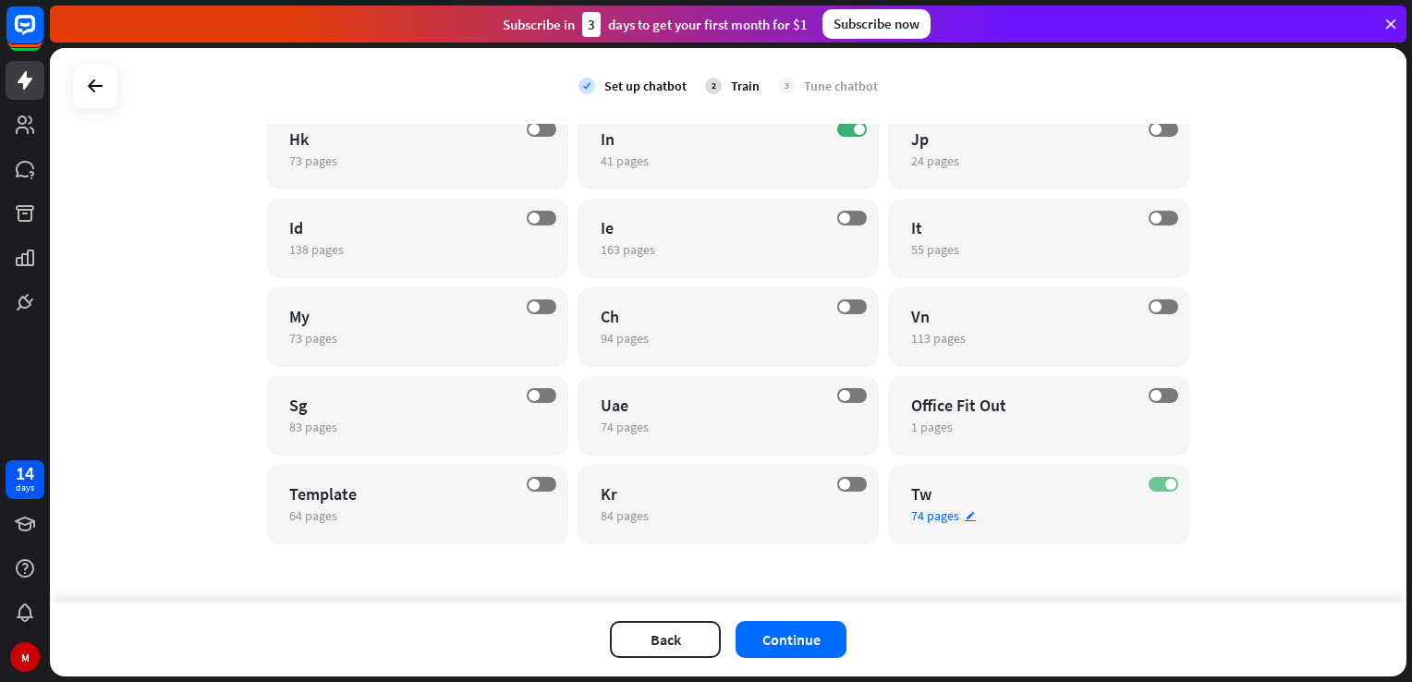
click at [1168, 481] on span at bounding box center [1170, 484] width 11 height 11
click at [788, 626] on button "Continue" at bounding box center [790, 639] width 111 height 37
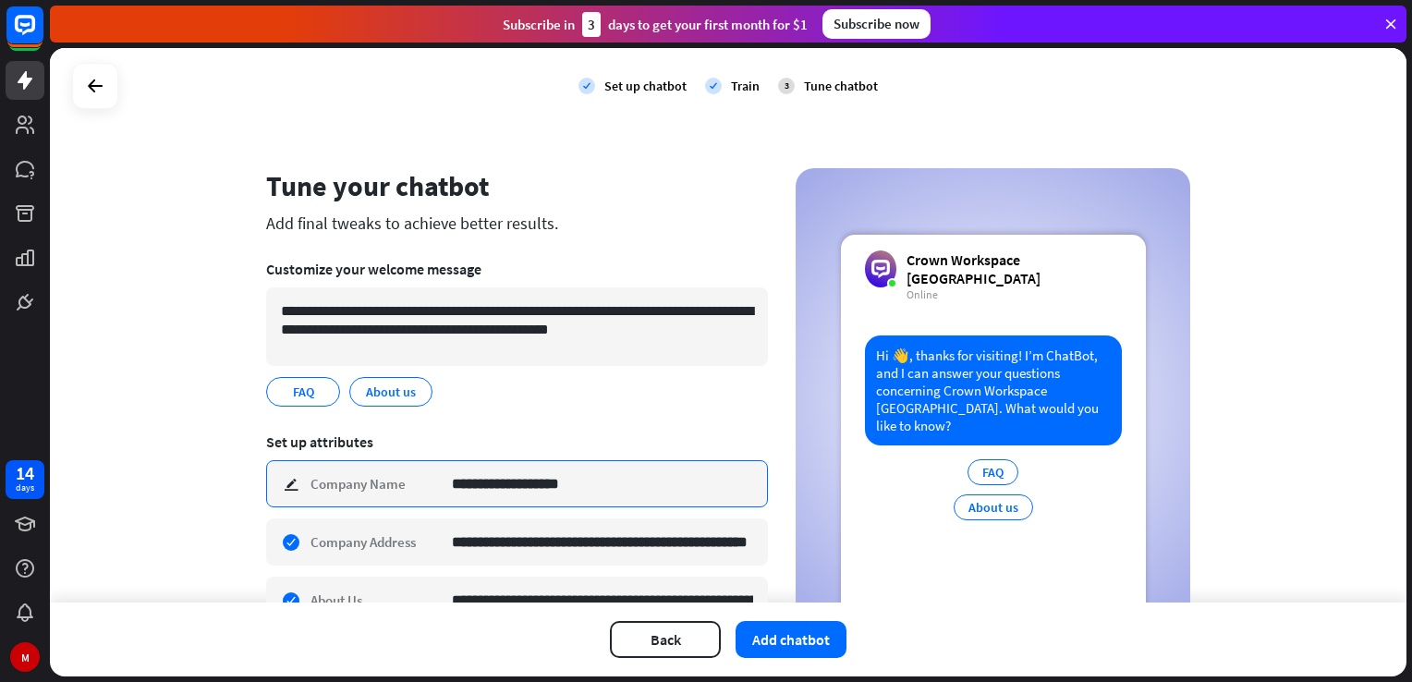
click at [602, 489] on input "**********" at bounding box center [602, 483] width 301 height 45
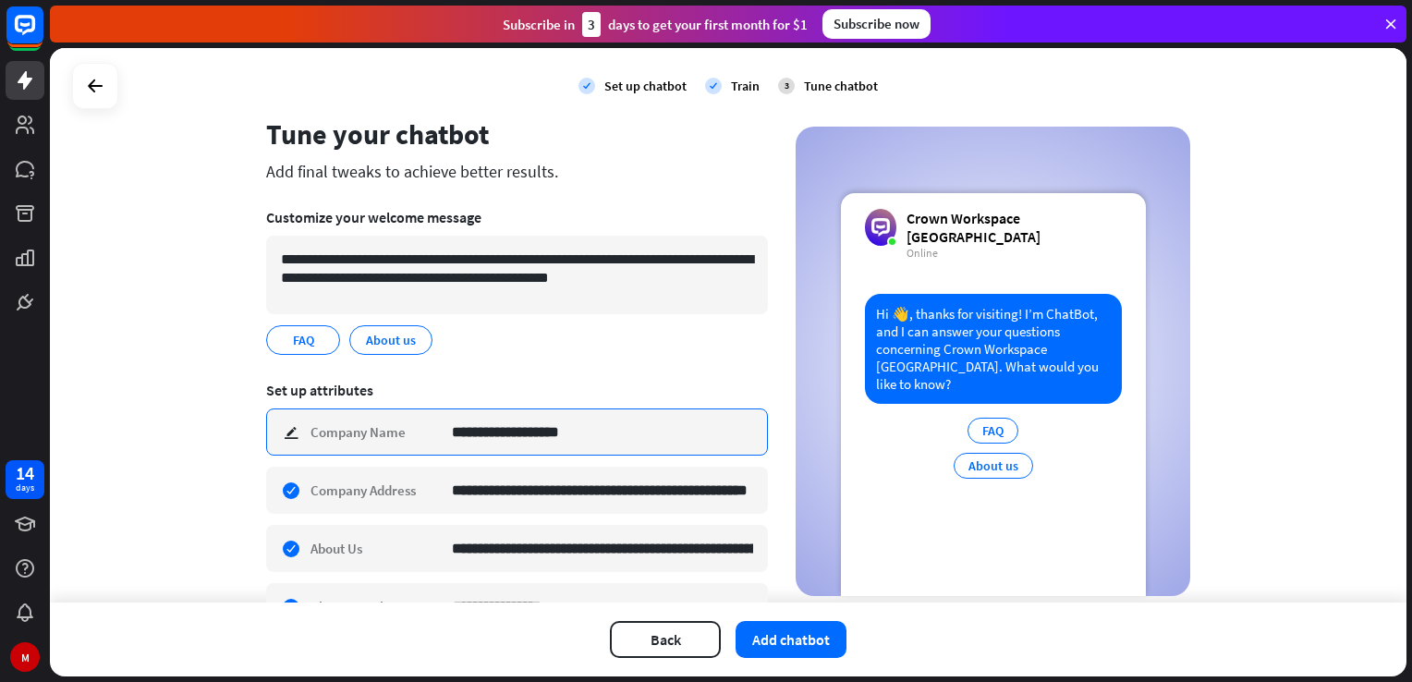
scroll to position [0, 0]
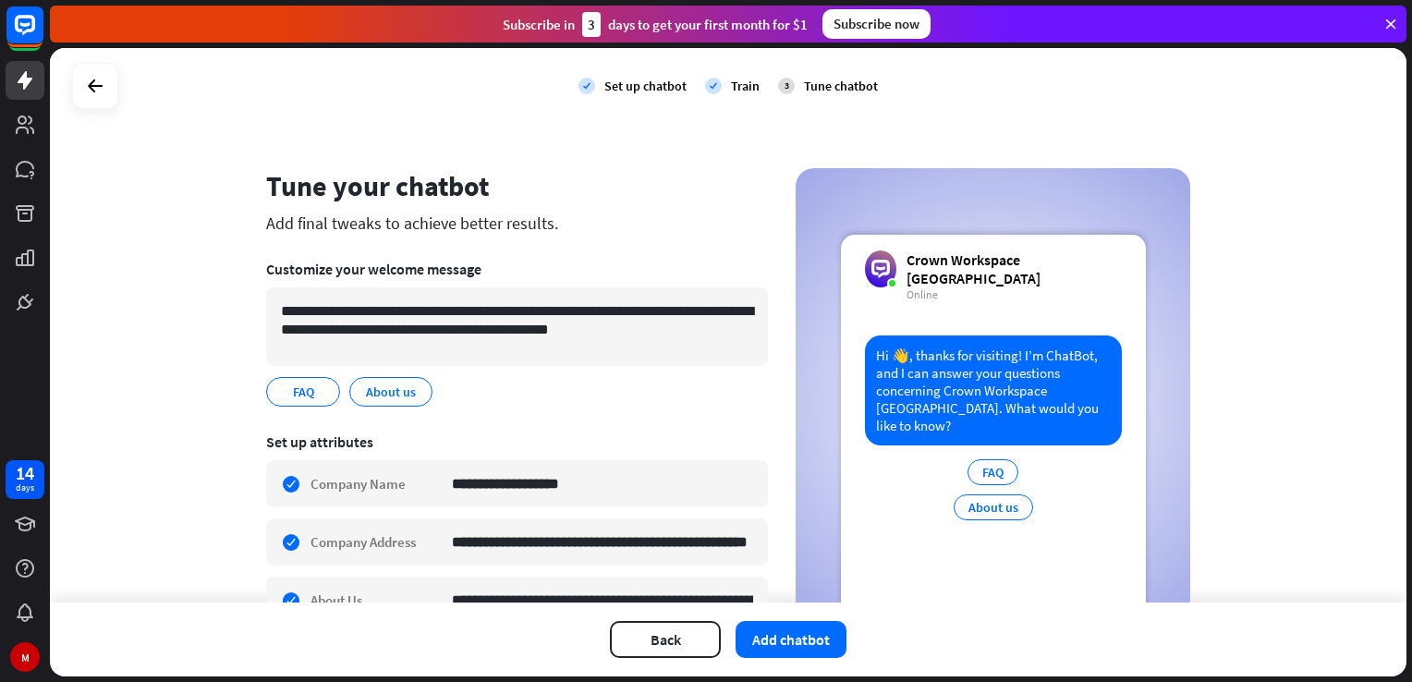
click at [593, 275] on div "Customize your welcome message" at bounding box center [517, 269] width 502 height 18
click at [93, 91] on icon at bounding box center [95, 86] width 22 height 22
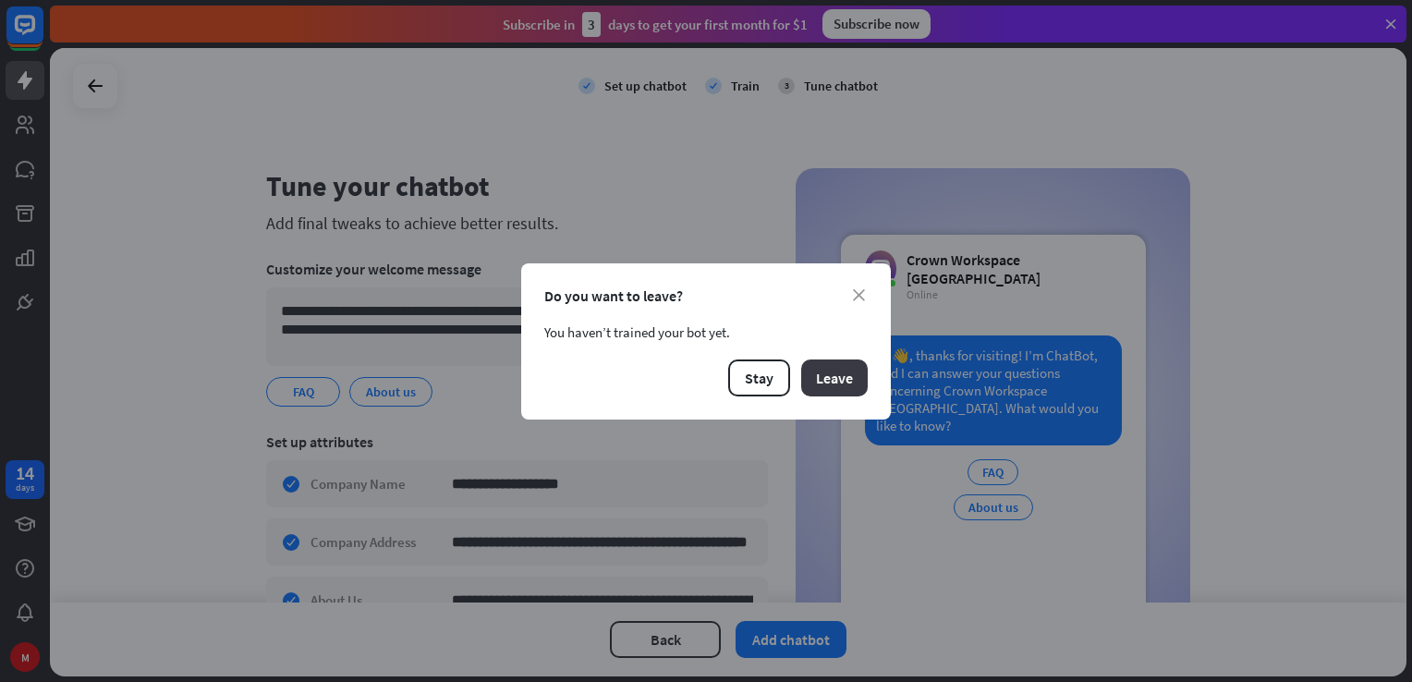
click at [843, 382] on button "Leave" at bounding box center [834, 377] width 67 height 37
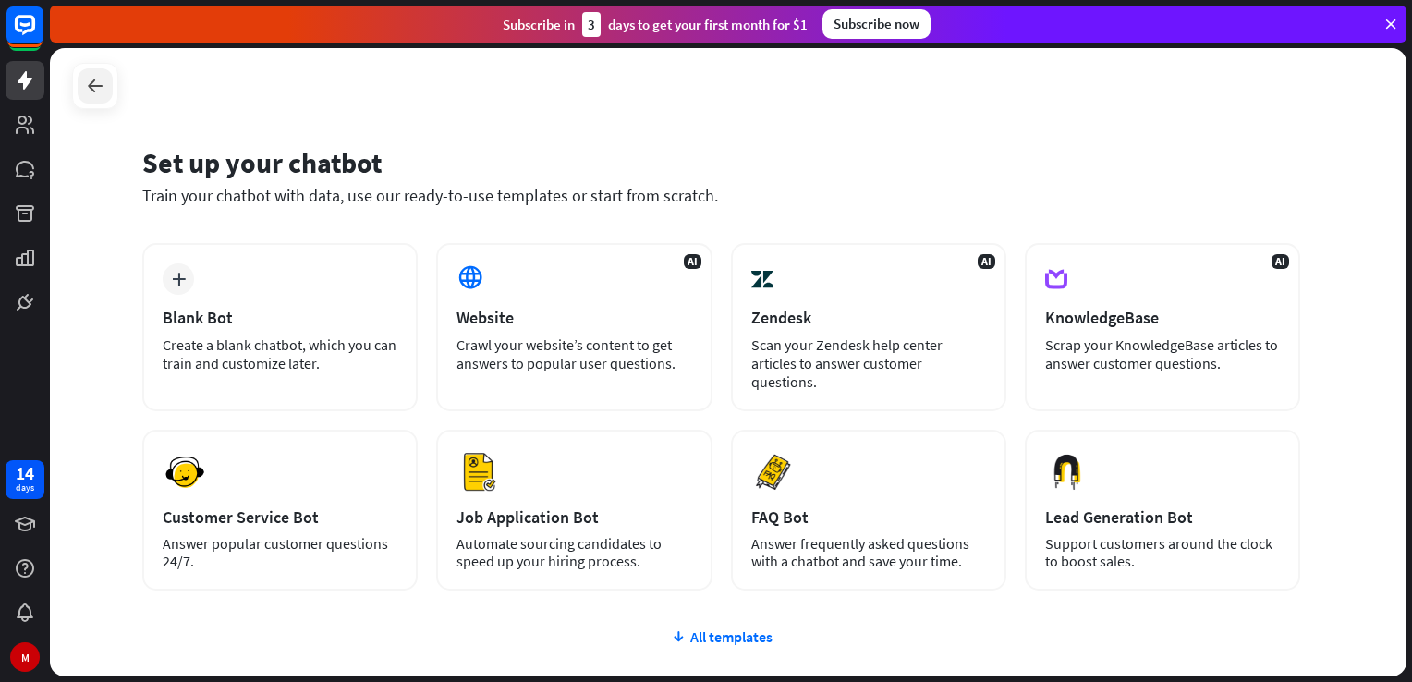
click at [92, 92] on icon at bounding box center [95, 86] width 22 height 22
